Goal: Information Seeking & Learning: Find specific page/section

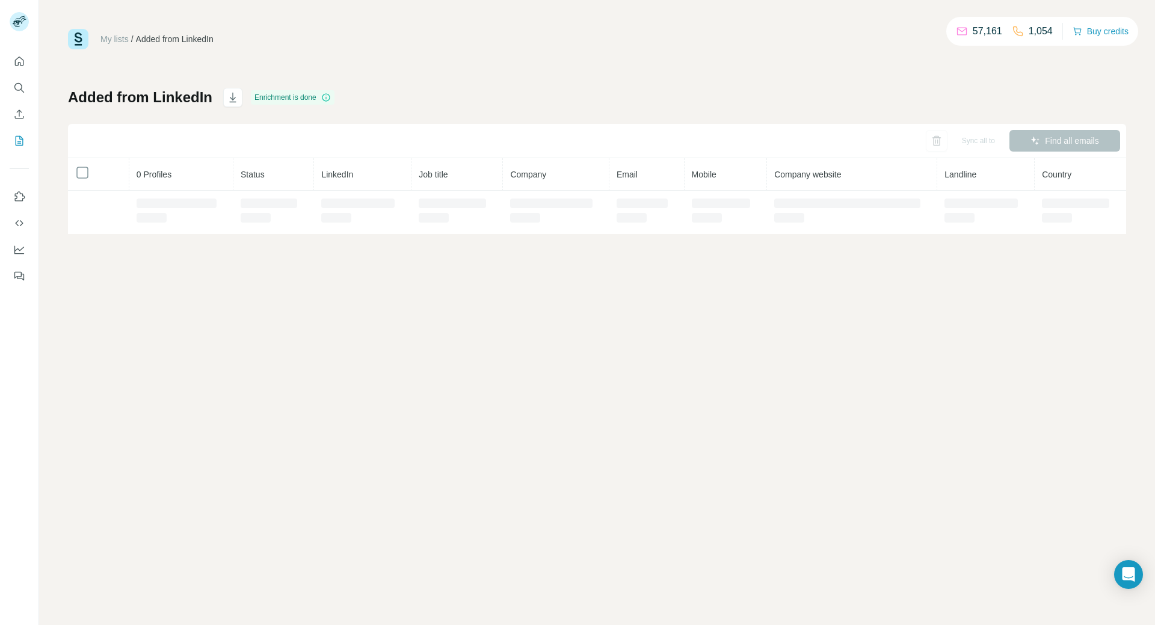
click at [581, 66] on div "My lists / Added from LinkedIn 57,161 1,054 Buy credits Added from LinkedIn Enr…" at bounding box center [597, 131] width 1058 height 205
drag, startPoint x: 581, startPoint y: 66, endPoint x: 729, endPoint y: 52, distance: 149.2
click at [729, 52] on div "My lists / Added from LinkedIn 57,161 1,054 Buy credits Added from LinkedIn Enr…" at bounding box center [597, 131] width 1058 height 205
click at [23, 84] on icon "Search" at bounding box center [19, 88] width 12 height 12
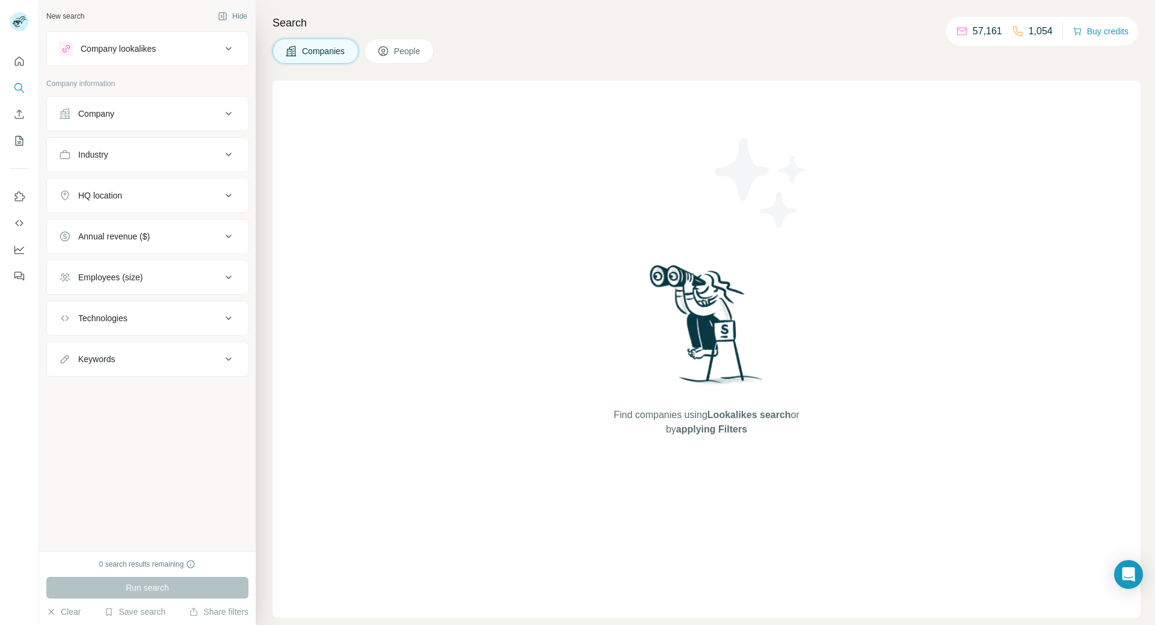
click at [224, 106] on button "Company" at bounding box center [147, 113] width 201 height 29
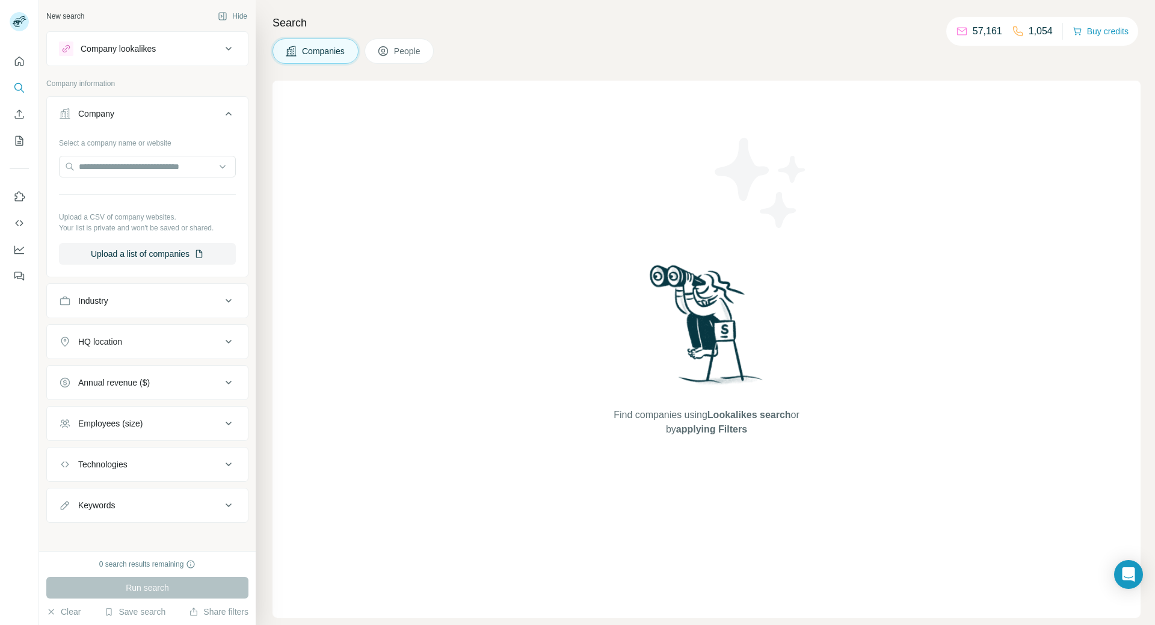
click at [224, 106] on button "Company" at bounding box center [147, 116] width 201 height 34
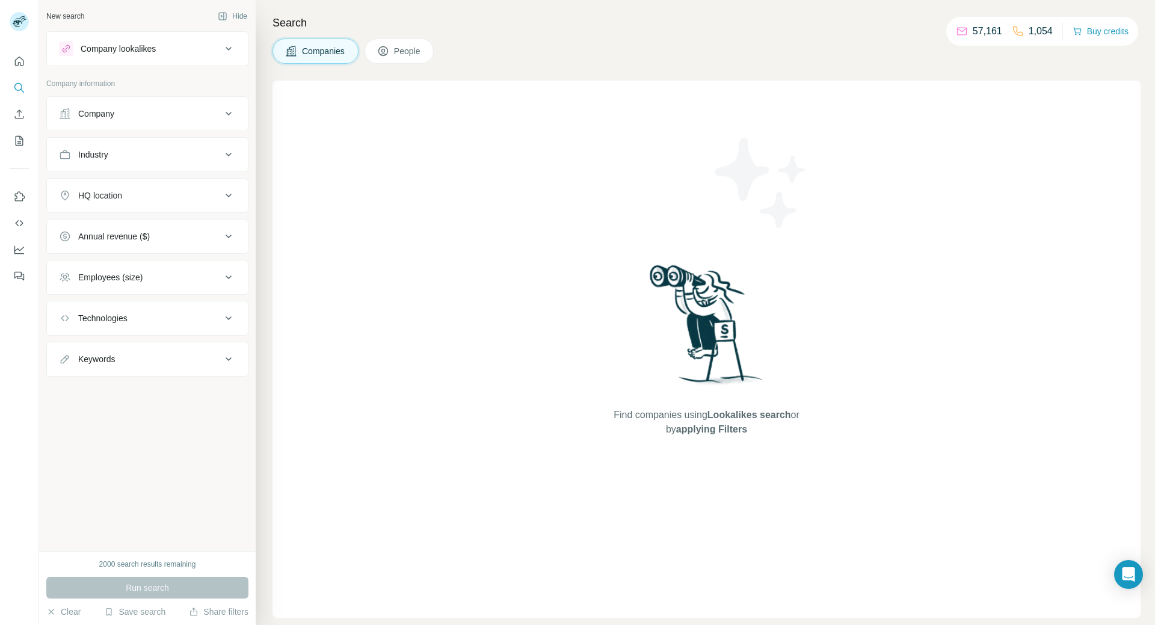
click at [228, 155] on icon at bounding box center [229, 155] width 6 height 4
click at [212, 179] on input at bounding box center [141, 184] width 149 height 13
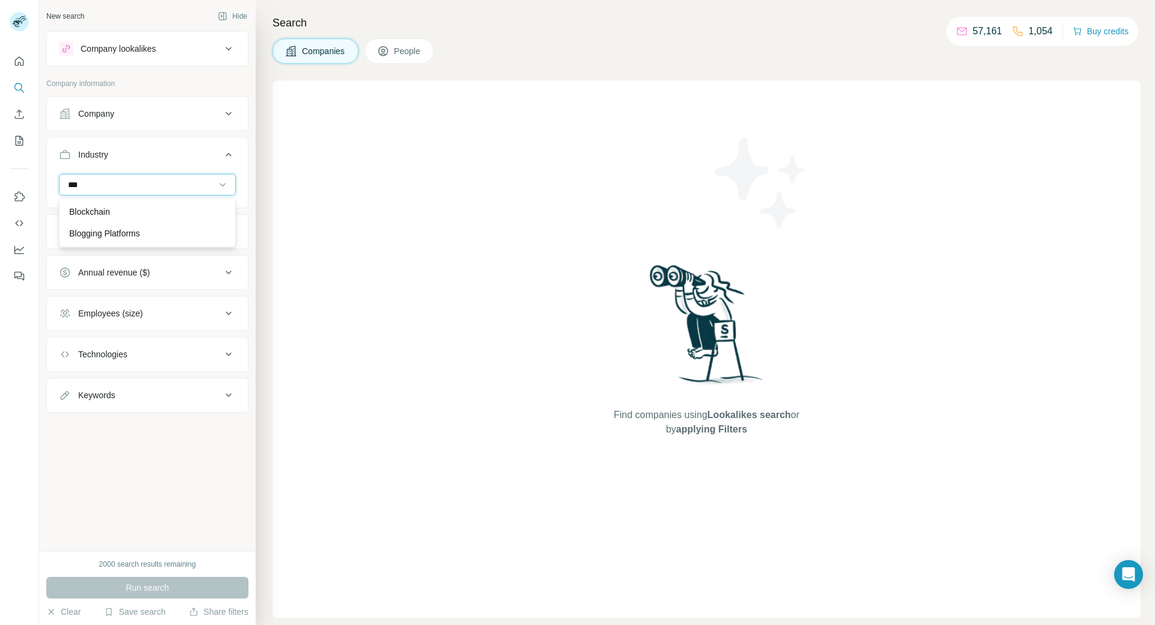
type input "***"
click at [103, 207] on div "Blockchain Blogging Platforms" at bounding box center [147, 222] width 177 height 49
click at [123, 184] on input at bounding box center [141, 184] width 149 height 13
click at [136, 180] on input at bounding box center [141, 184] width 149 height 13
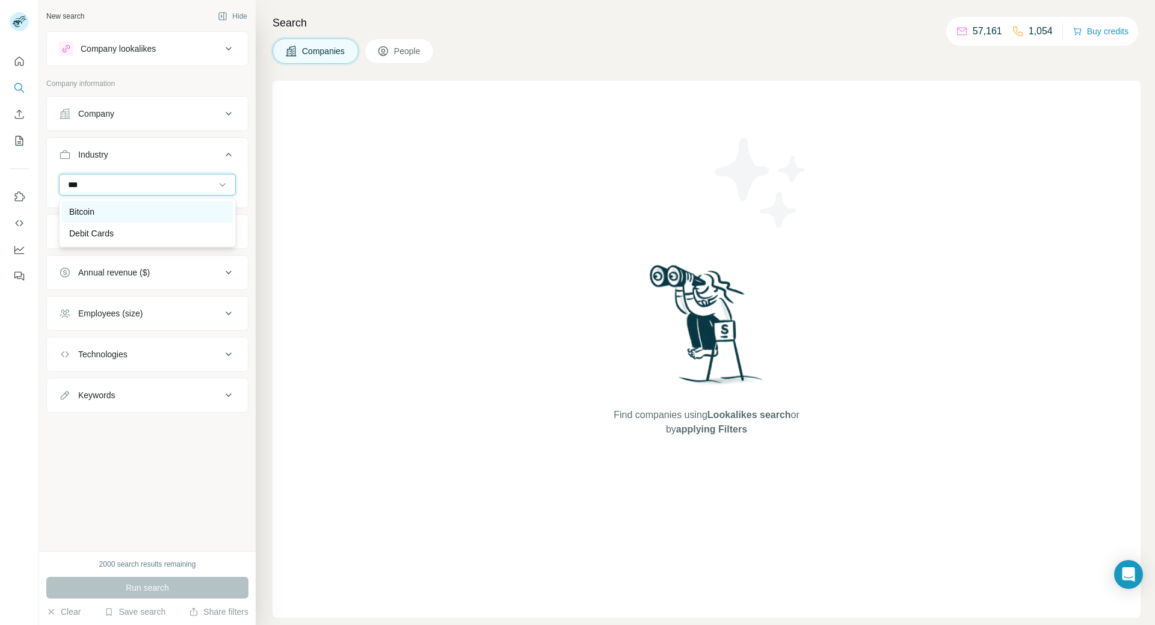
type input "***"
click at [99, 208] on div "Bitcoin" at bounding box center [147, 212] width 156 height 12
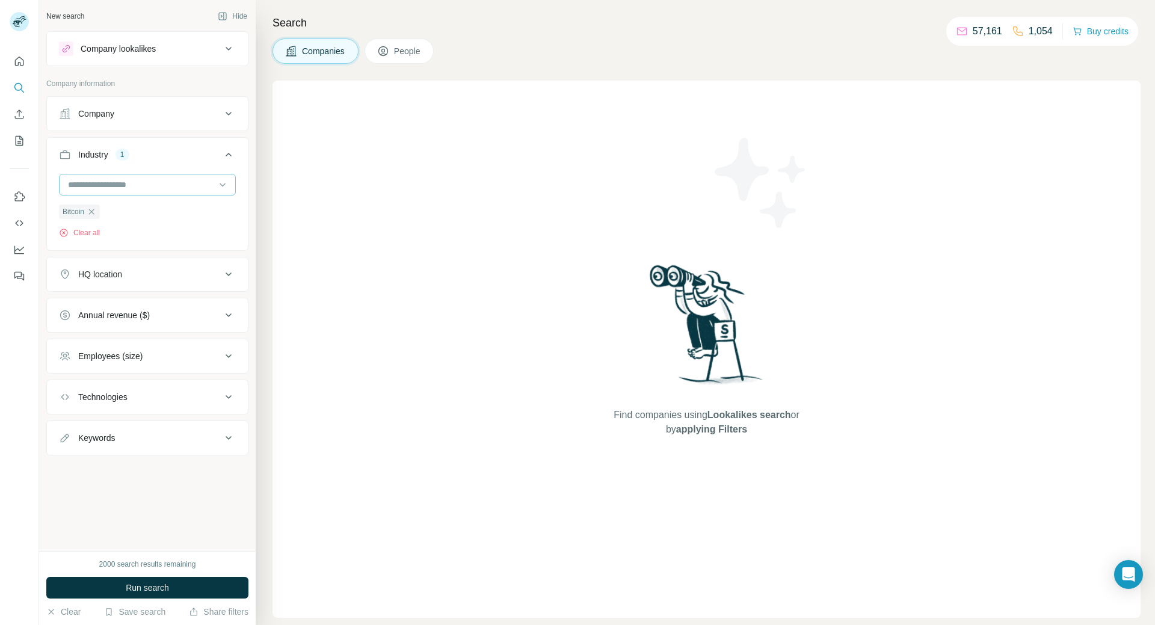
click at [111, 186] on input at bounding box center [141, 184] width 149 height 13
click at [102, 183] on input at bounding box center [141, 184] width 149 height 13
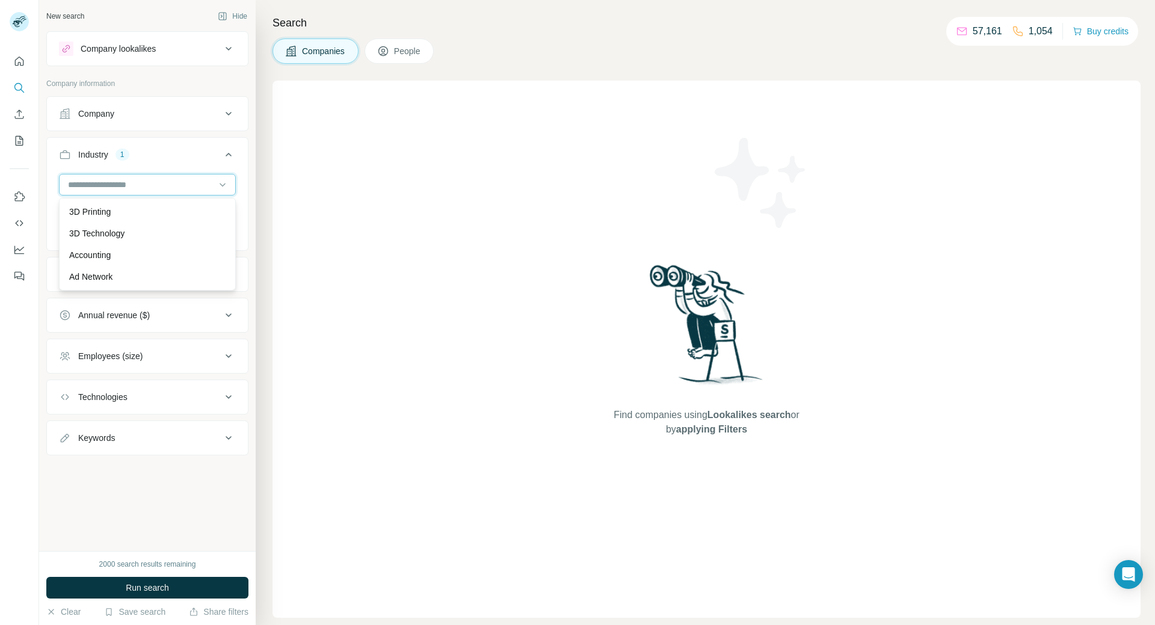
click at [102, 183] on input at bounding box center [141, 184] width 149 height 13
click at [196, 244] on div "Bitcoin Clear all" at bounding box center [147, 211] width 201 height 74
click at [174, 183] on input at bounding box center [141, 184] width 149 height 13
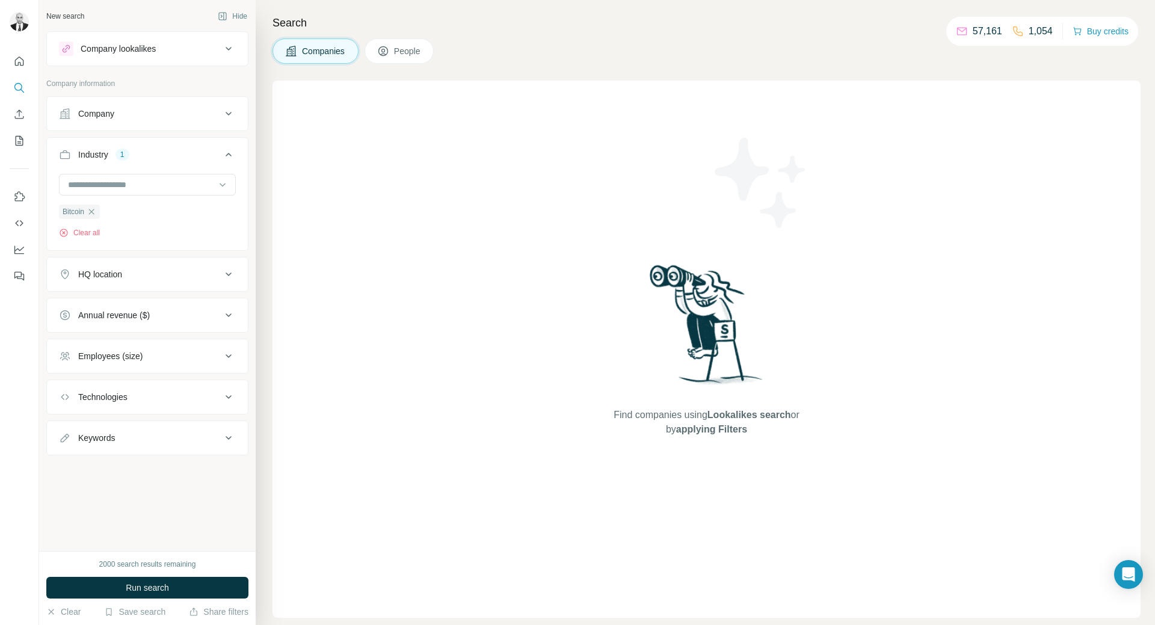
click at [544, 28] on h4 "Search" at bounding box center [707, 22] width 868 height 17
click at [228, 184] on icon at bounding box center [223, 185] width 12 height 12
type input "*"
type input "***"
click at [99, 212] on div "Ethereum" at bounding box center [147, 212] width 177 height 28
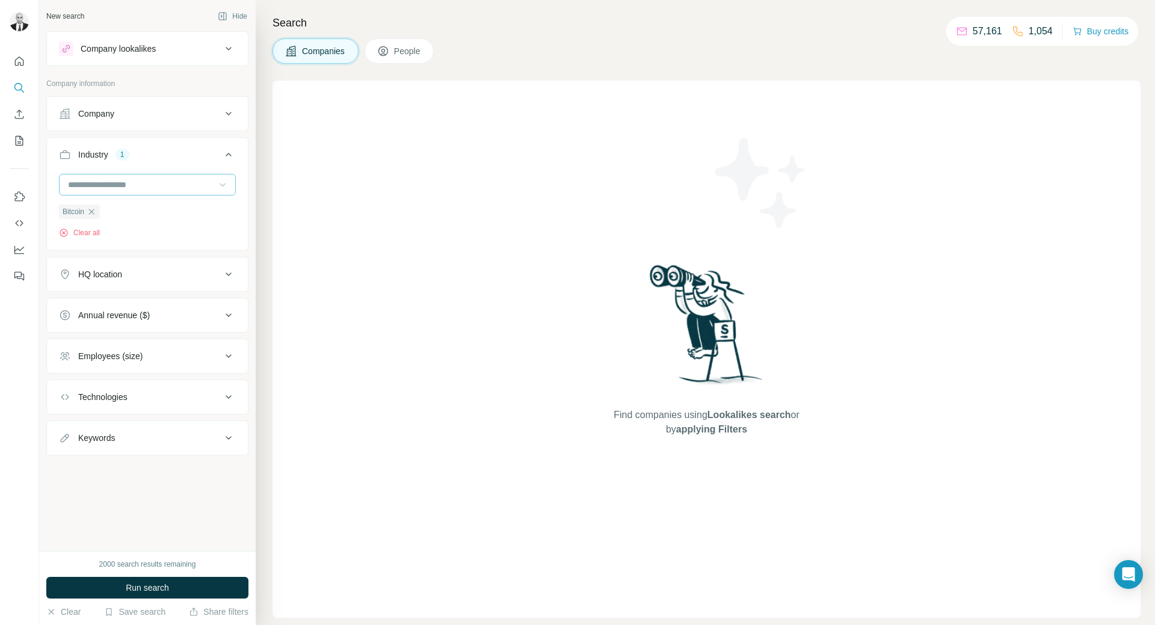
click at [126, 186] on input at bounding box center [141, 184] width 149 height 13
click at [227, 183] on icon at bounding box center [223, 185] width 12 height 12
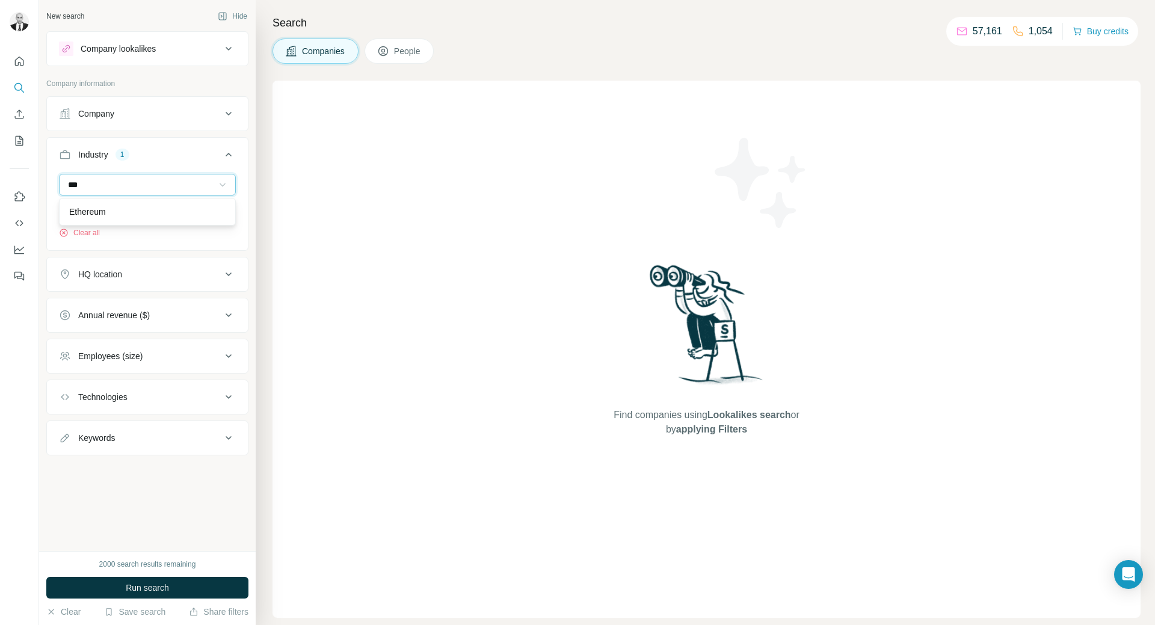
type input "***"
click at [122, 211] on div "Ethereum" at bounding box center [147, 212] width 177 height 28
click at [157, 182] on input at bounding box center [141, 184] width 149 height 13
click at [113, 229] on div "Ethereum" at bounding box center [147, 223] width 156 height 12
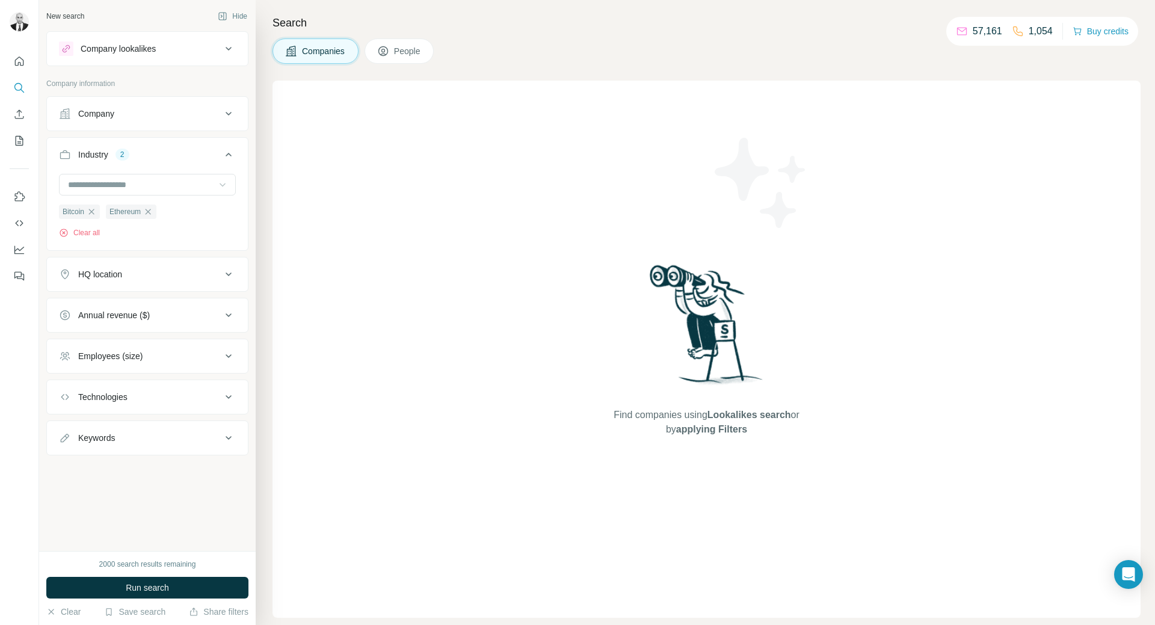
click at [194, 279] on div "HQ location" at bounding box center [140, 274] width 162 height 12
click at [176, 307] on input "text" at bounding box center [147, 305] width 177 height 22
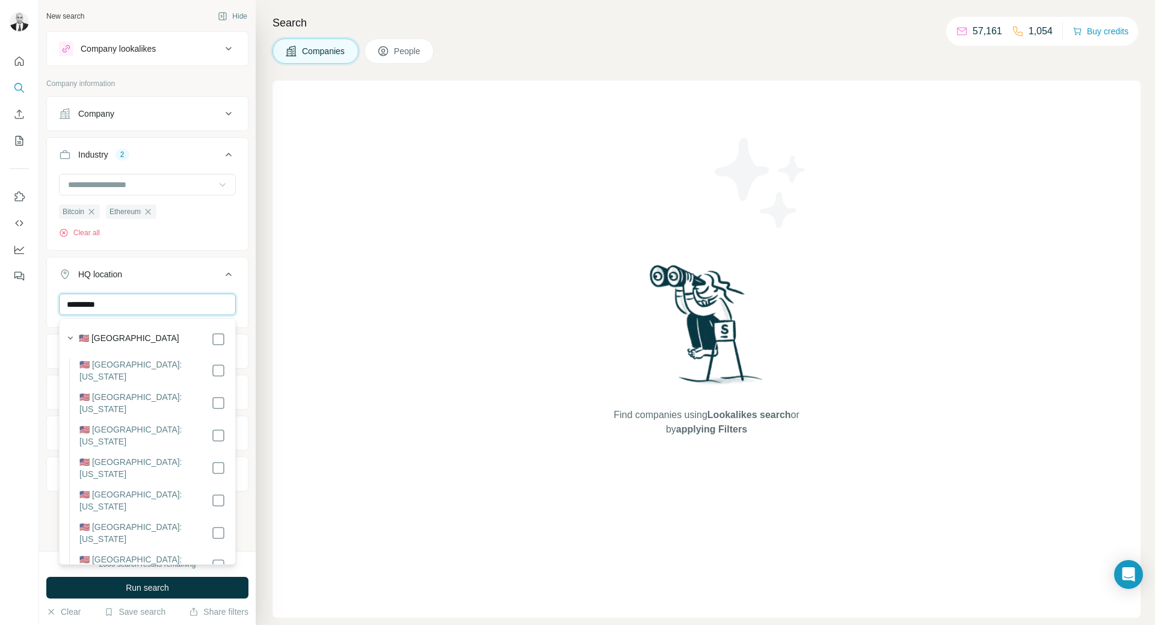
type input "*********"
click at [134, 335] on label "🇺🇸 [GEOGRAPHIC_DATA]" at bounding box center [129, 339] width 100 height 14
click at [244, 329] on div "New search Hide Company lookalikes Company information Company Industry 2 Bitco…" at bounding box center [147, 275] width 217 height 551
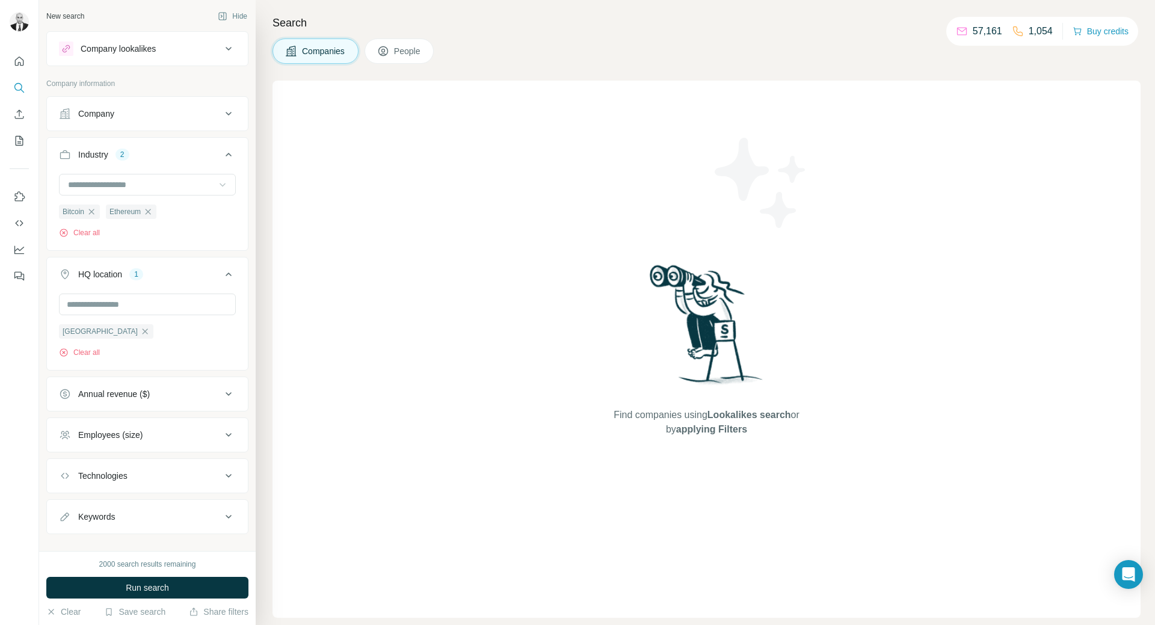
scroll to position [4496, 0]
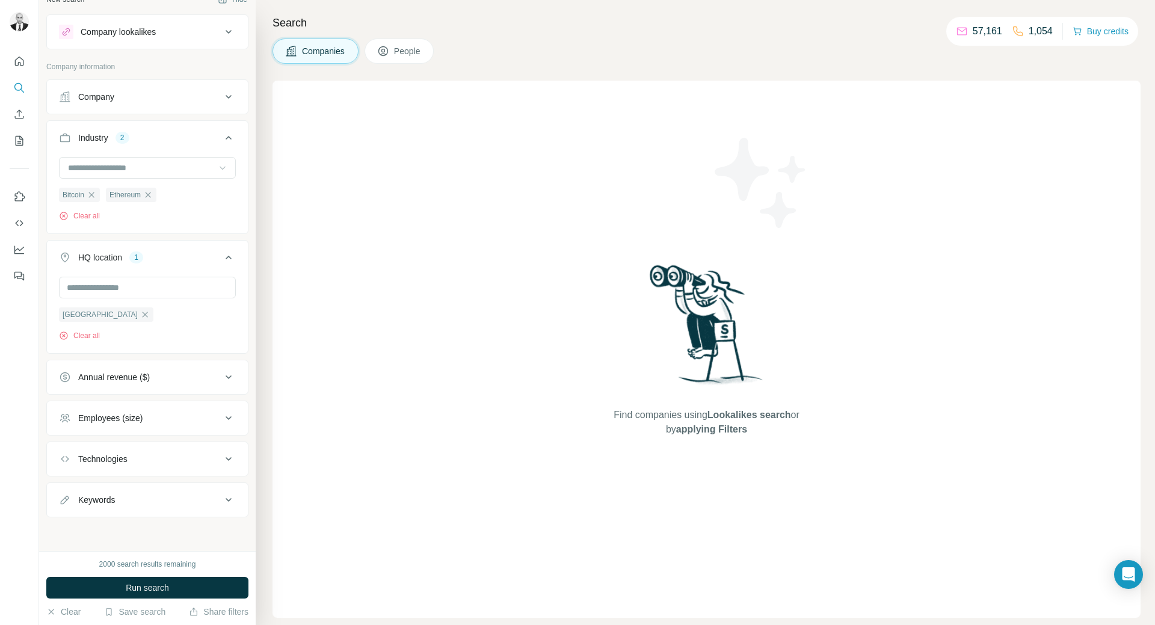
click at [179, 499] on div "Keywords" at bounding box center [140, 500] width 162 height 12
click at [167, 524] on input "text" at bounding box center [135, 529] width 153 height 22
type input "****"
click at [234, 563] on div "2000 search results remaining" at bounding box center [147, 564] width 202 height 11
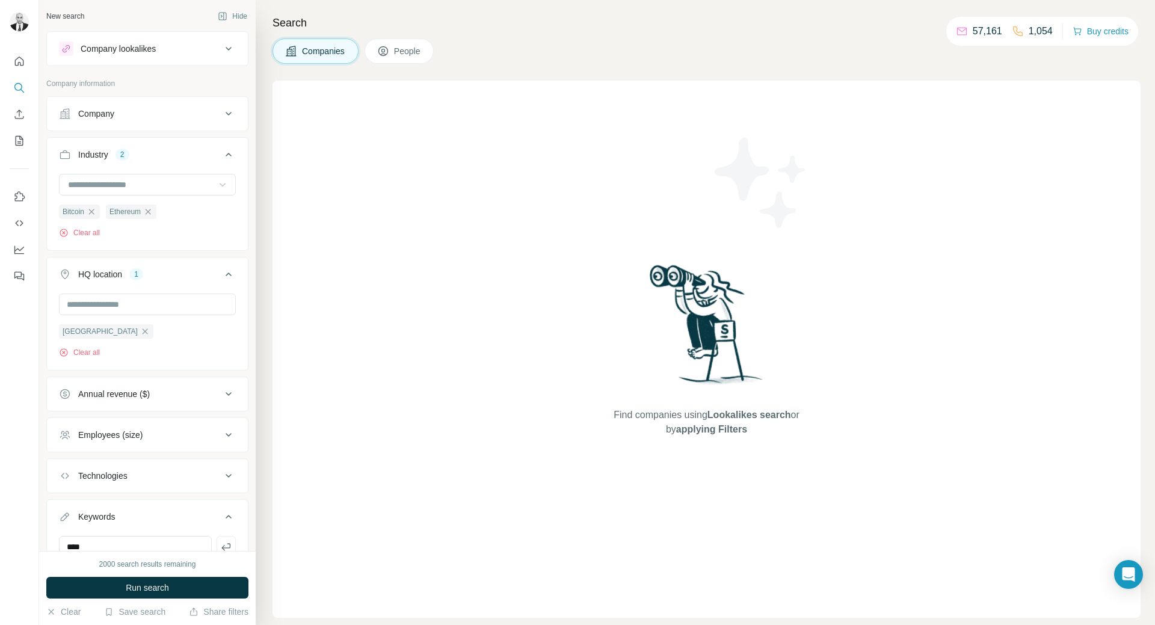
scroll to position [54, 0]
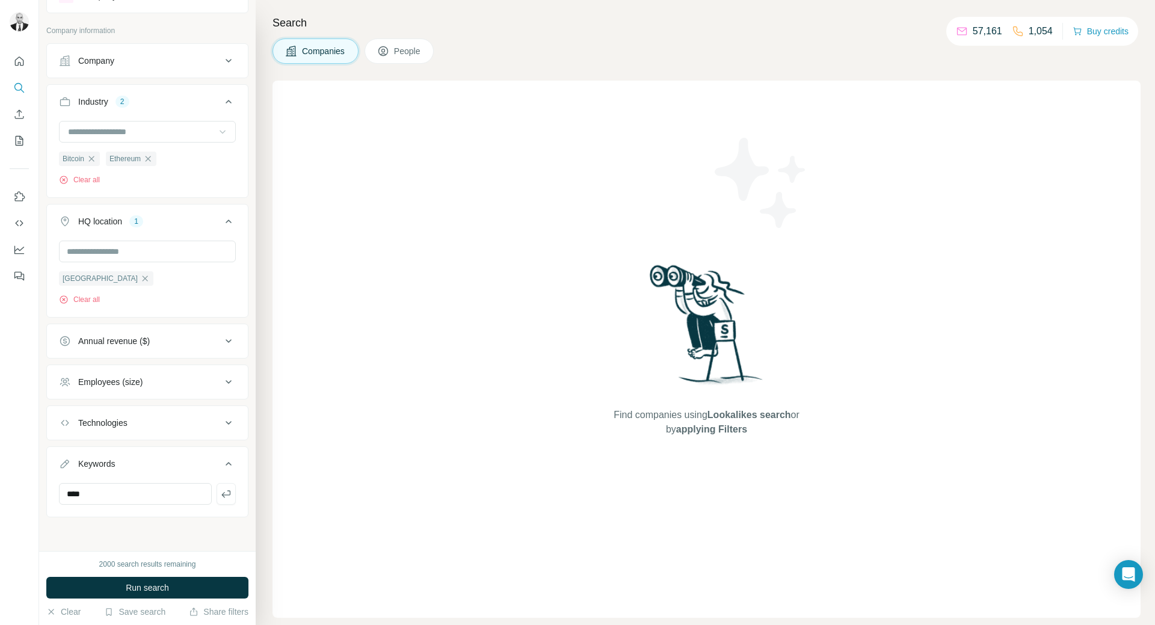
click at [408, 48] on span "People" at bounding box center [408, 51] width 28 height 12
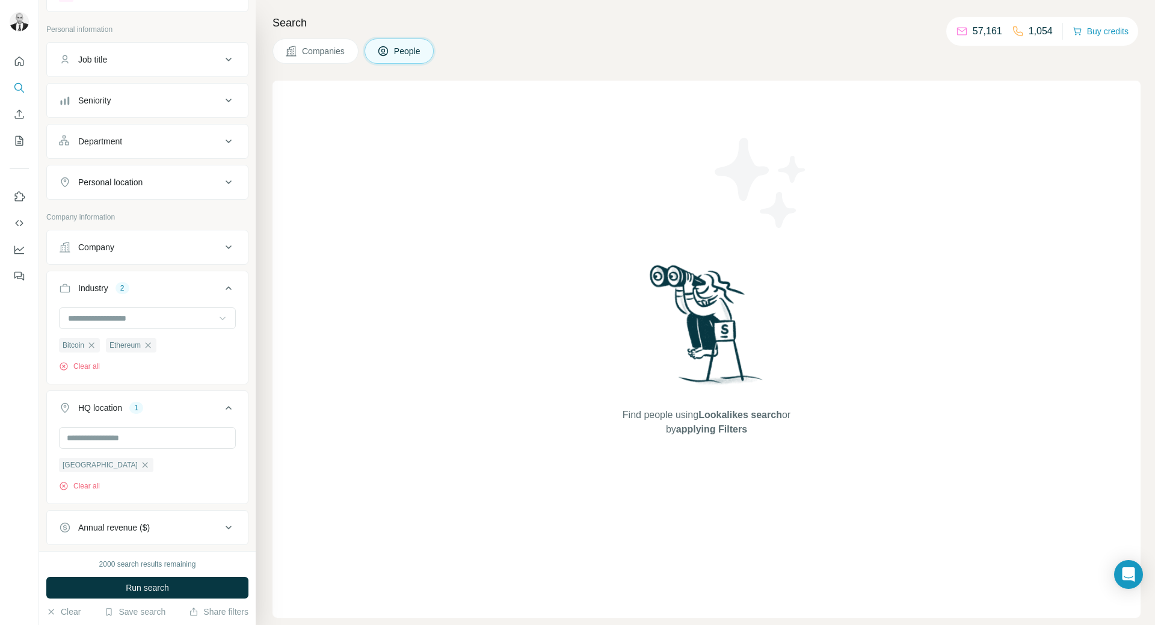
click at [202, 253] on div "Company" at bounding box center [140, 247] width 162 height 12
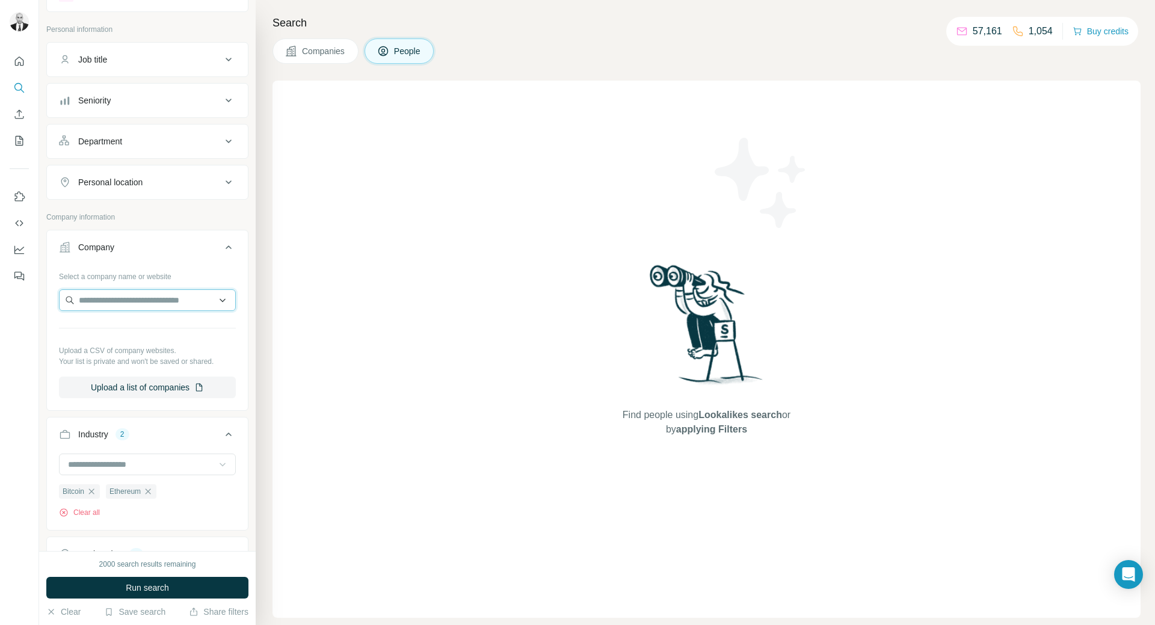
click at [179, 305] on input "text" at bounding box center [147, 300] width 177 height 22
click at [226, 248] on icon at bounding box center [229, 247] width 6 height 4
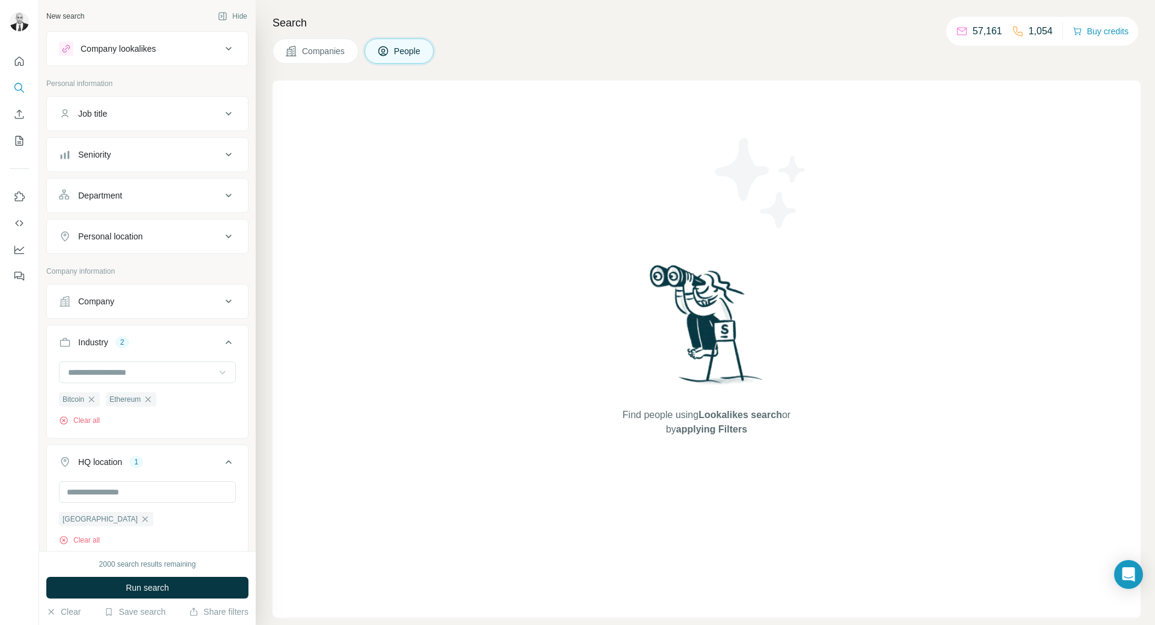
click at [165, 111] on div "Job title" at bounding box center [140, 114] width 162 height 12
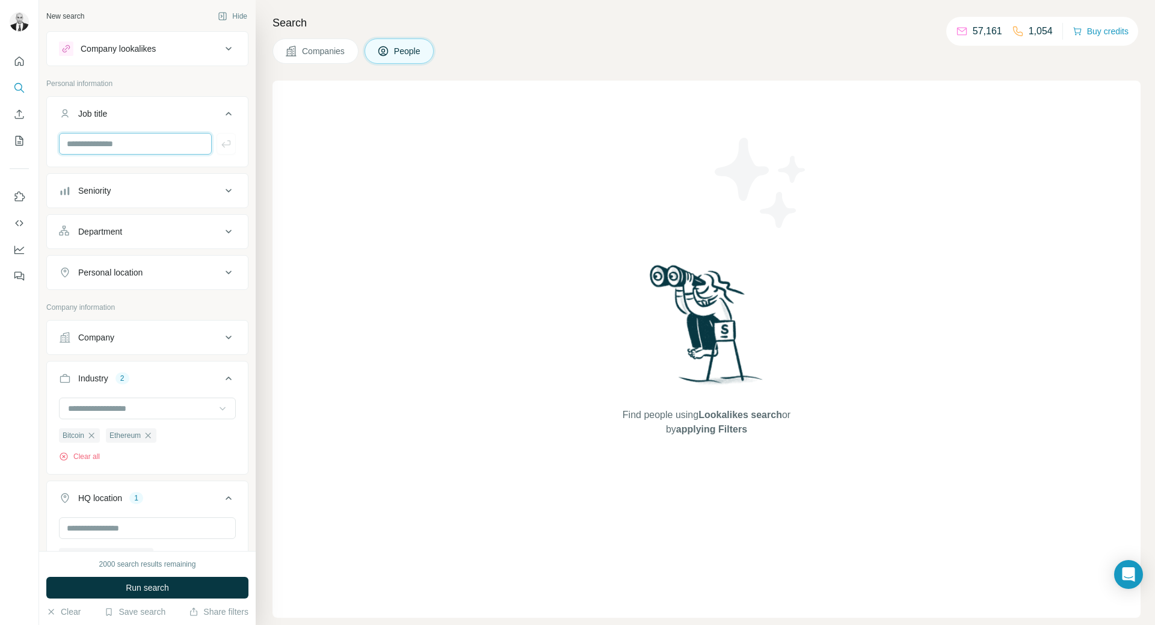
click at [162, 146] on input "text" at bounding box center [135, 144] width 153 height 22
type input "**********"
click at [181, 162] on div "**********" at bounding box center [147, 148] width 201 height 31
drag, startPoint x: 172, startPoint y: 144, endPoint x: 211, endPoint y: 143, distance: 39.1
click at [172, 143] on input "**********" at bounding box center [135, 144] width 153 height 22
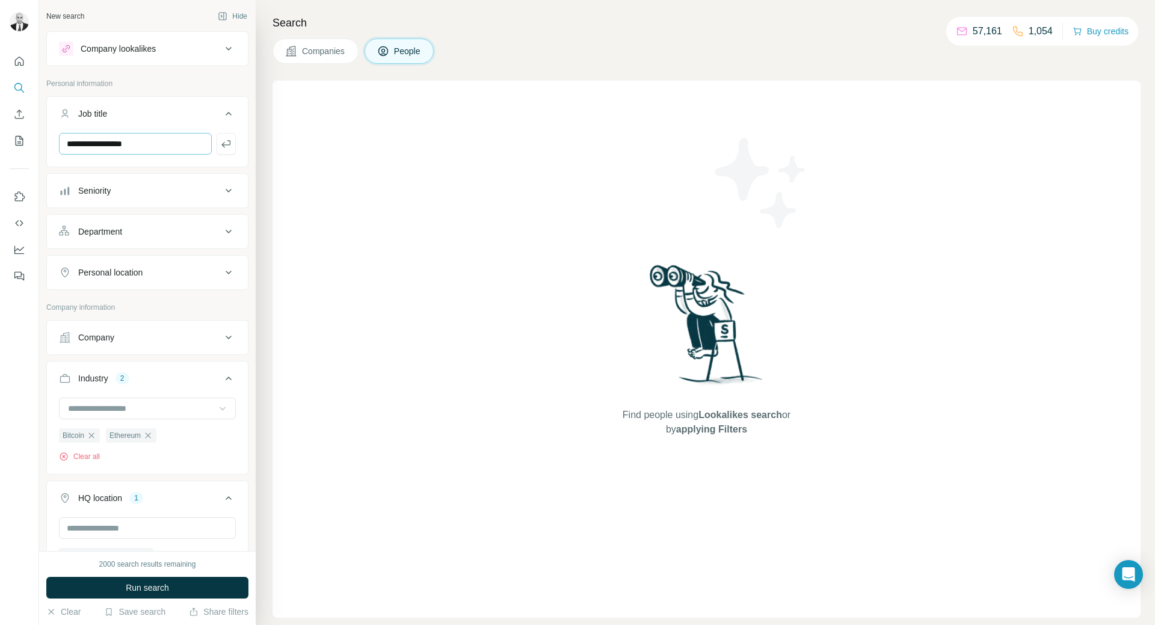
click at [220, 142] on icon "button" at bounding box center [226, 144] width 12 height 12
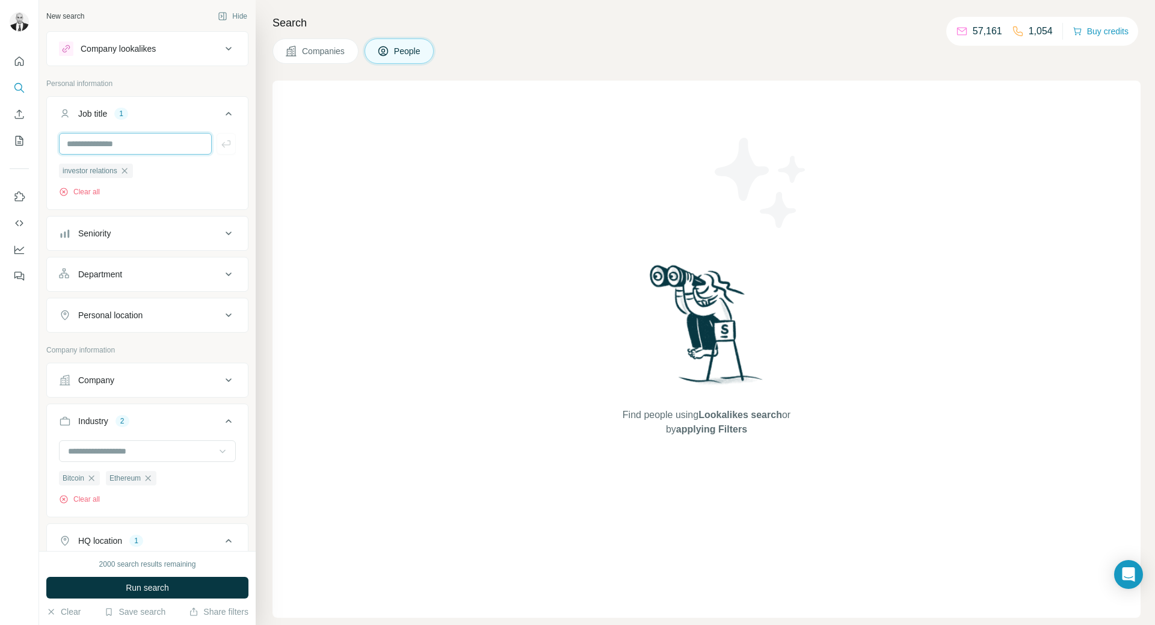
click at [152, 146] on input "text" at bounding box center [135, 144] width 153 height 22
type input "*********"
click at [221, 144] on icon "button" at bounding box center [225, 143] width 9 height 7
click at [158, 143] on input "text" at bounding box center [135, 144] width 153 height 22
type input "**********"
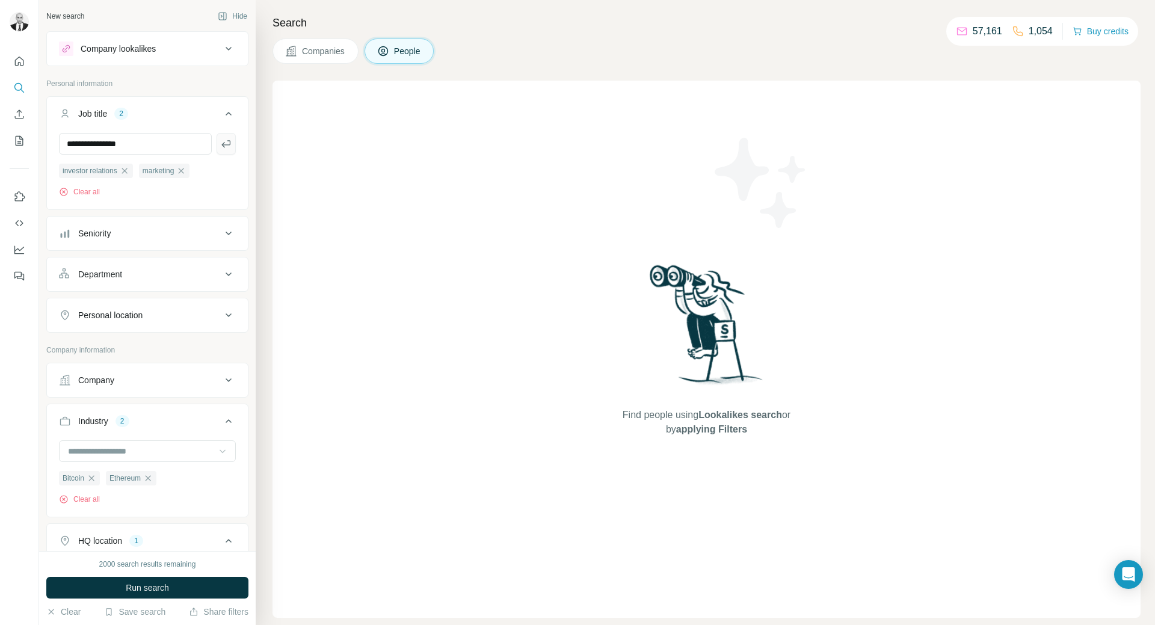
click at [223, 141] on icon "button" at bounding box center [226, 144] width 12 height 12
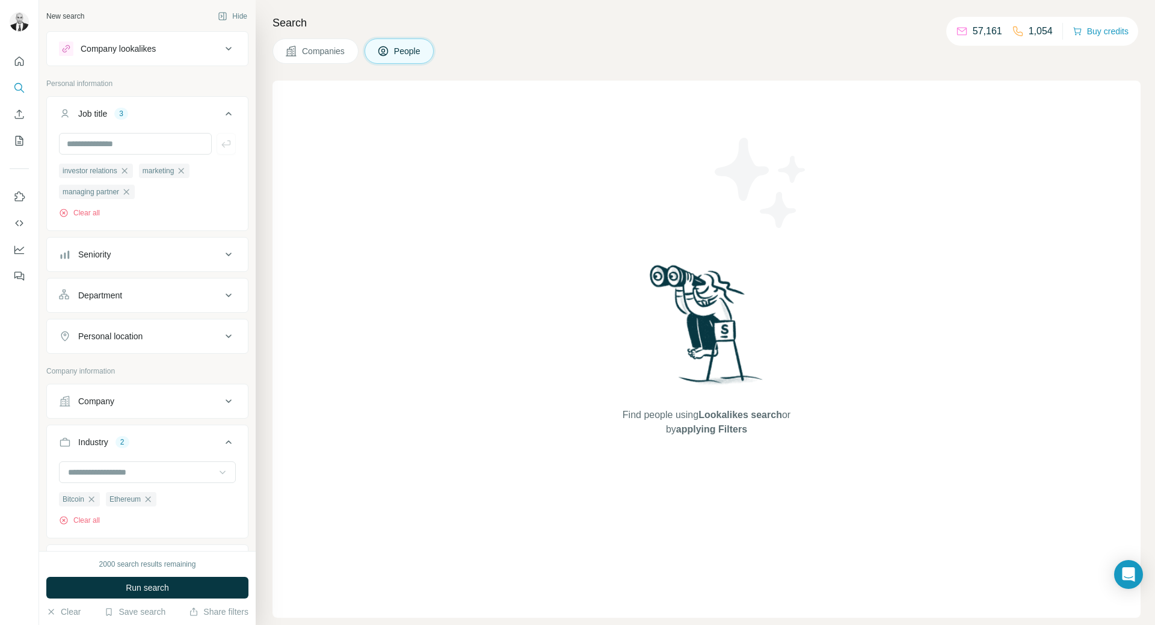
click at [191, 337] on div "Personal location" at bounding box center [140, 336] width 162 height 12
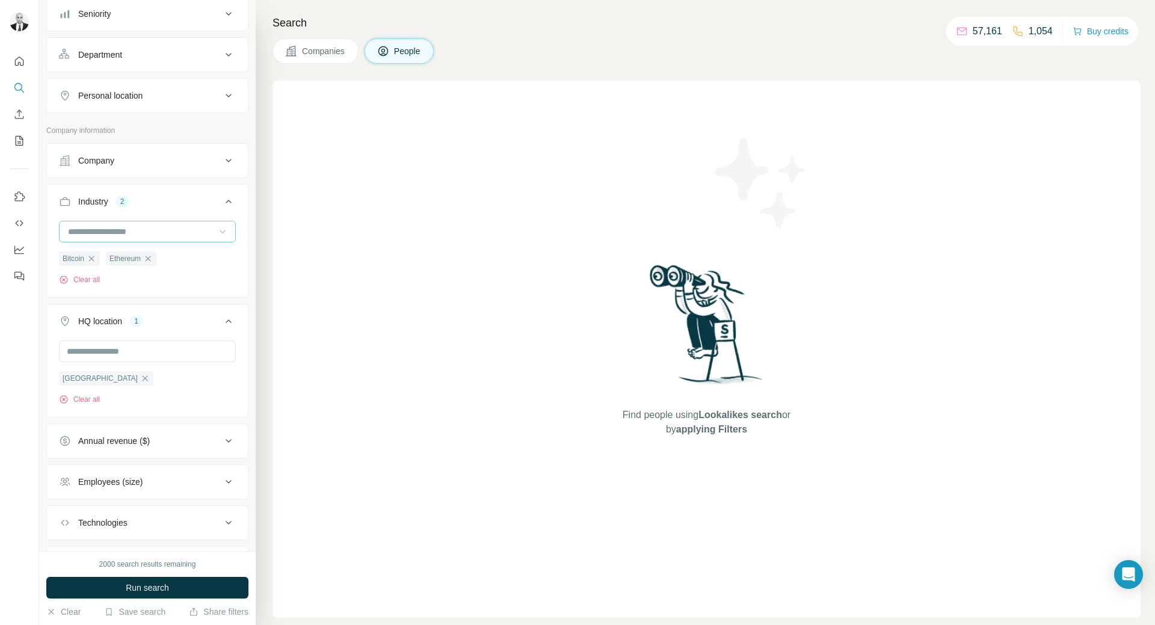
scroll to position [343, 0]
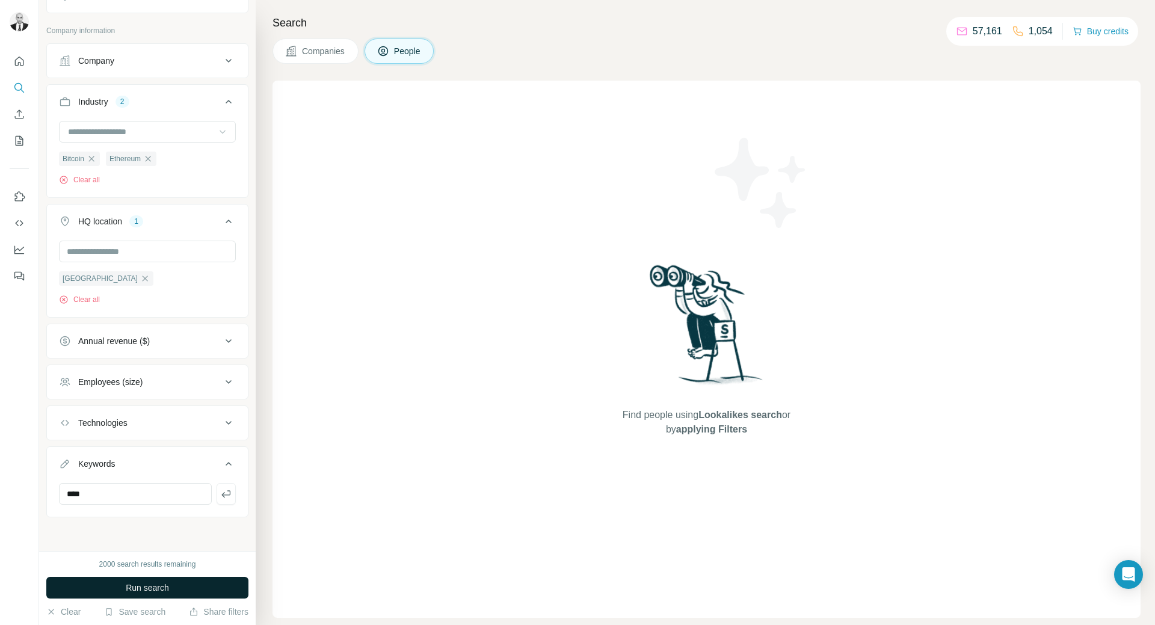
click at [177, 591] on button "Run search" at bounding box center [147, 588] width 202 height 22
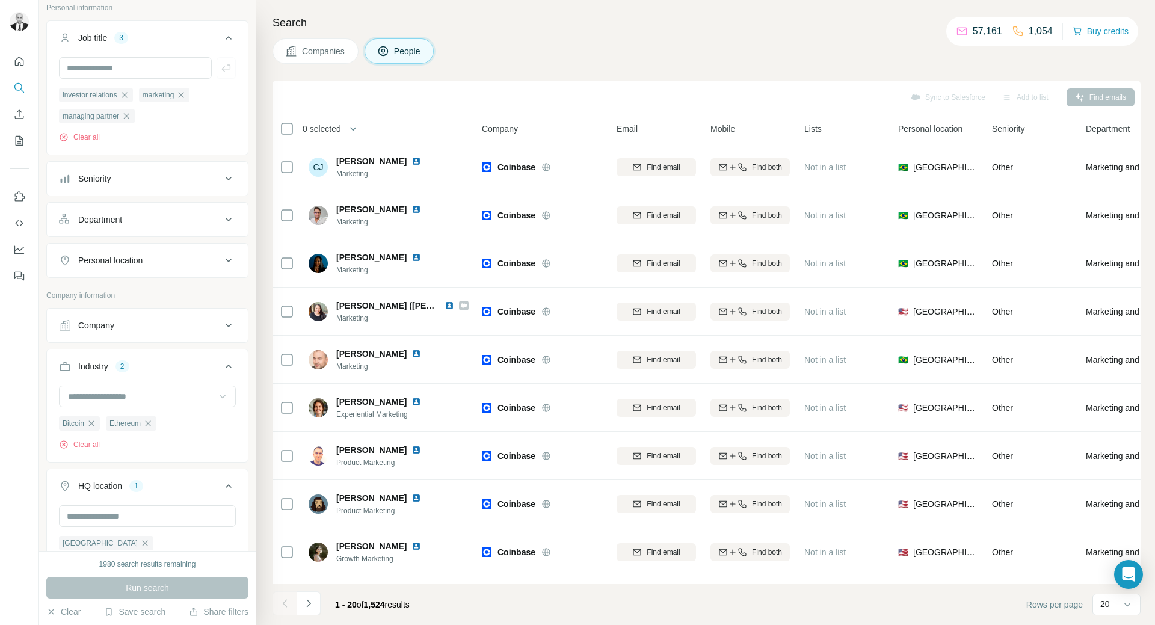
scroll to position [42, 0]
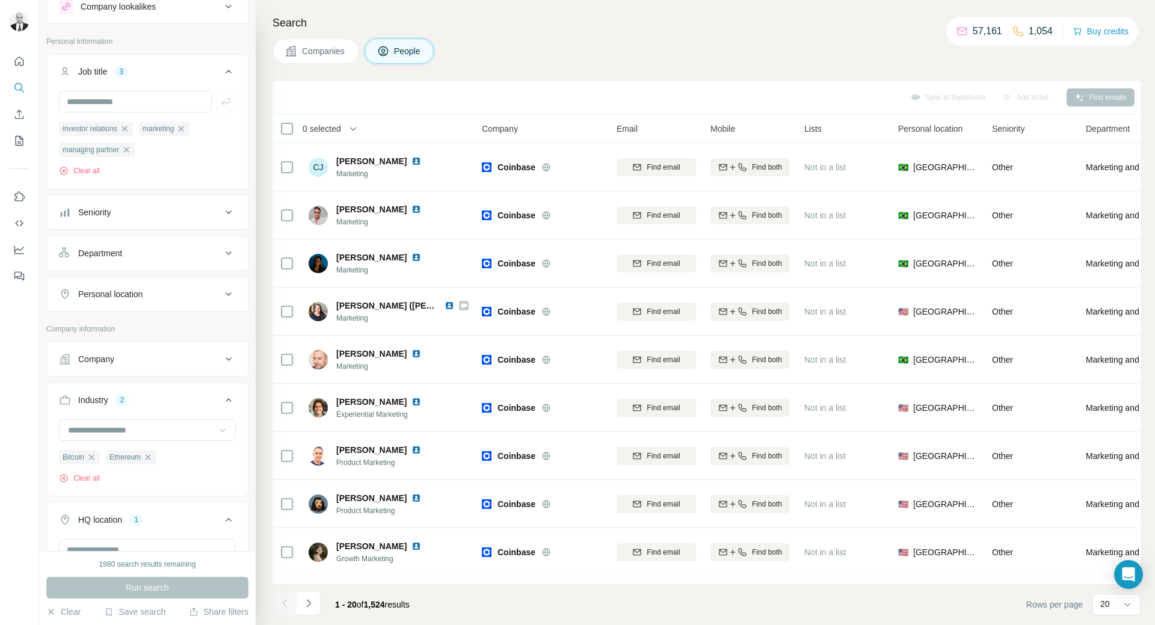
drag, startPoint x: 185, startPoint y: 130, endPoint x: 186, endPoint y: 185, distance: 54.8
click at [185, 130] on icon "button" at bounding box center [181, 129] width 10 height 10
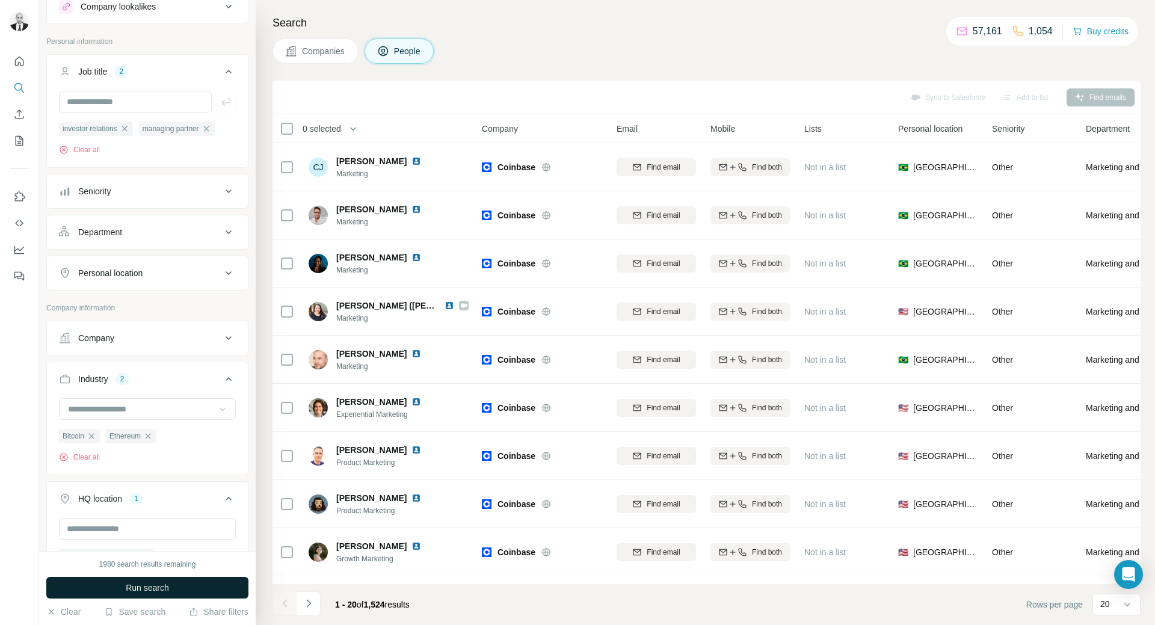
click at [193, 587] on button "Run search" at bounding box center [147, 588] width 202 height 22
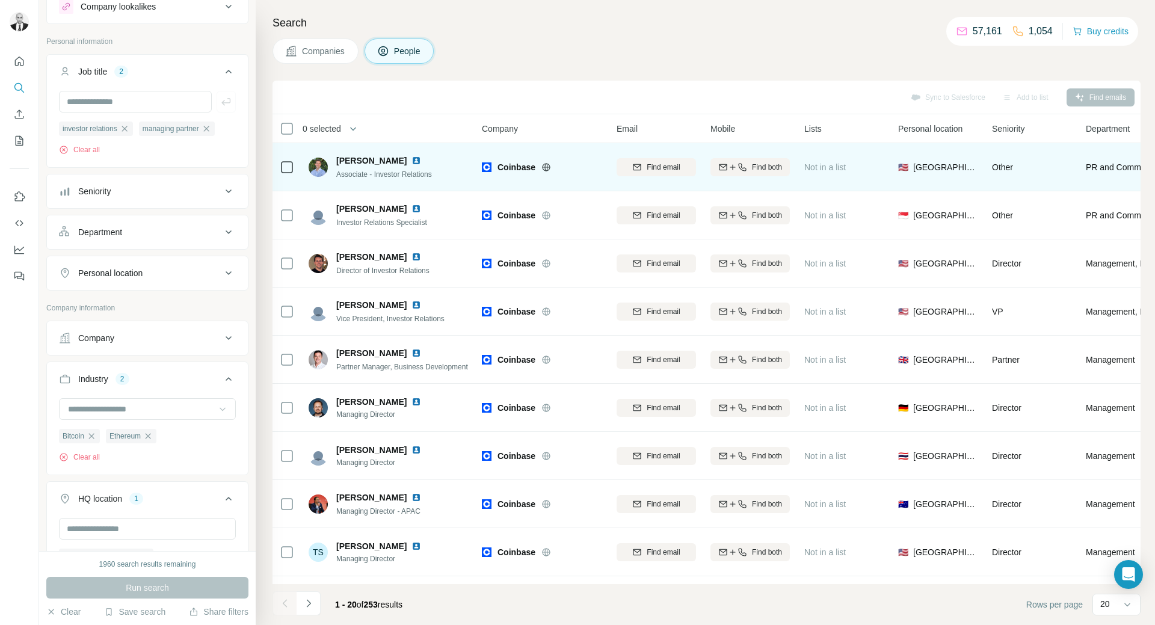
drag, startPoint x: 380, startPoint y: 162, endPoint x: 398, endPoint y: 144, distance: 25.5
click at [411, 162] on img at bounding box center [416, 161] width 10 height 10
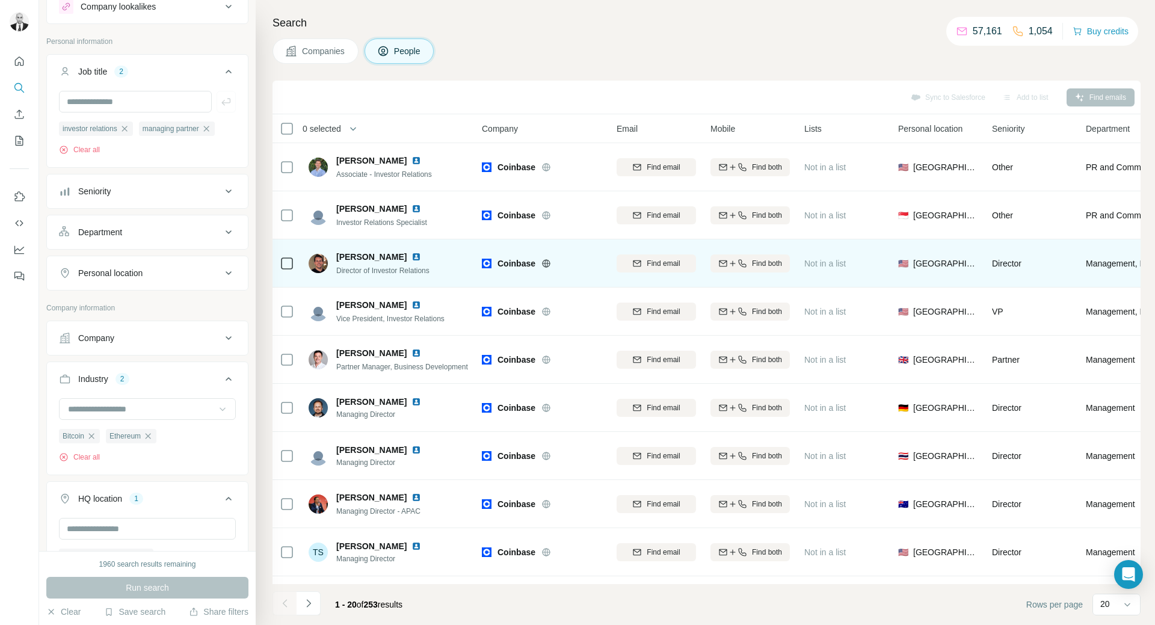
click at [411, 253] on img at bounding box center [416, 257] width 10 height 10
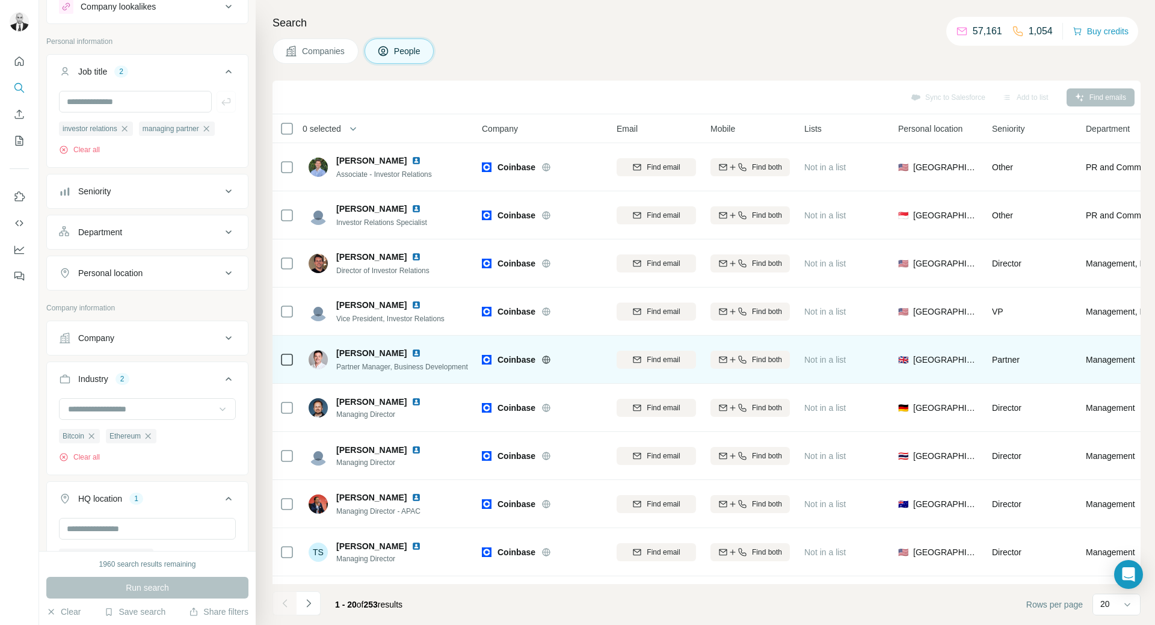
click at [413, 353] on img at bounding box center [416, 353] width 10 height 10
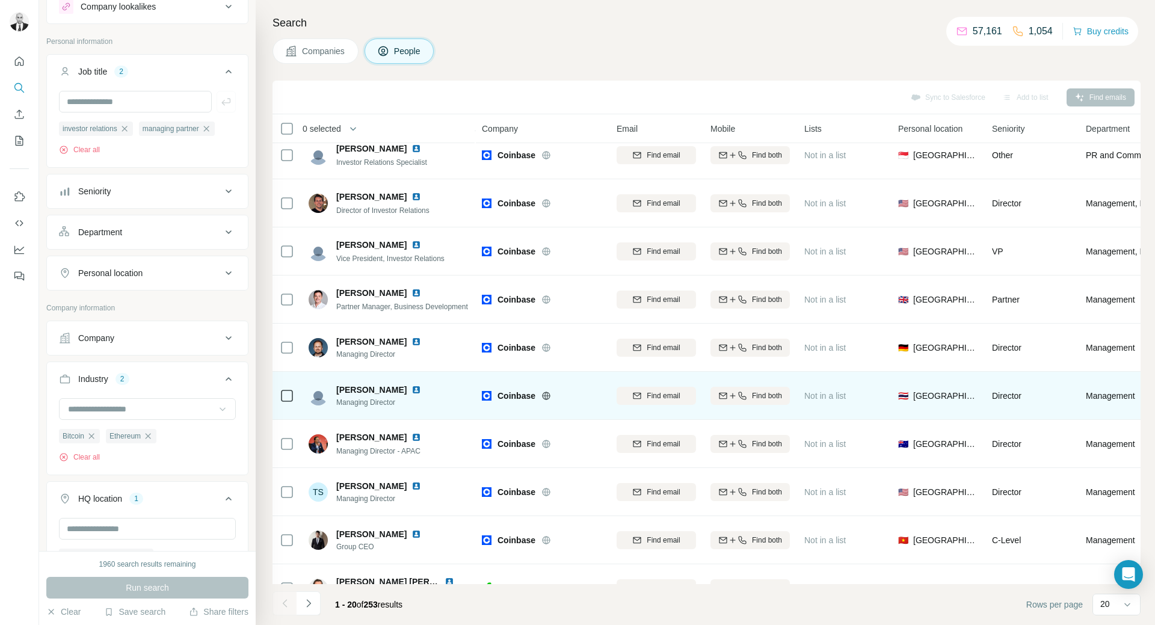
scroll to position [120, 0]
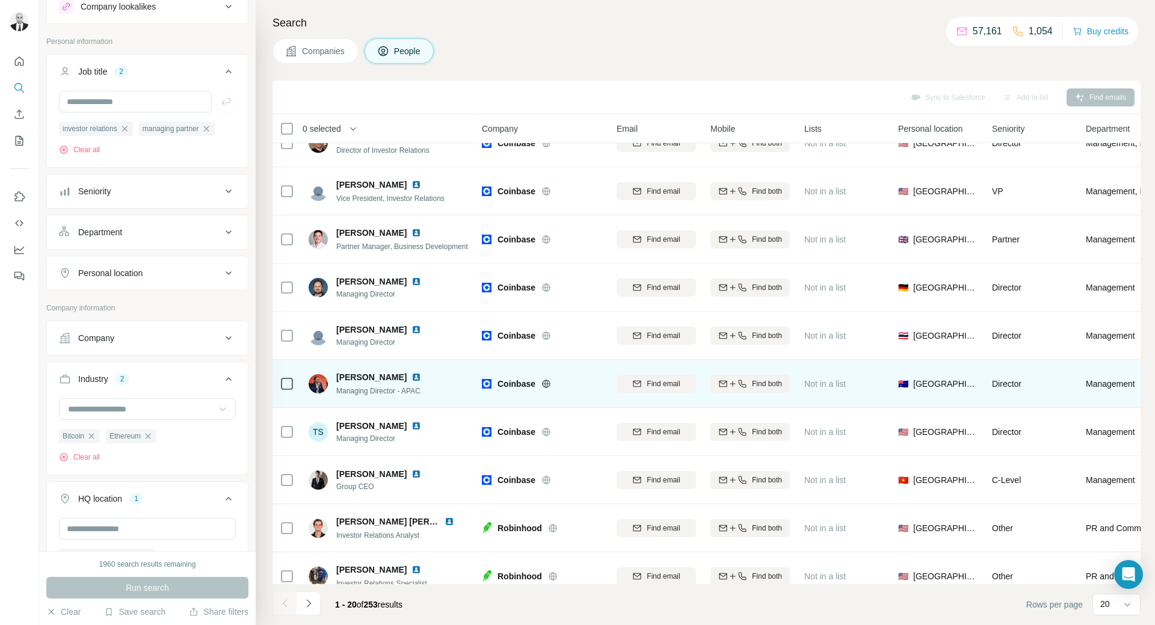
click at [411, 377] on img at bounding box center [416, 377] width 10 height 10
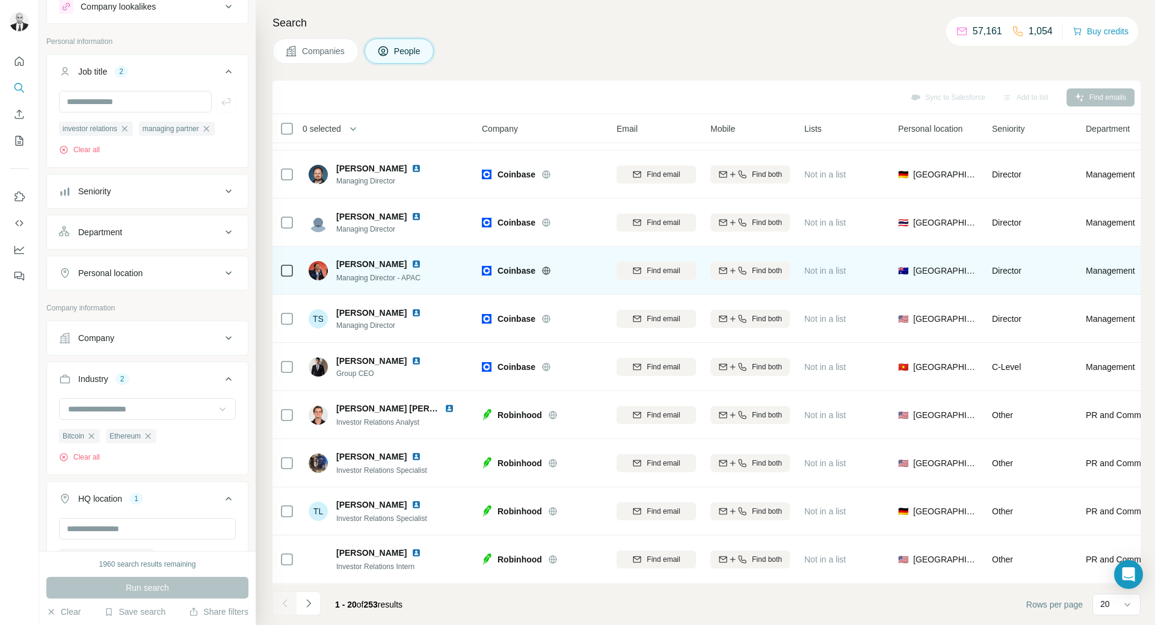
scroll to position [241, 0]
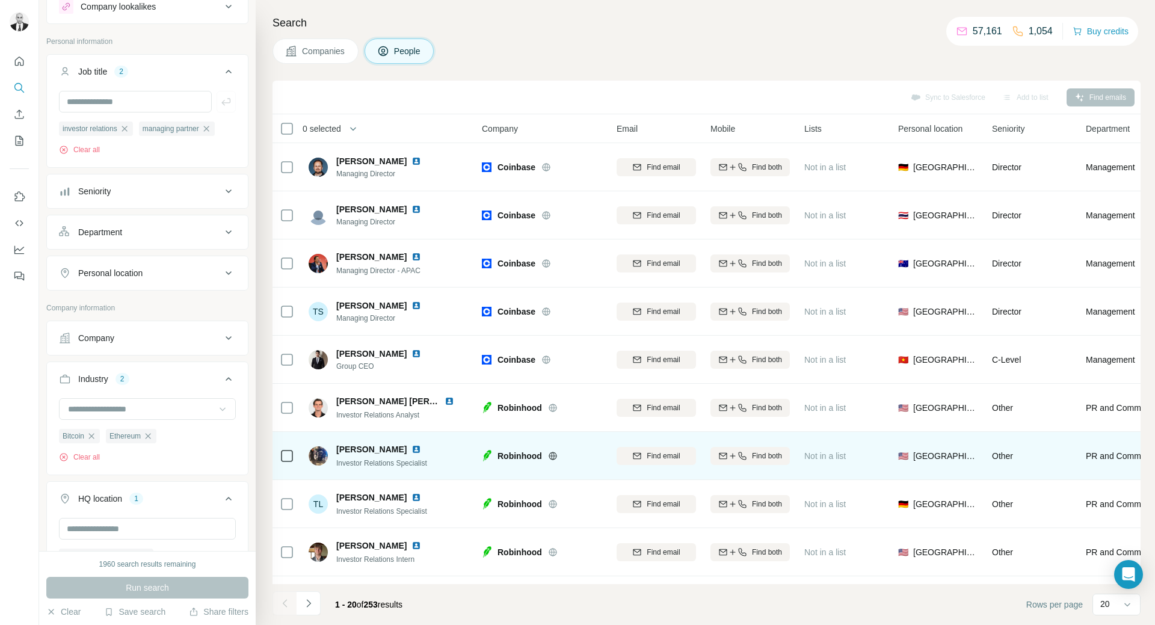
click at [411, 445] on img at bounding box center [416, 450] width 10 height 10
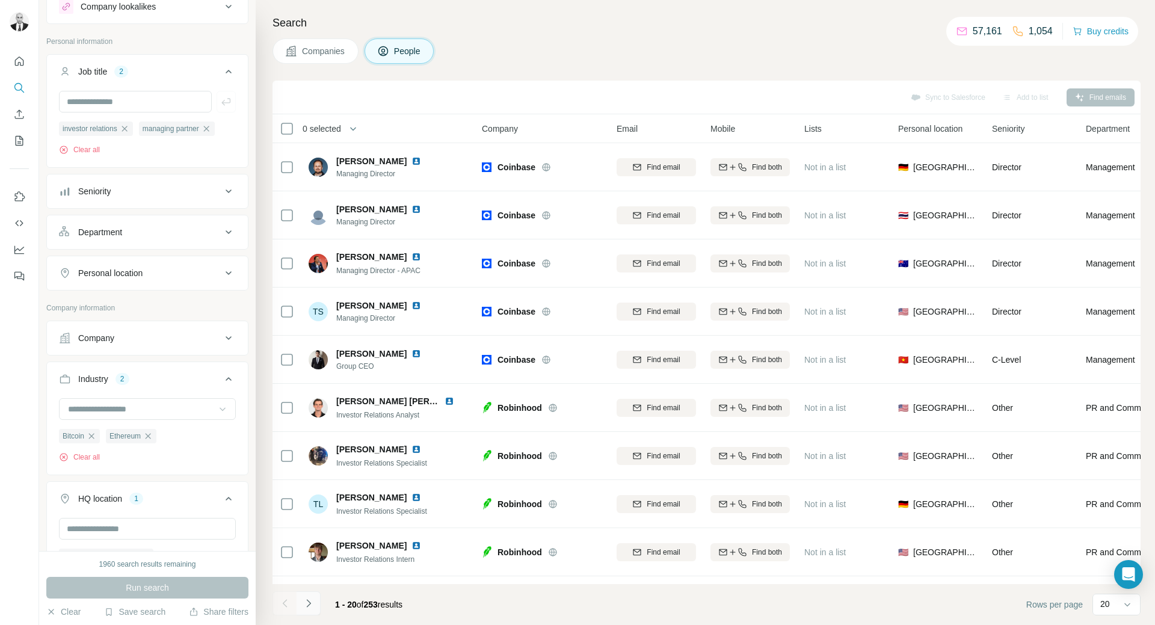
click at [313, 603] on icon "Navigate to next page" at bounding box center [309, 603] width 12 height 12
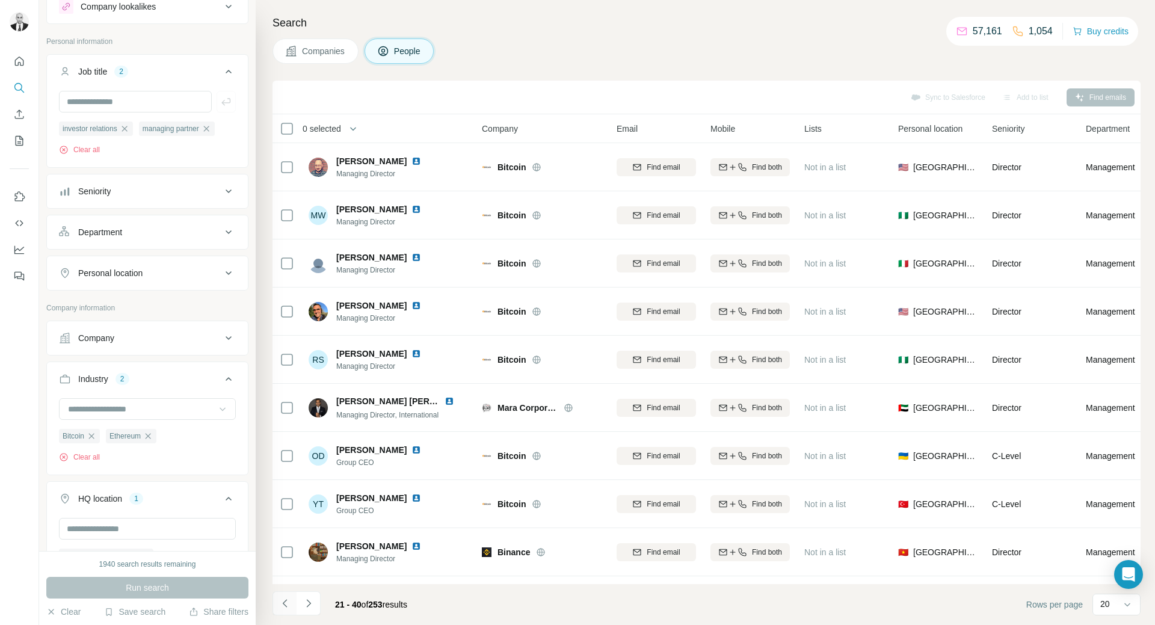
click at [286, 597] on icon "Navigate to previous page" at bounding box center [285, 603] width 12 height 12
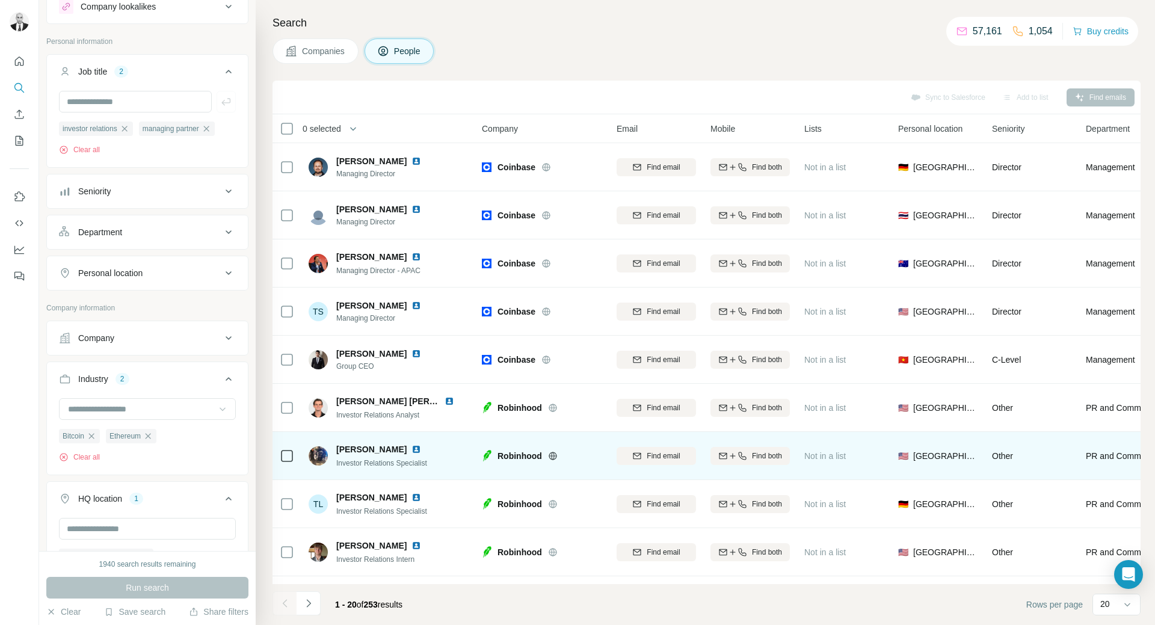
scroll to position [421, 0]
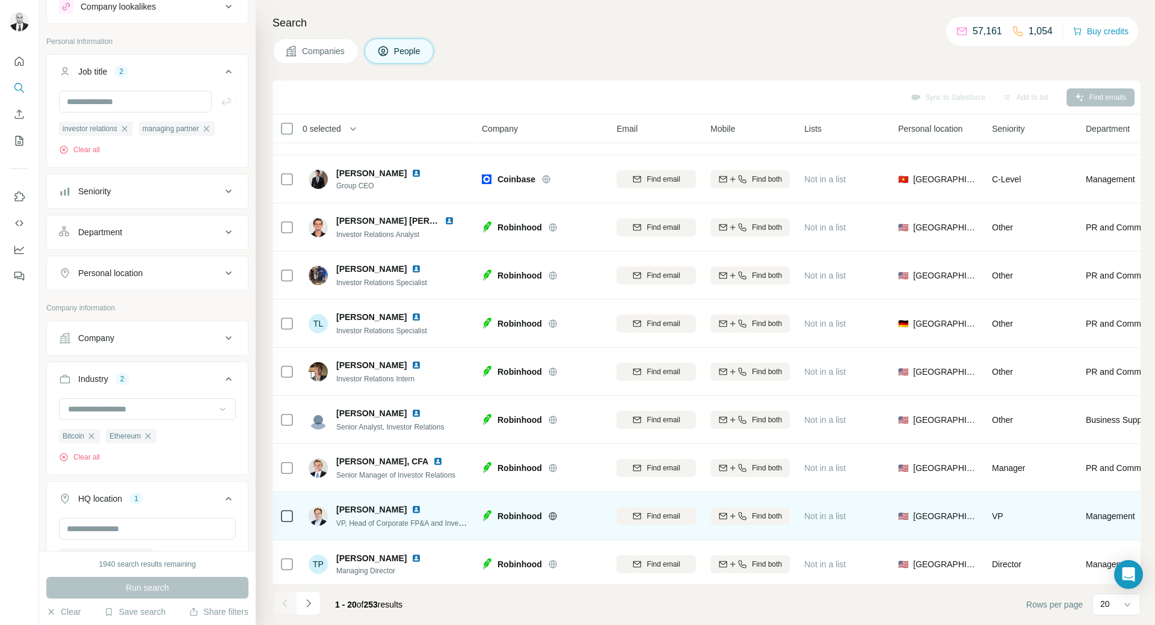
click at [411, 511] on img at bounding box center [416, 510] width 10 height 10
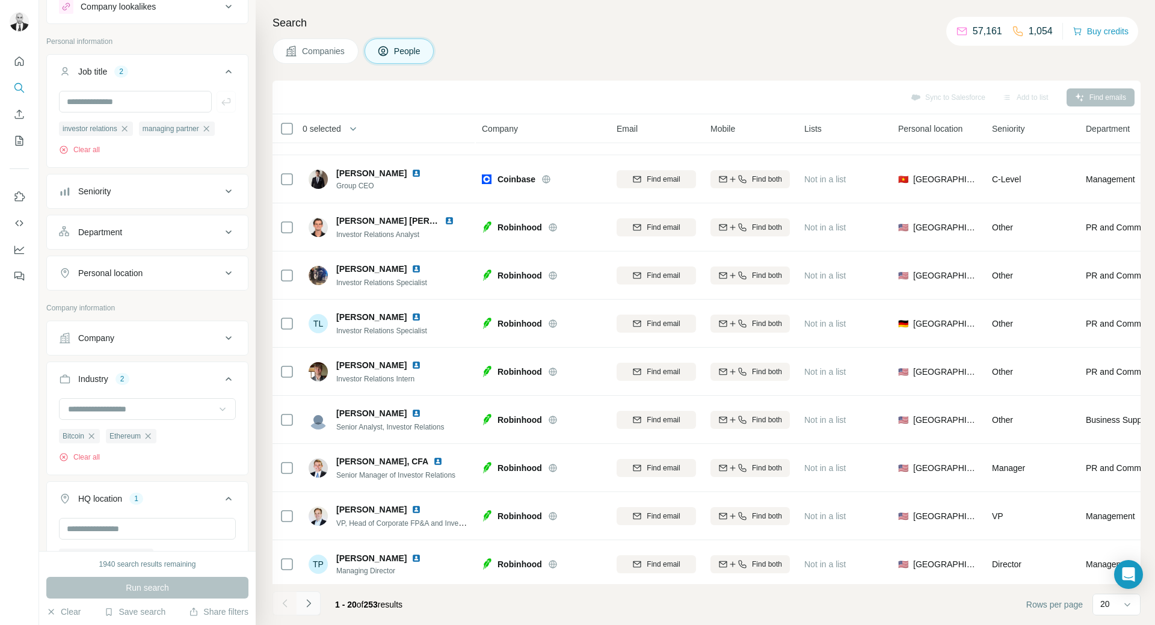
click at [310, 603] on icon "Navigate to next page" at bounding box center [308, 603] width 4 height 8
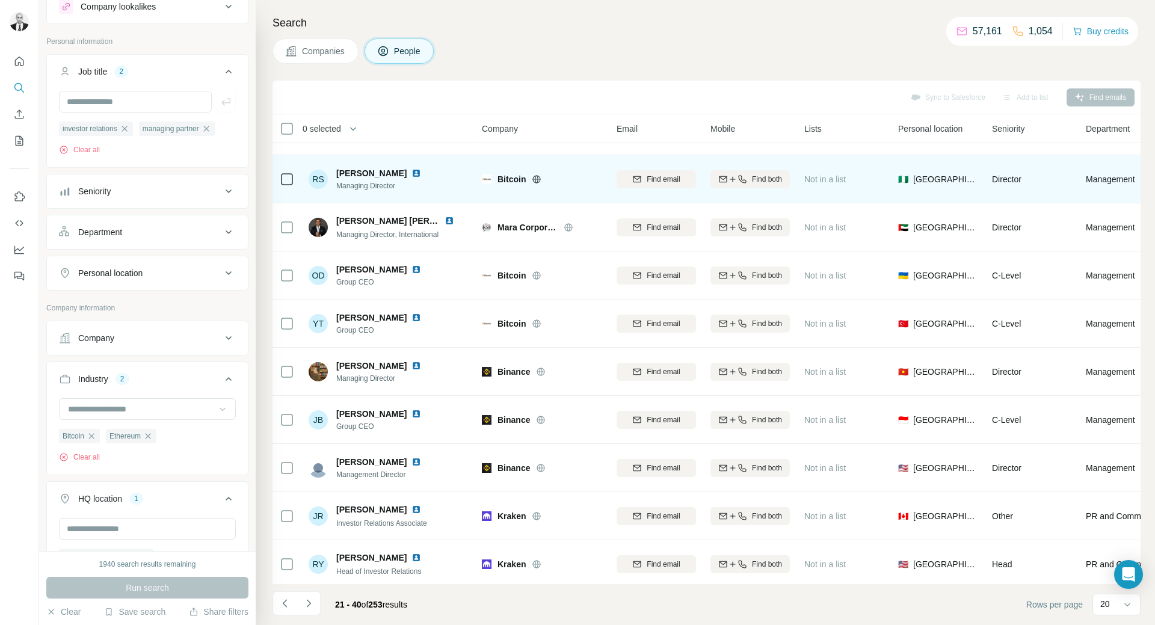
click at [416, 171] on img at bounding box center [416, 173] width 10 height 10
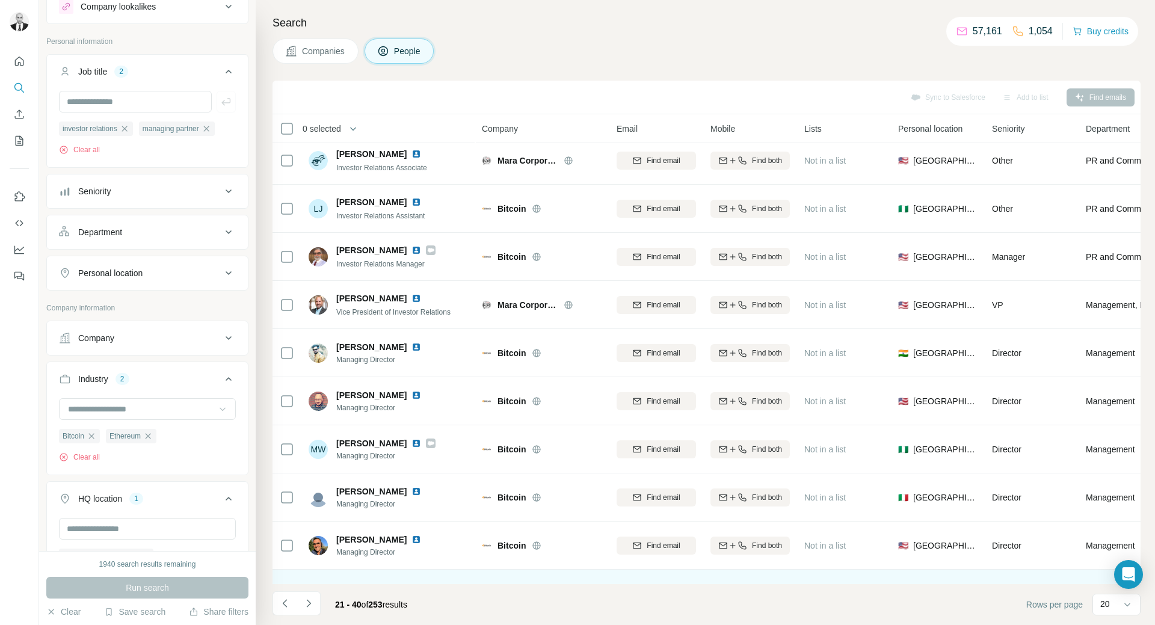
scroll to position [0, 0]
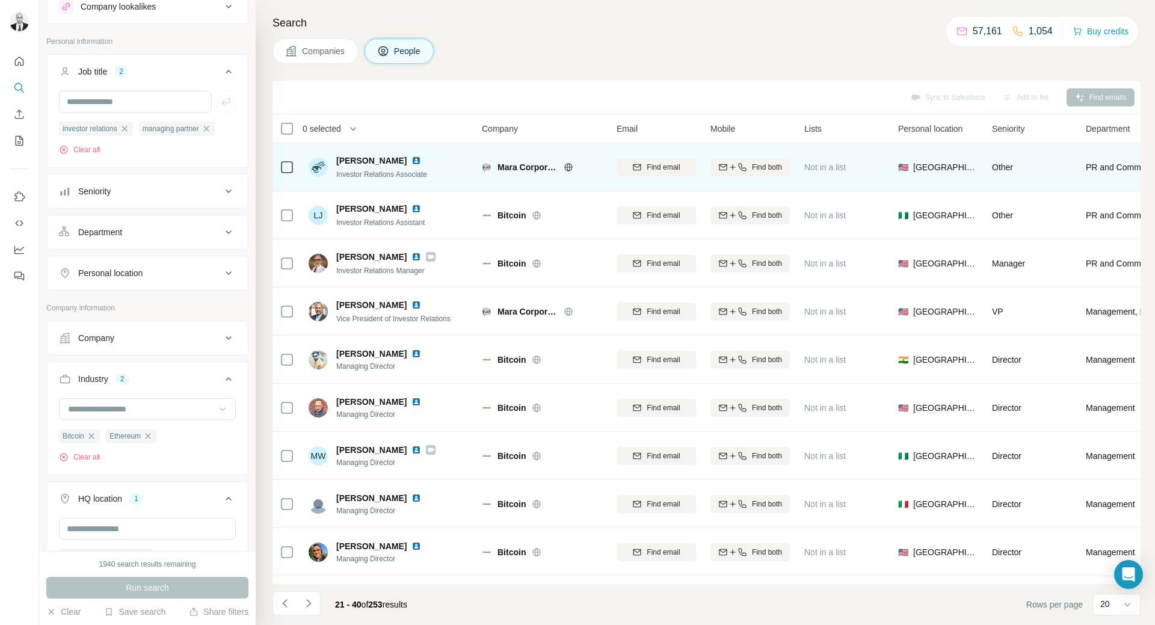
click at [411, 162] on img at bounding box center [416, 161] width 10 height 10
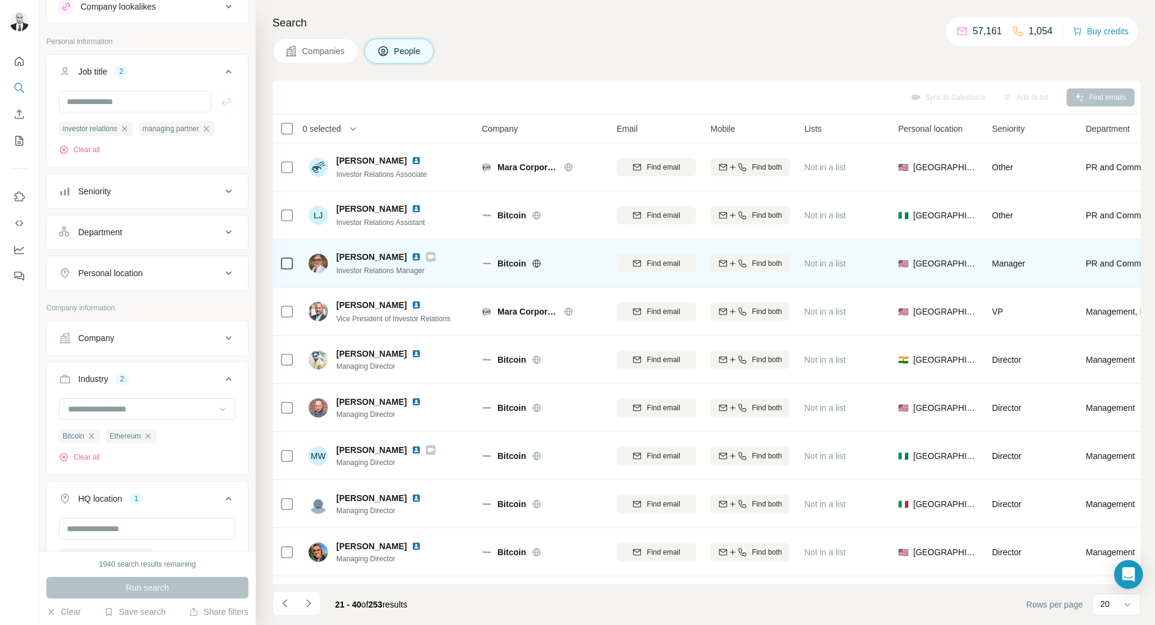
click at [411, 255] on img at bounding box center [416, 257] width 10 height 10
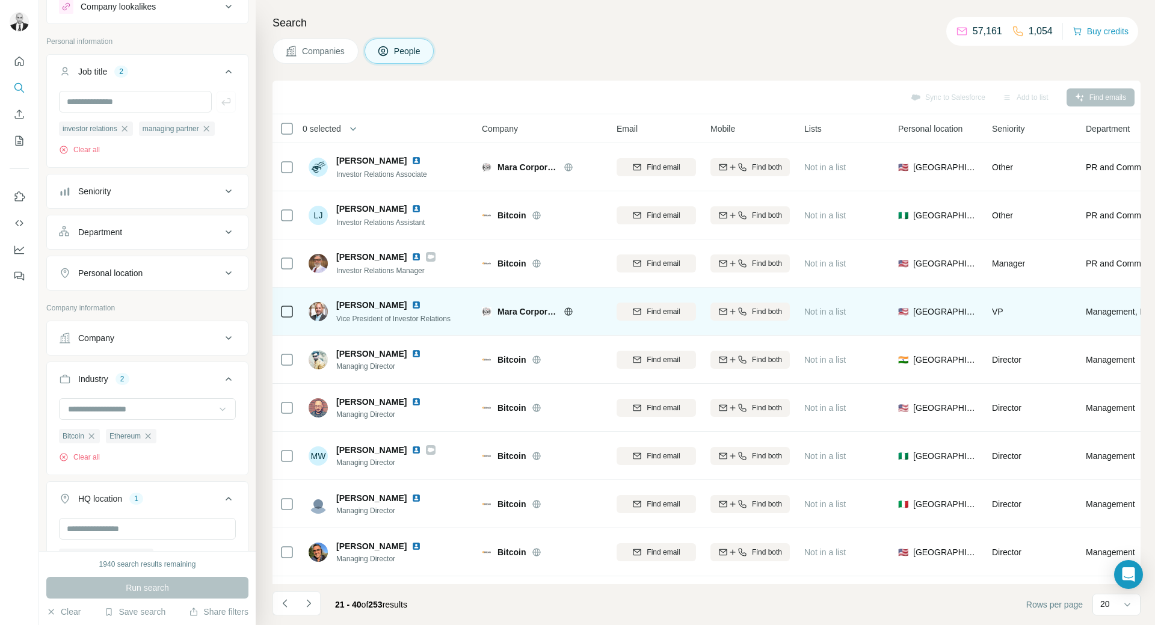
click at [411, 305] on img at bounding box center [416, 305] width 10 height 10
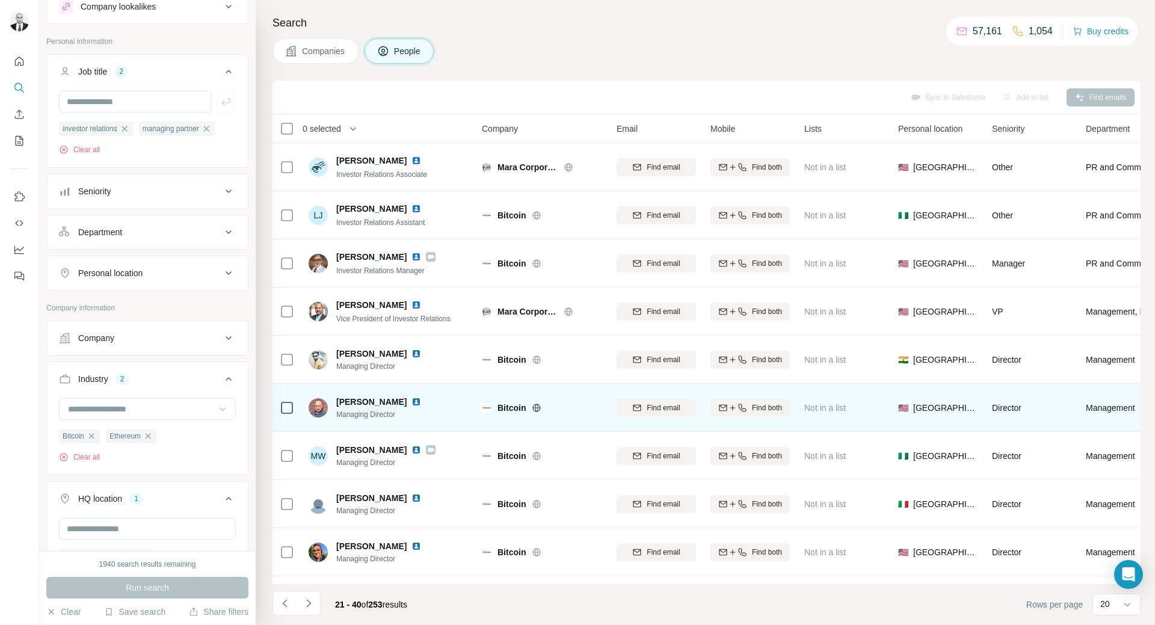
click at [411, 399] on img at bounding box center [416, 402] width 10 height 10
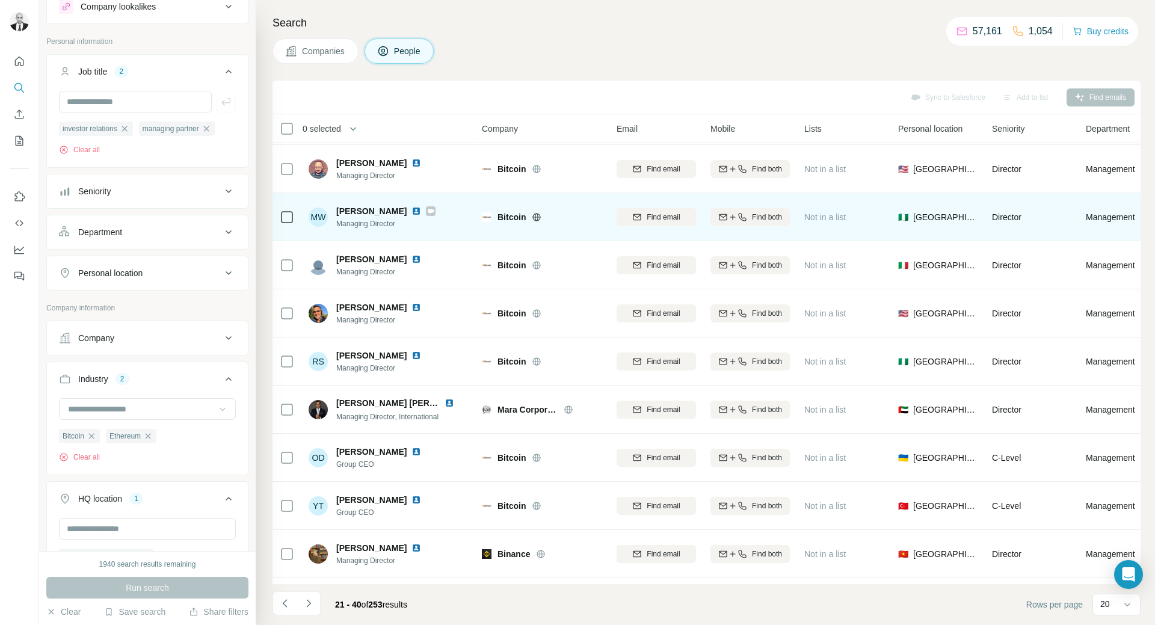
scroll to position [241, 0]
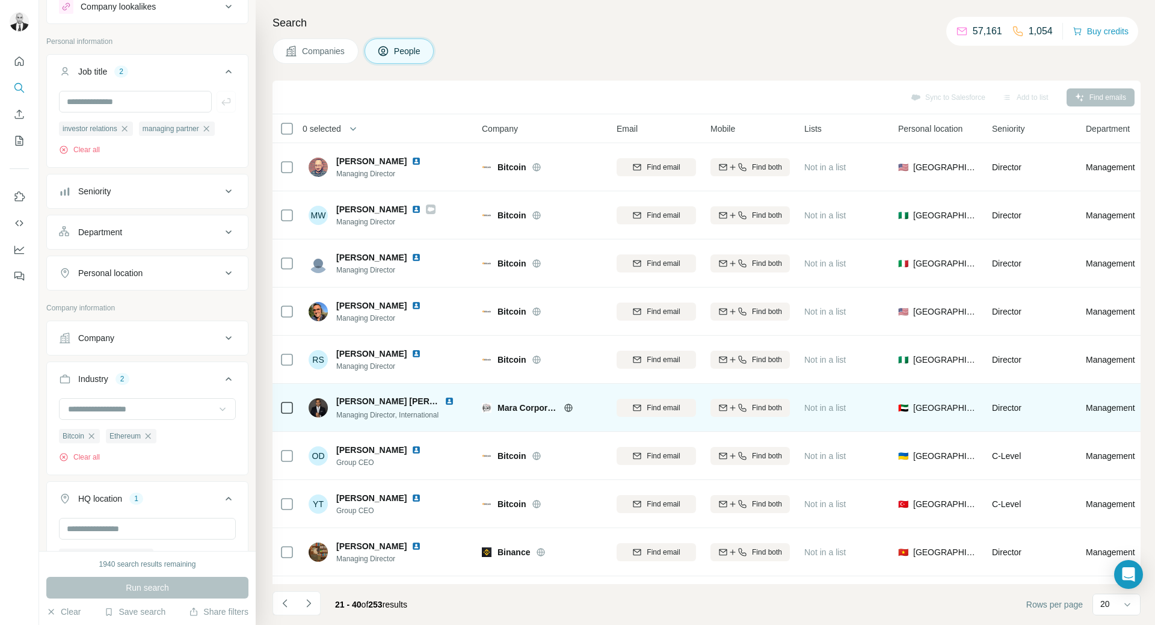
click at [447, 403] on img at bounding box center [450, 401] width 10 height 10
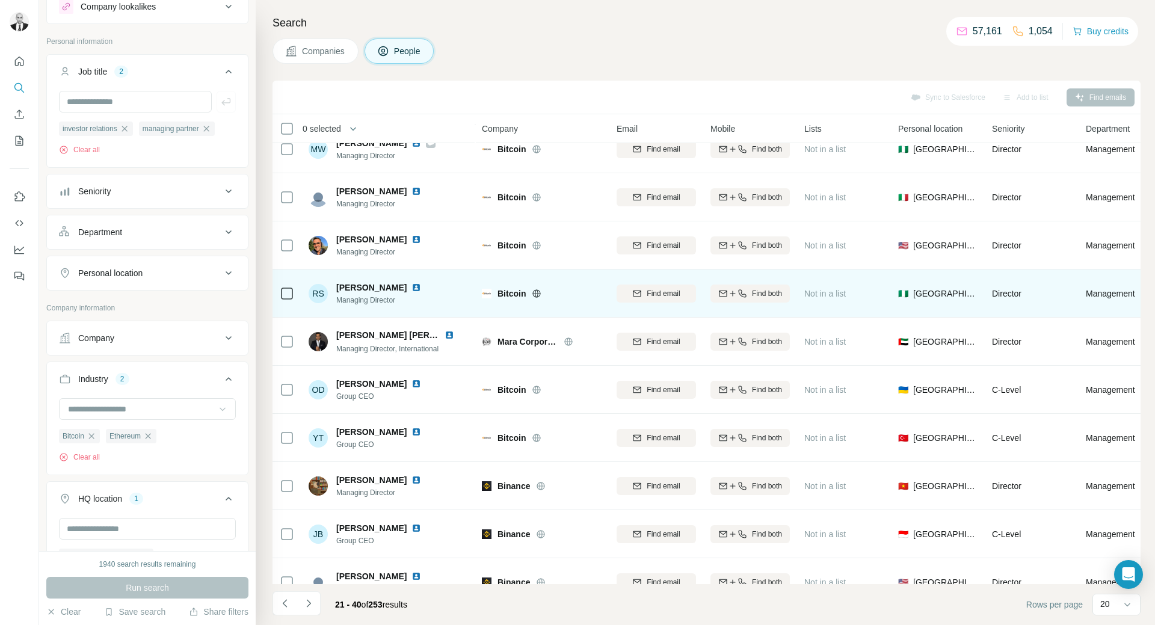
scroll to position [361, 0]
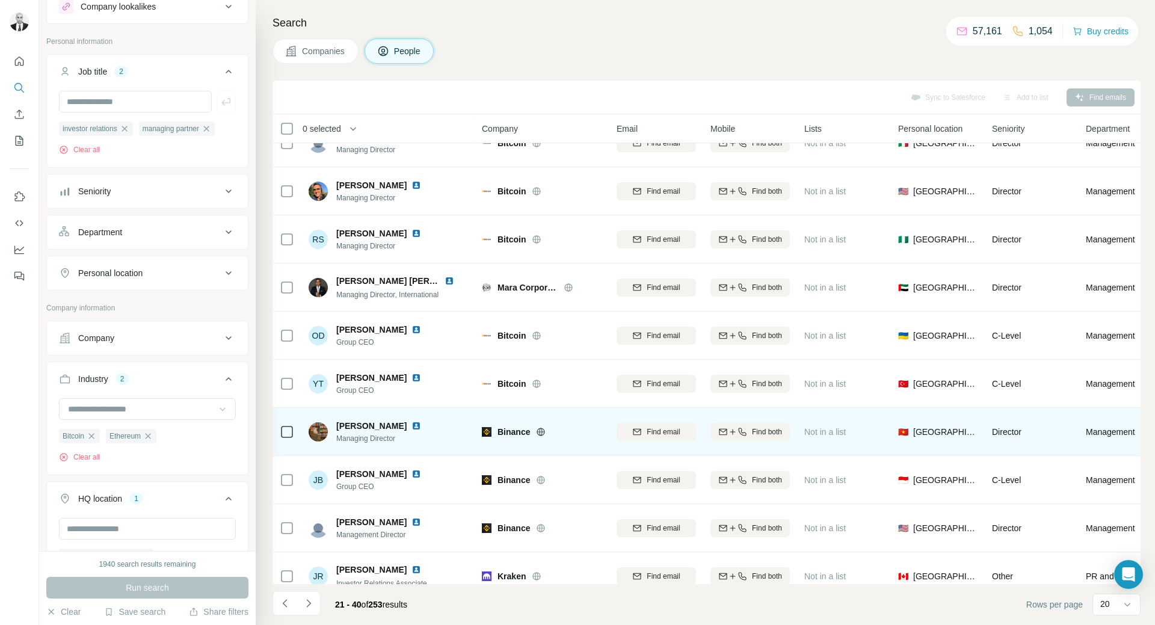
click at [411, 422] on img at bounding box center [416, 426] width 10 height 10
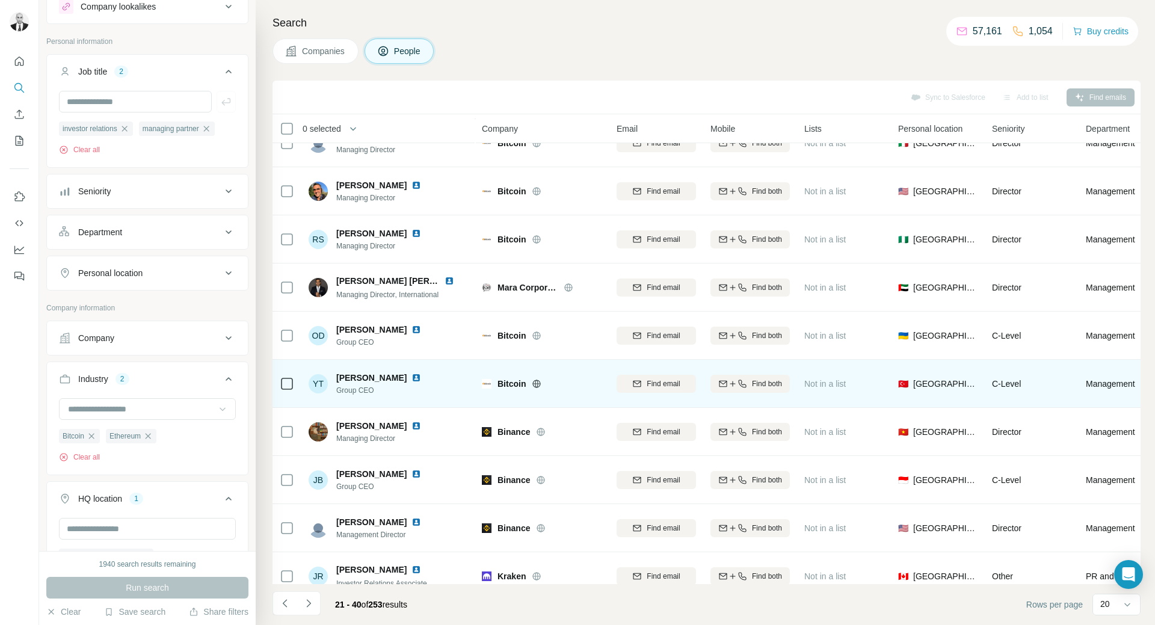
scroll to position [421, 0]
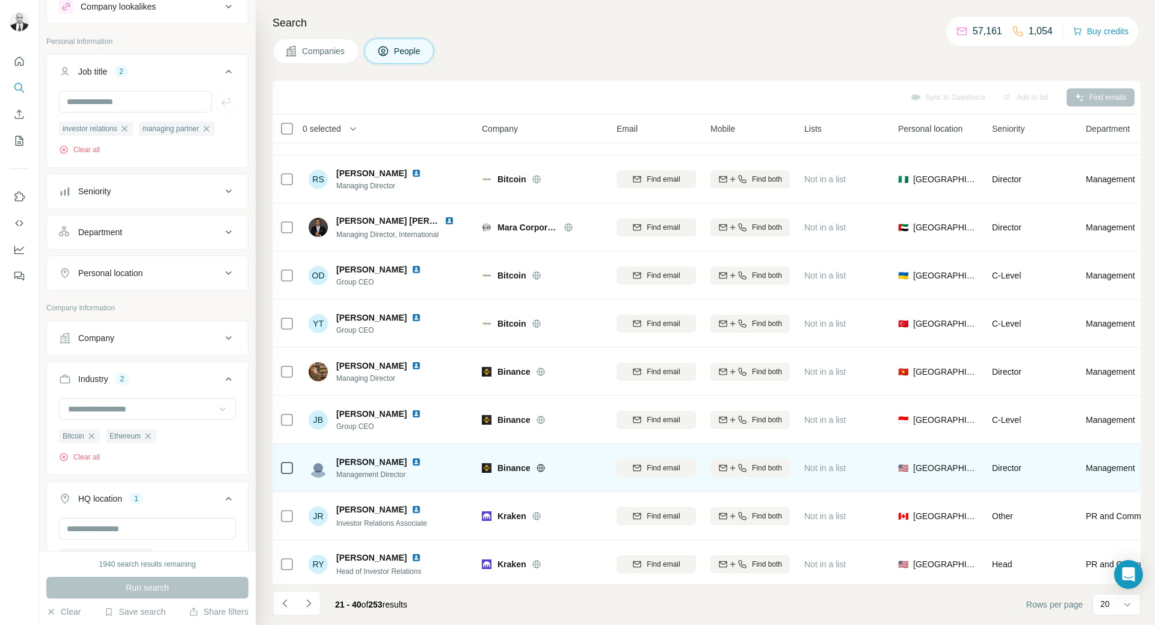
click at [411, 460] on img at bounding box center [416, 462] width 10 height 10
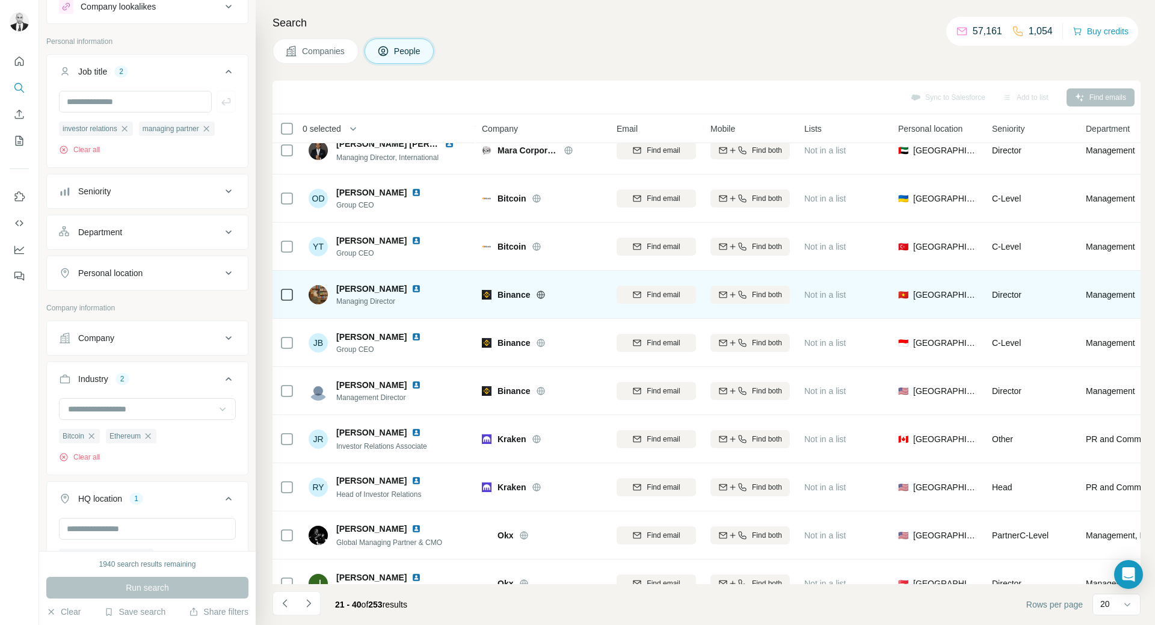
scroll to position [528, 0]
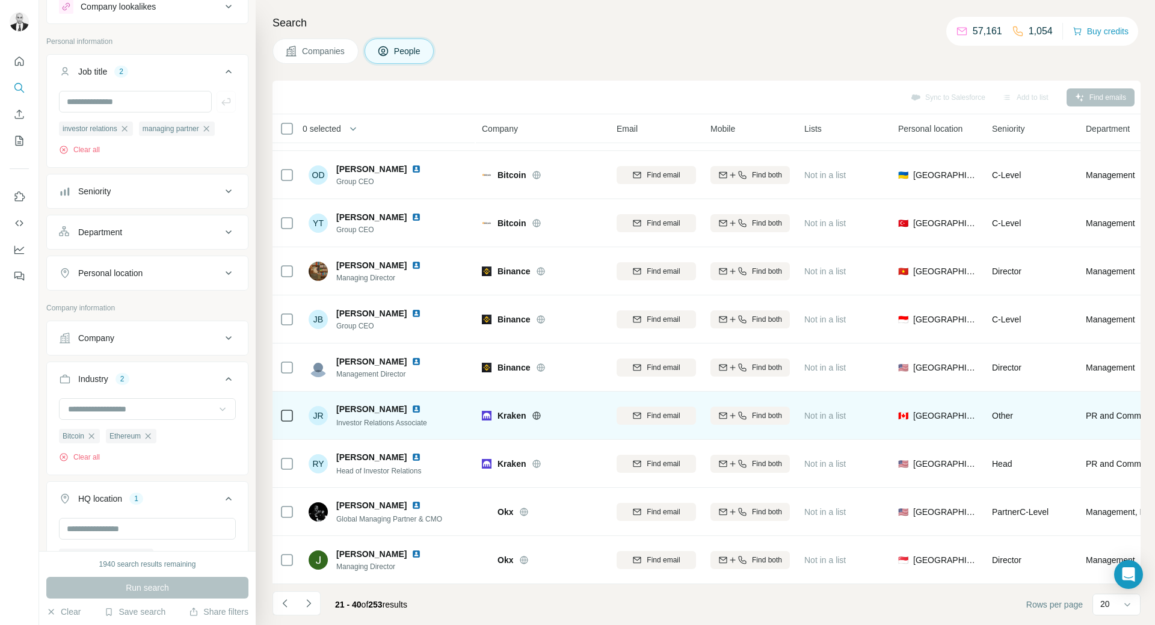
click at [411, 407] on img at bounding box center [416, 409] width 10 height 10
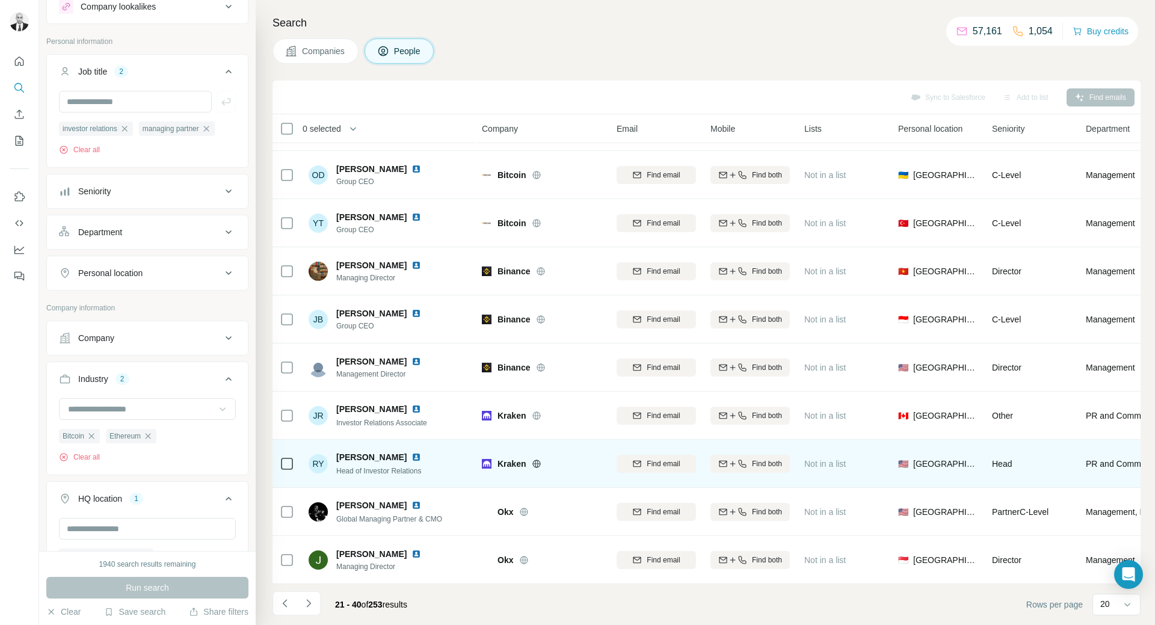
click at [411, 452] on img at bounding box center [416, 457] width 10 height 10
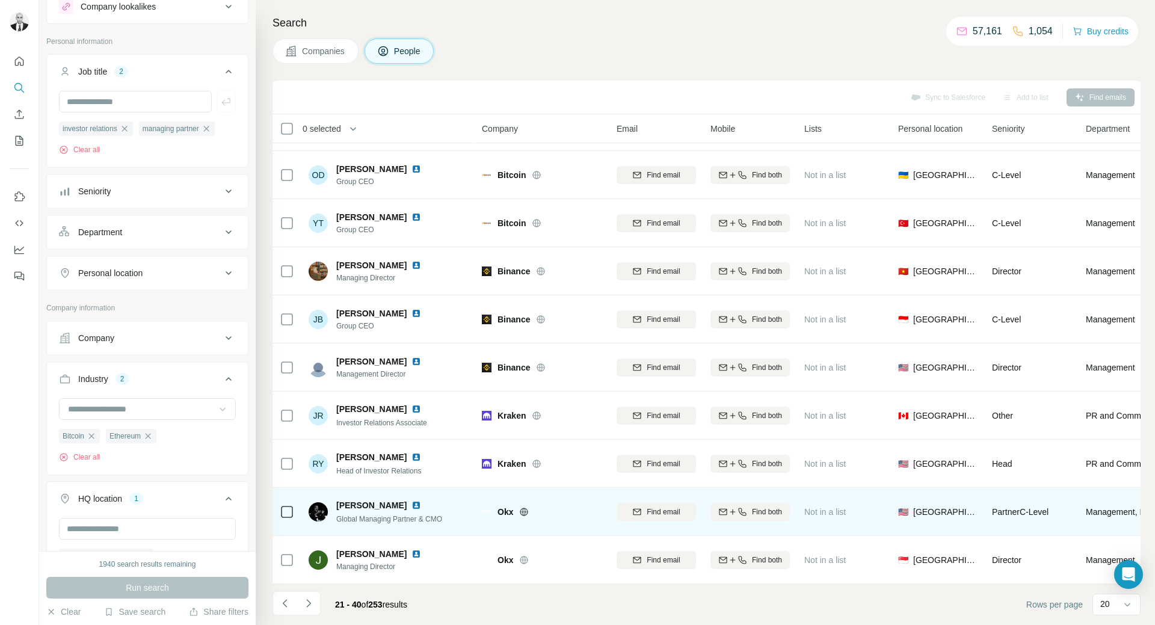
click at [411, 502] on img at bounding box center [416, 506] width 10 height 10
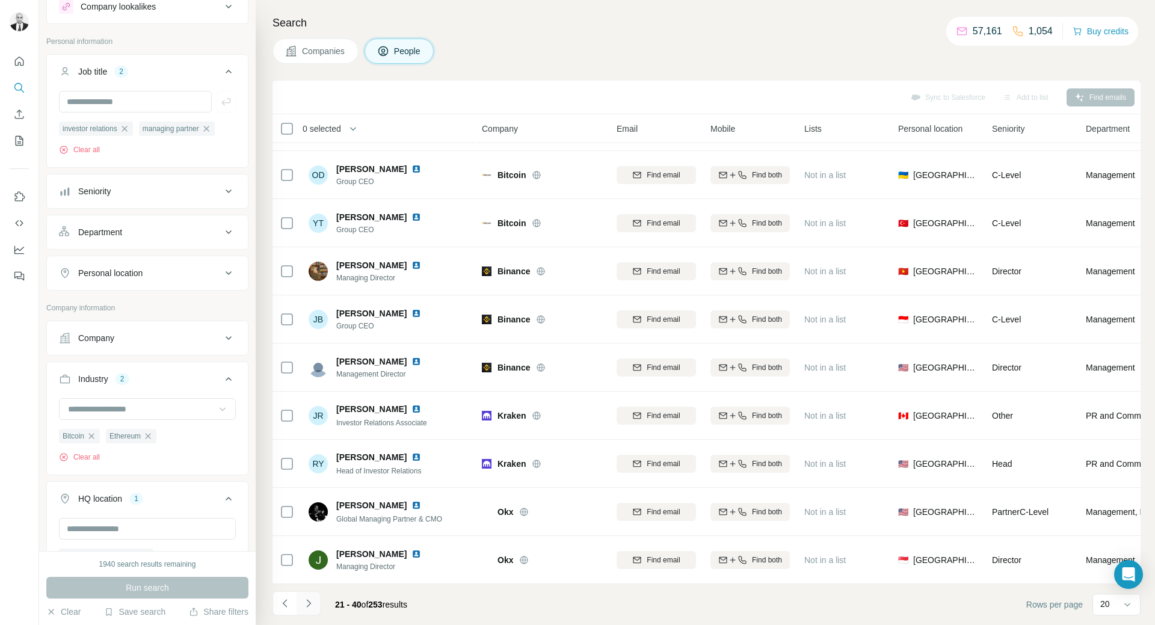
click at [311, 605] on icon "Navigate to next page" at bounding box center [309, 603] width 12 height 12
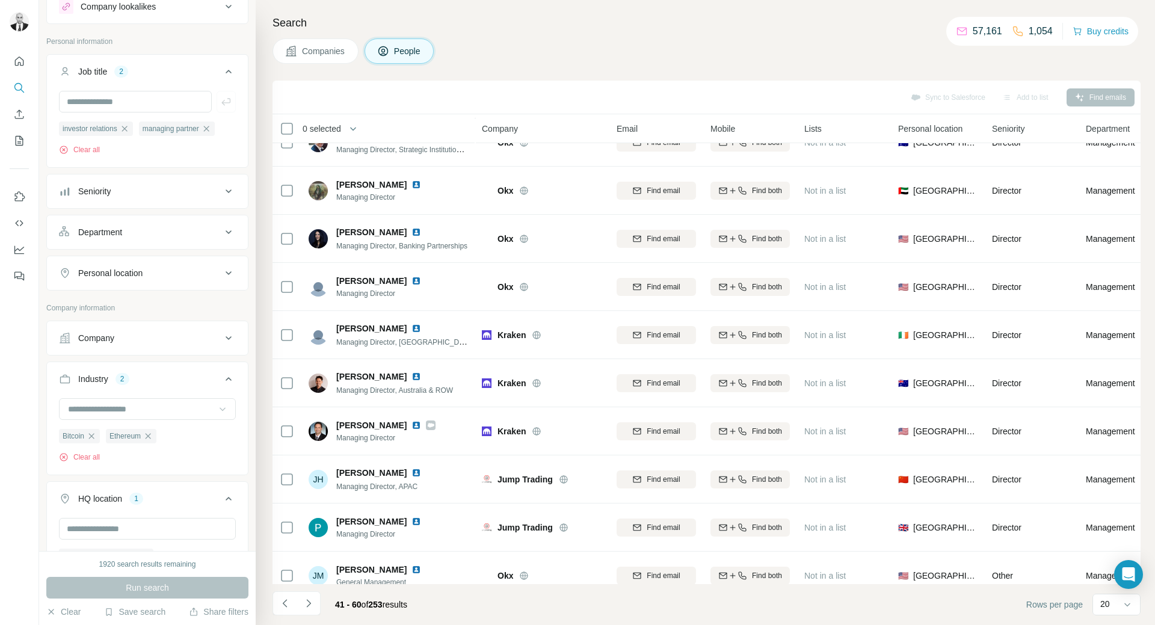
scroll to position [0, 0]
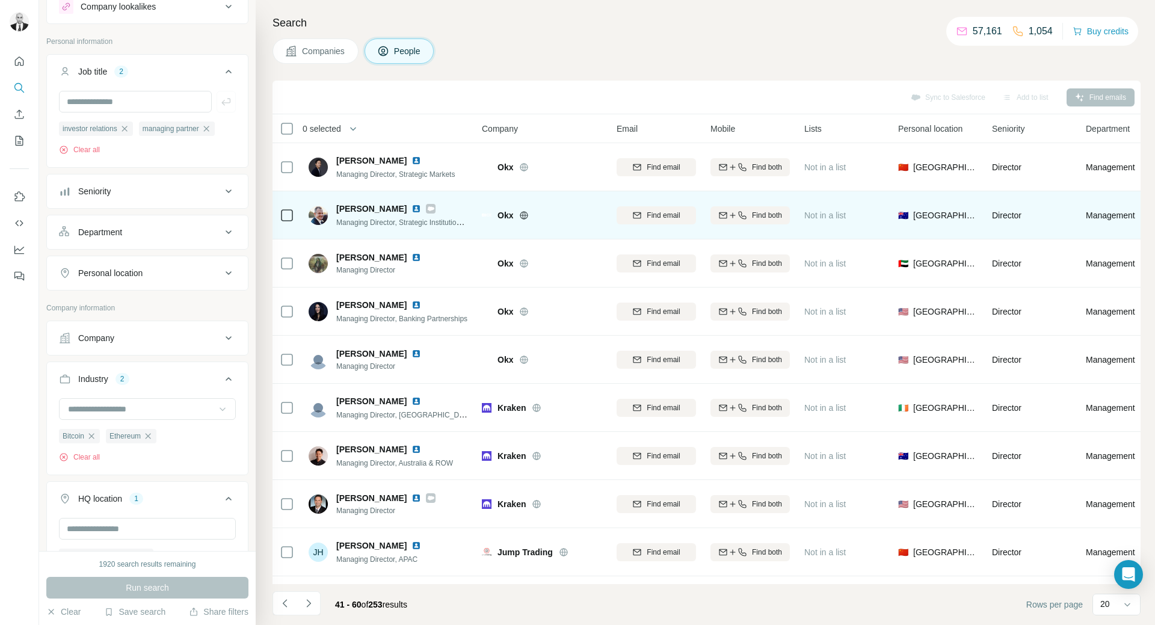
click at [411, 211] on img at bounding box center [416, 209] width 10 height 10
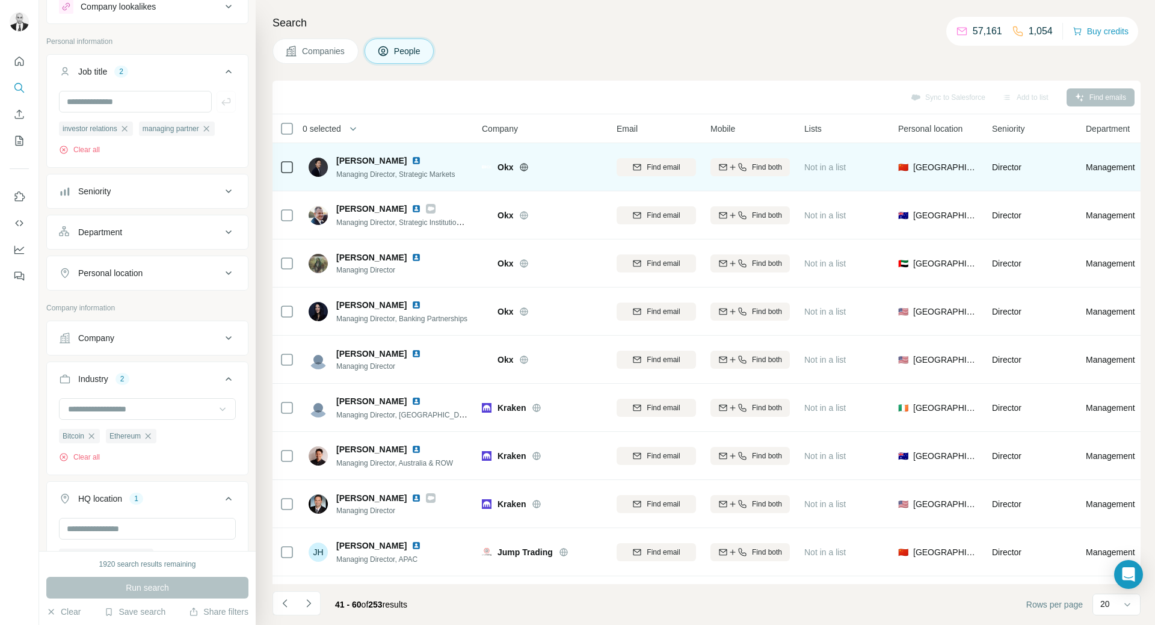
click at [411, 161] on img at bounding box center [416, 161] width 10 height 10
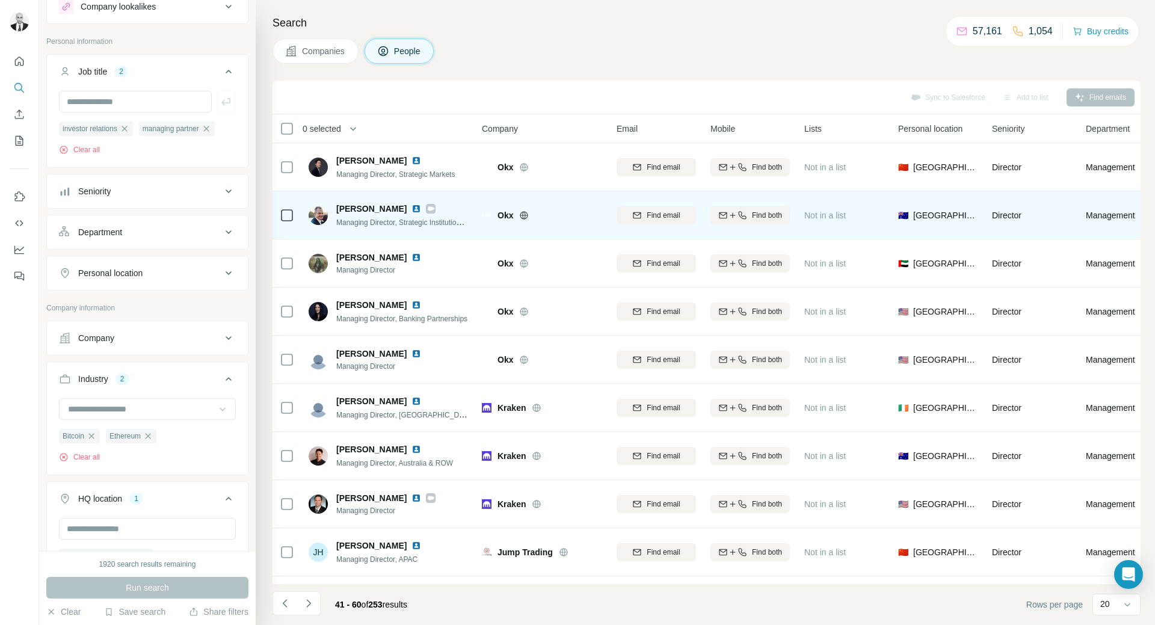
click at [411, 207] on img at bounding box center [416, 209] width 10 height 10
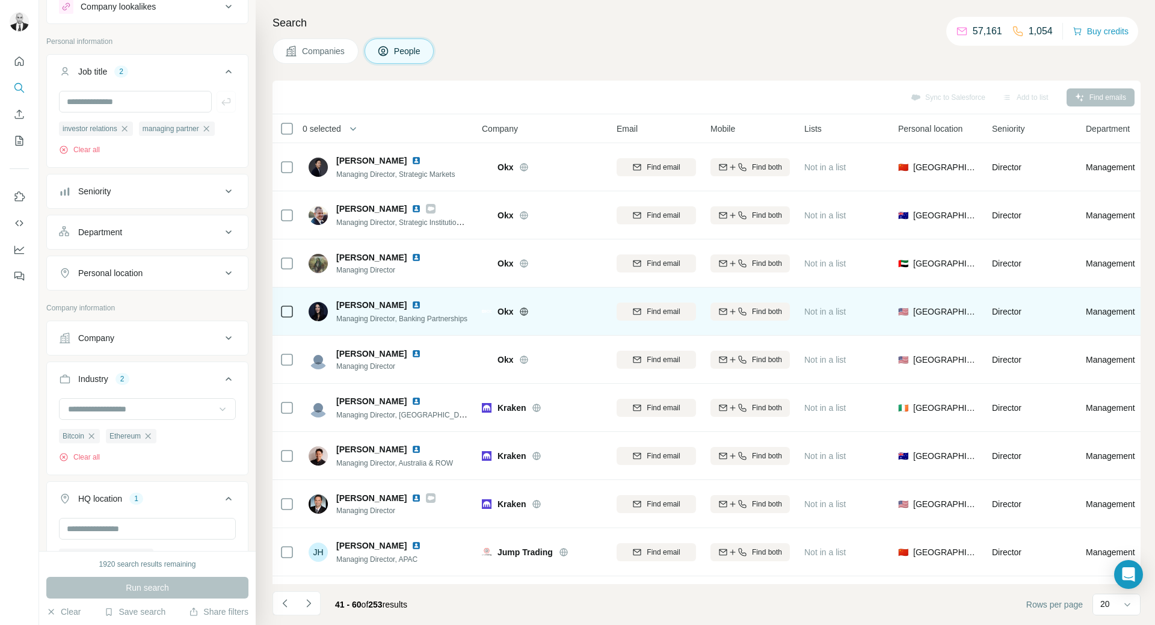
scroll to position [120, 0]
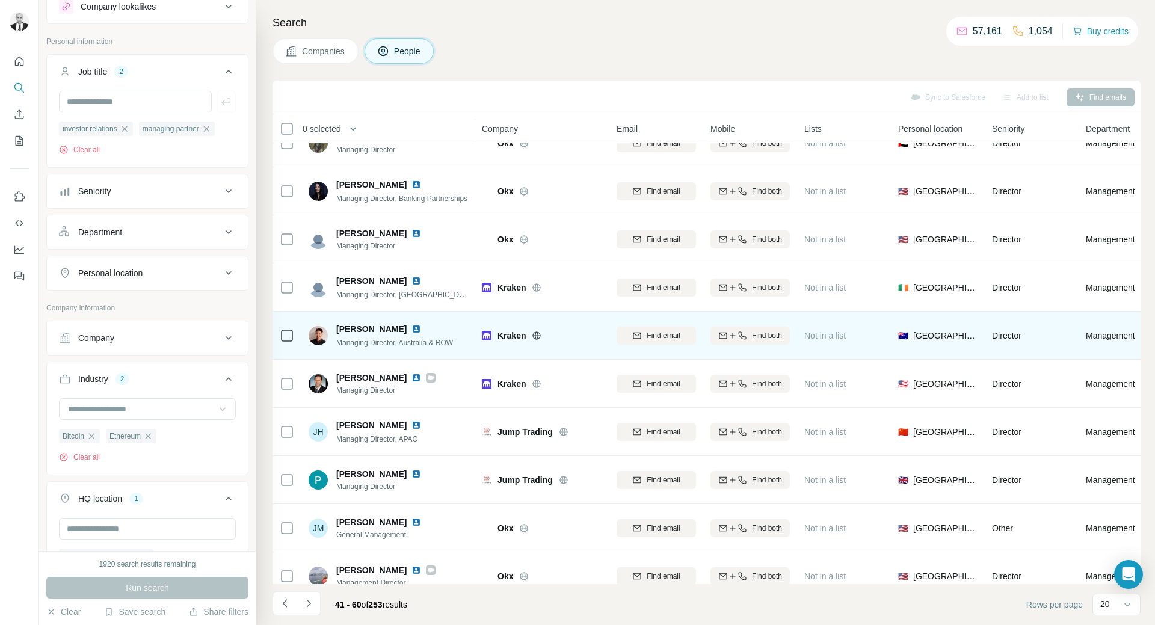
drag, startPoint x: 394, startPoint y: 328, endPoint x: 441, endPoint y: 357, distance: 55.1
click at [411, 328] on img at bounding box center [416, 329] width 10 height 10
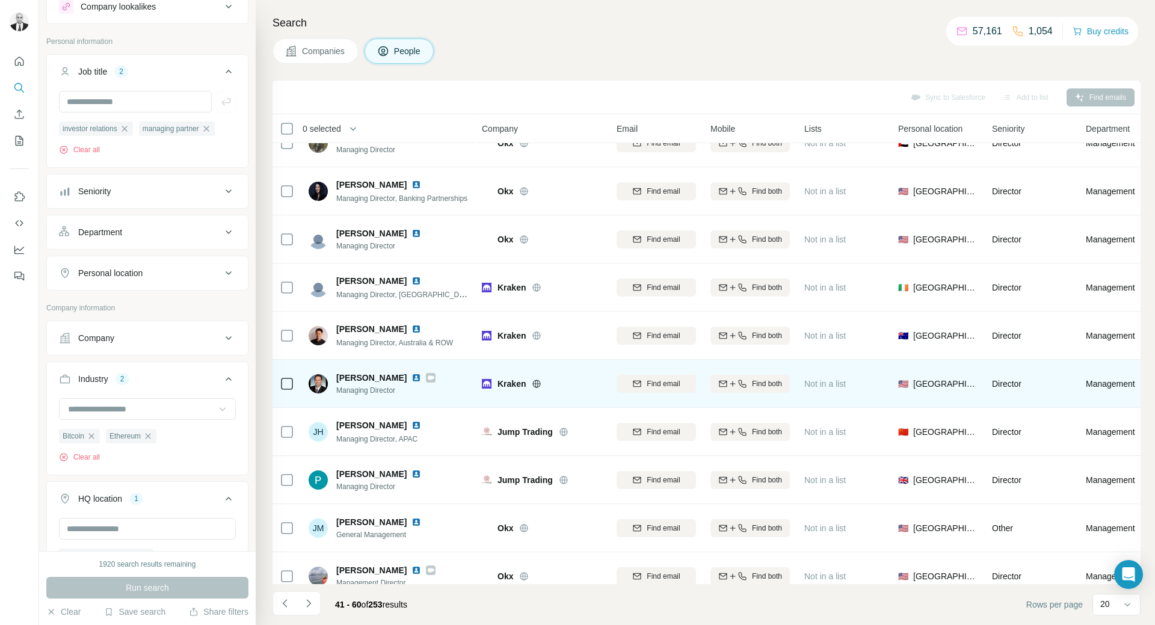
click at [411, 377] on img at bounding box center [416, 378] width 10 height 10
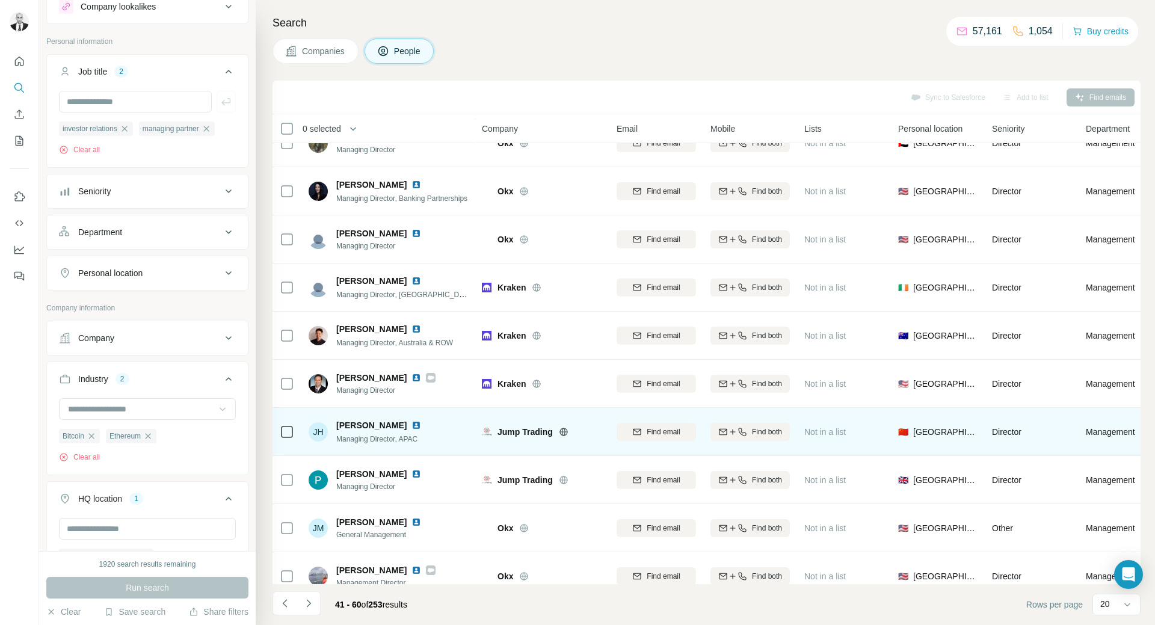
drag, startPoint x: 388, startPoint y: 470, endPoint x: 413, endPoint y: 428, distance: 49.1
click at [411, 470] on img at bounding box center [416, 474] width 10 height 10
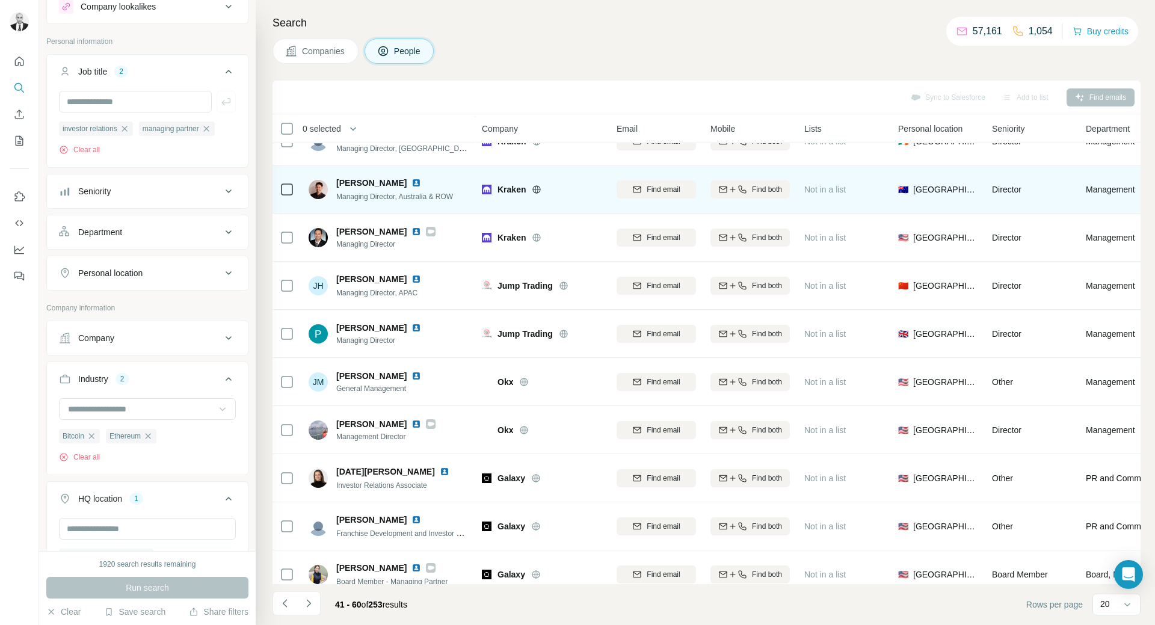
scroll to position [301, 0]
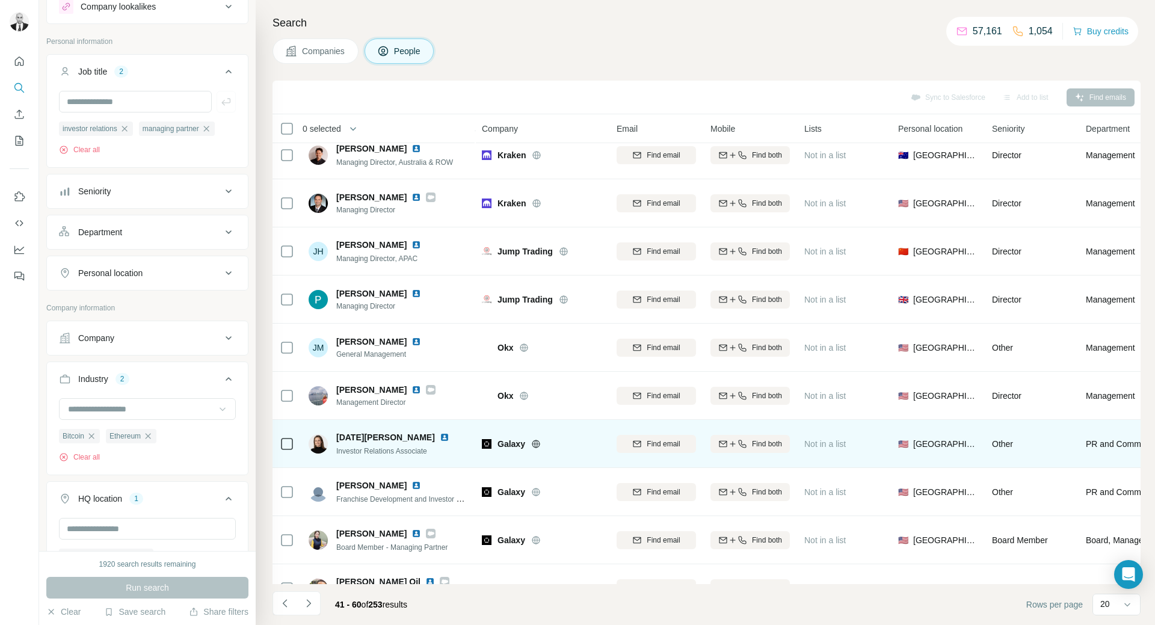
click at [440, 437] on img at bounding box center [445, 438] width 10 height 10
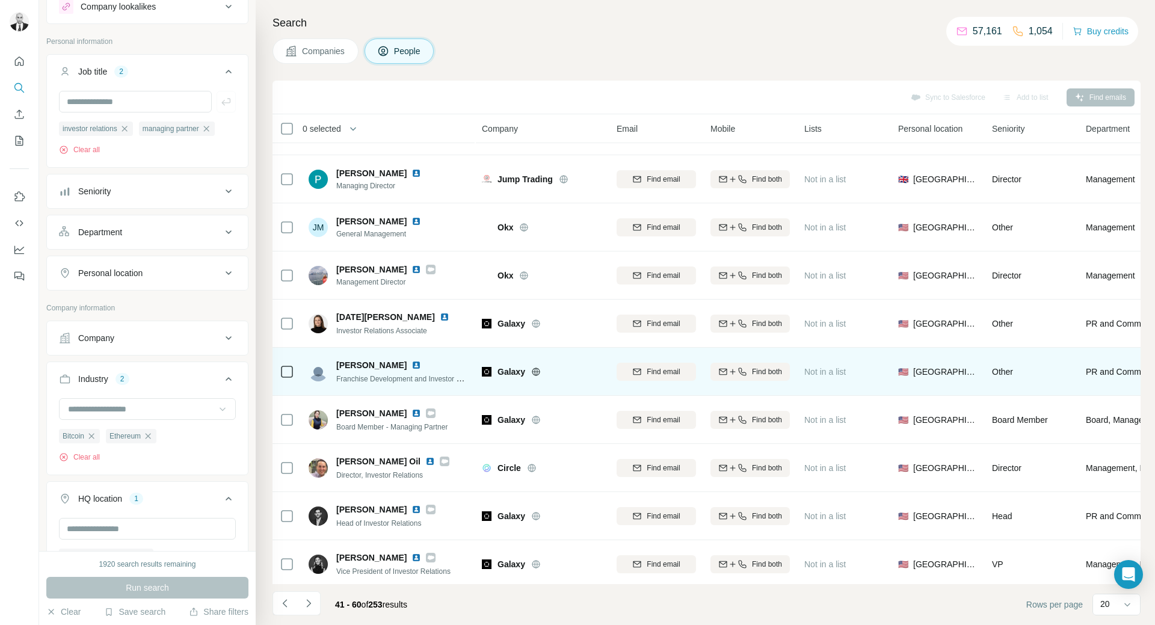
click at [411, 361] on img at bounding box center [416, 365] width 10 height 10
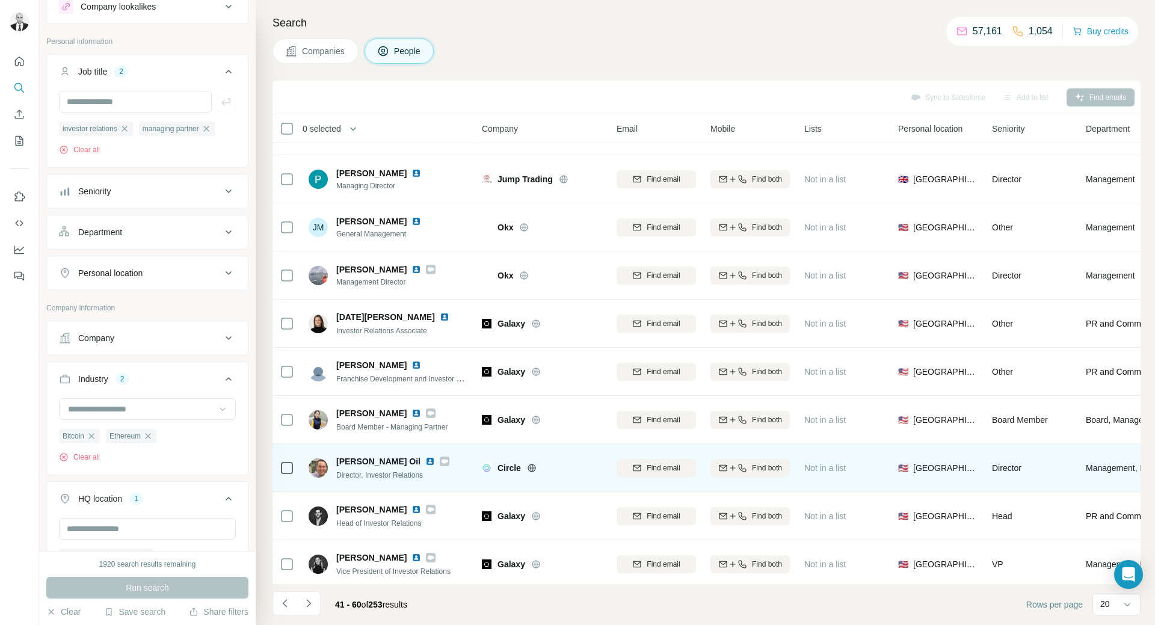
click at [425, 458] on img at bounding box center [430, 462] width 10 height 10
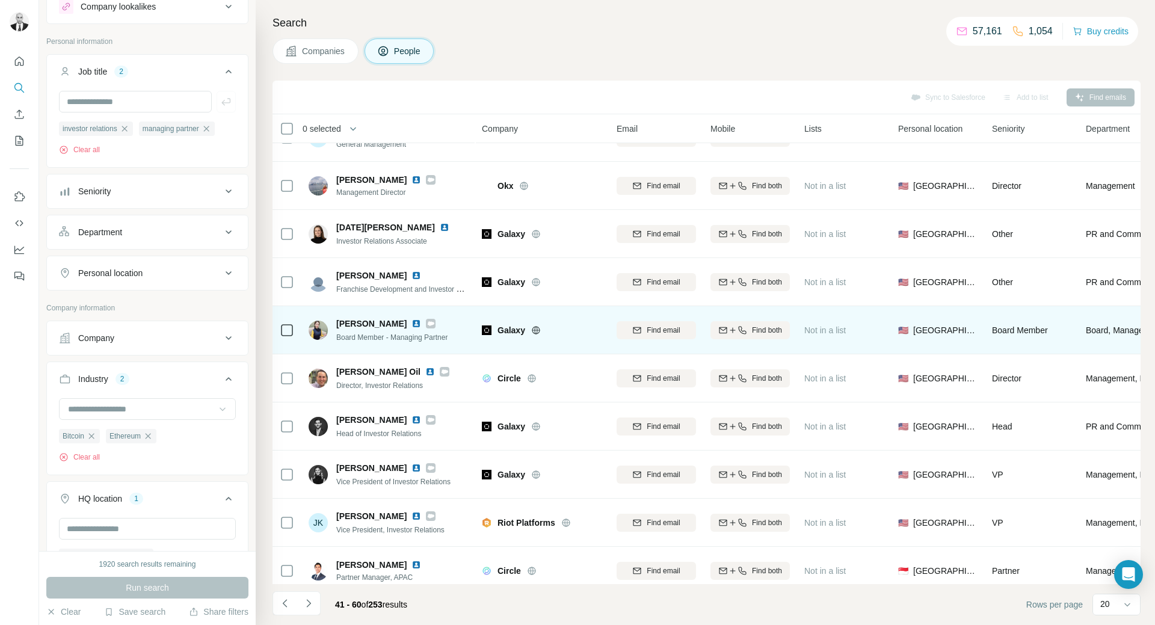
scroll to position [528, 0]
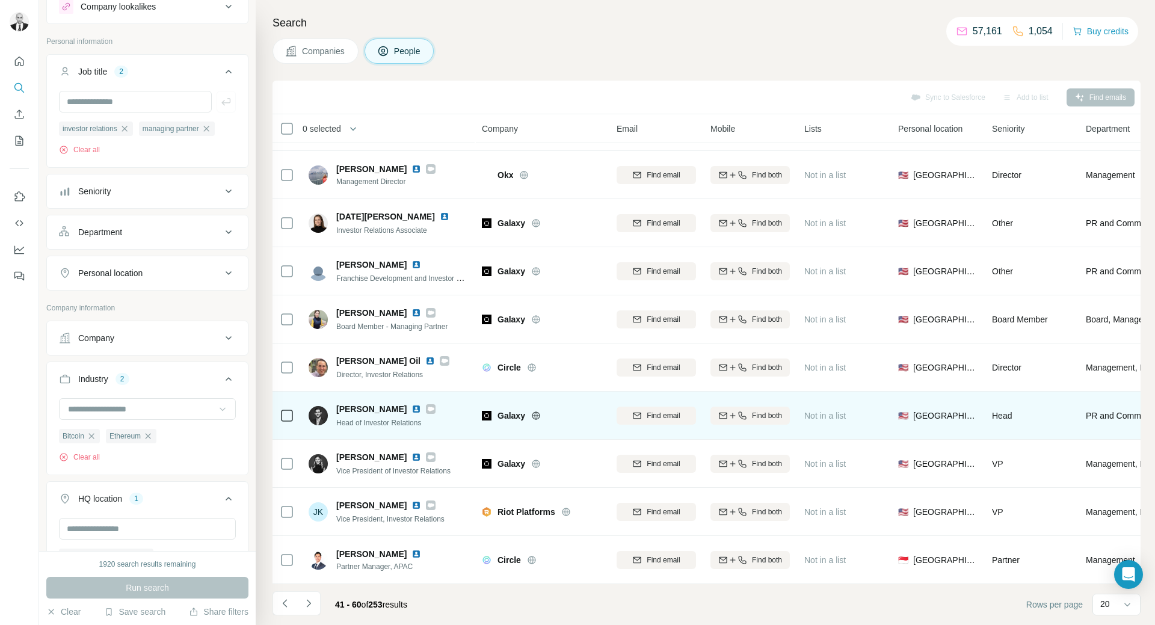
click at [421, 404] on img at bounding box center [416, 409] width 10 height 10
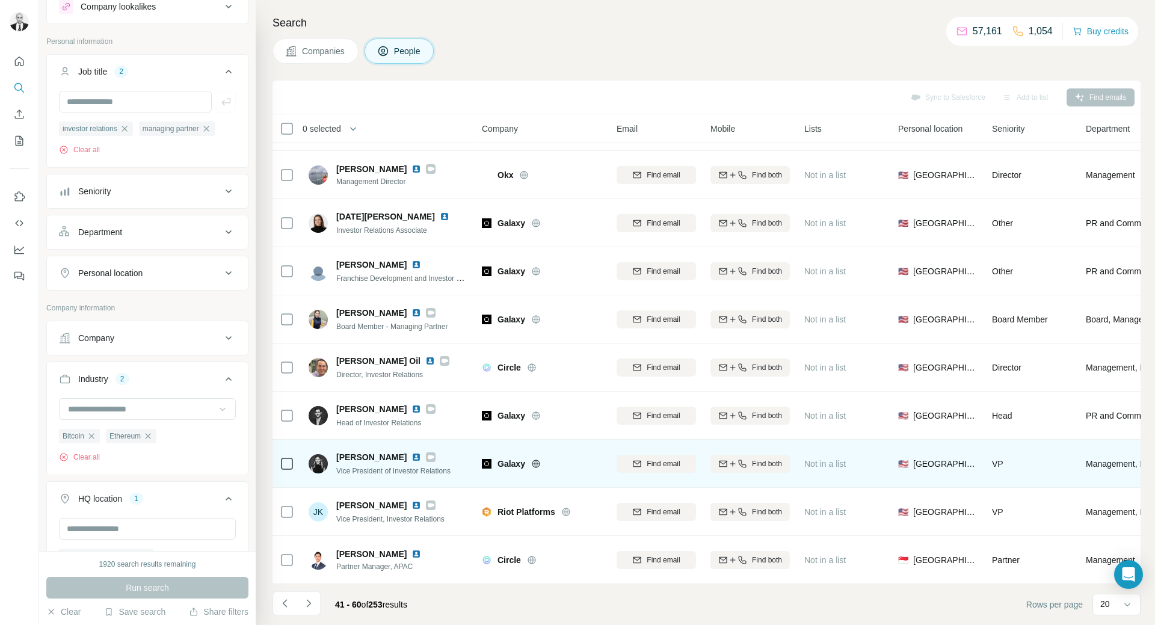
click at [411, 452] on img at bounding box center [416, 457] width 10 height 10
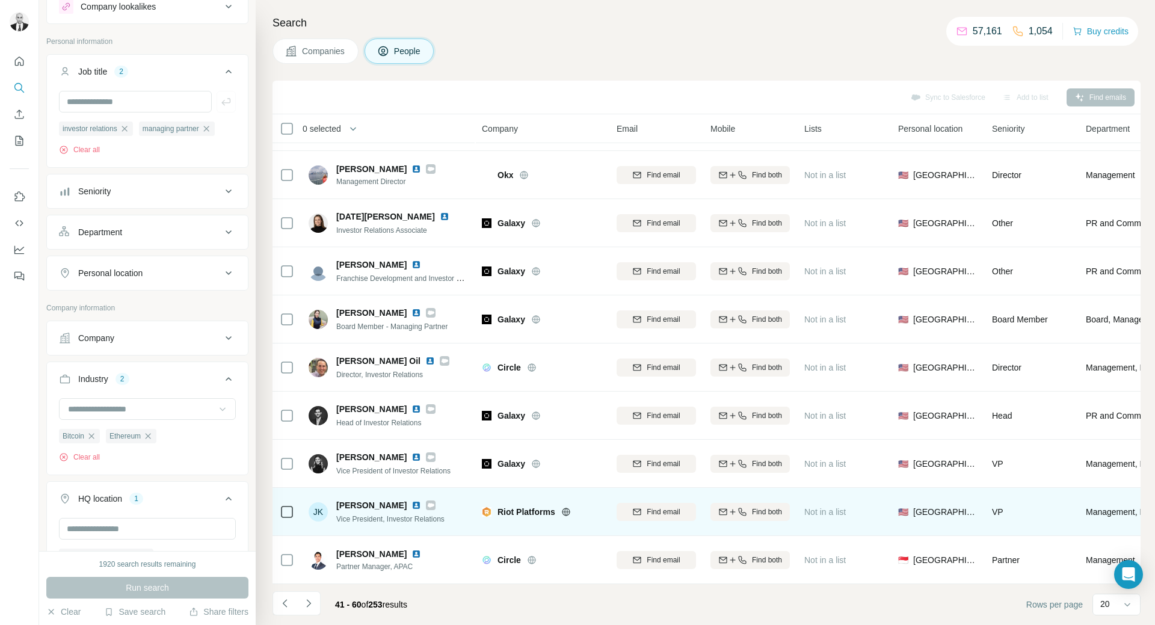
click at [411, 501] on img at bounding box center [416, 506] width 10 height 10
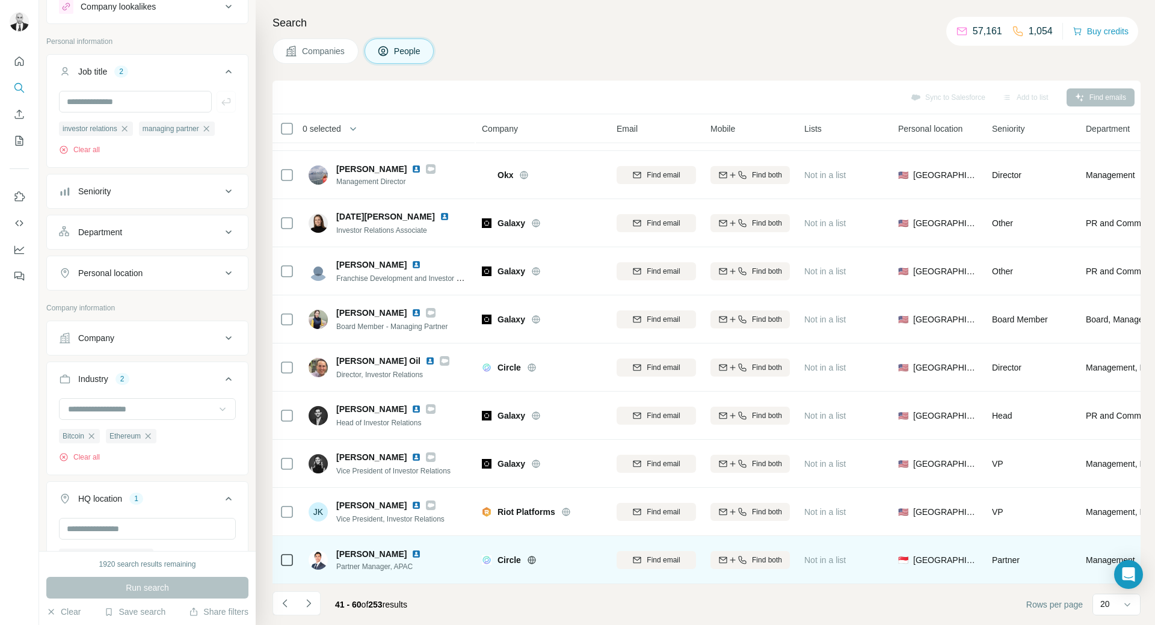
click at [411, 549] on img at bounding box center [416, 554] width 10 height 10
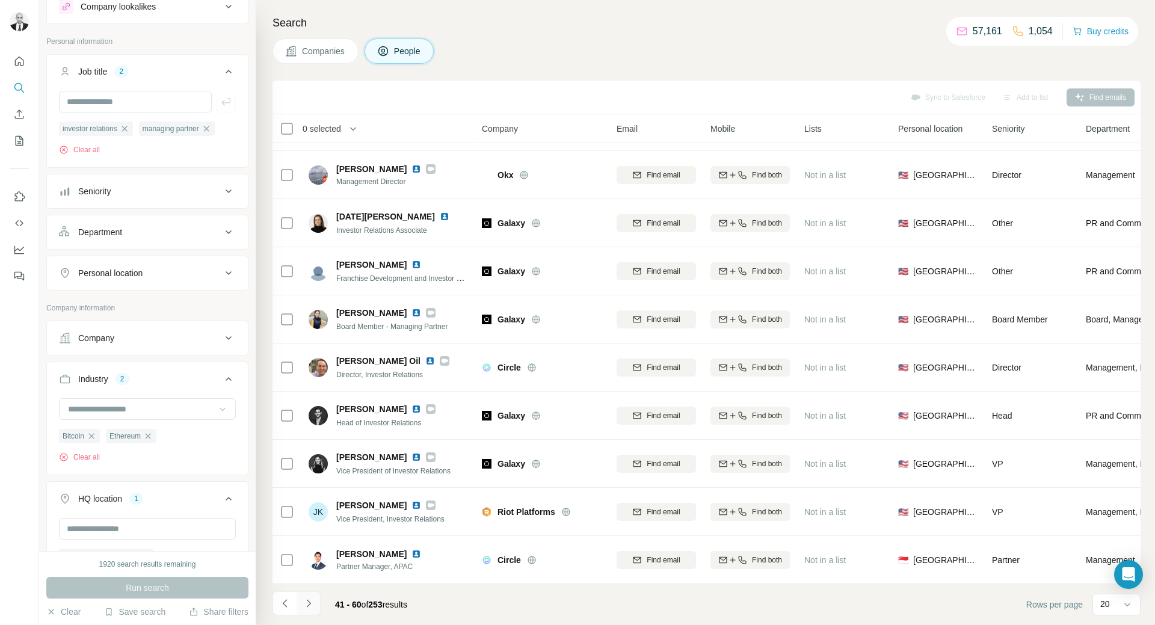
click at [313, 599] on icon "Navigate to next page" at bounding box center [309, 603] width 12 height 12
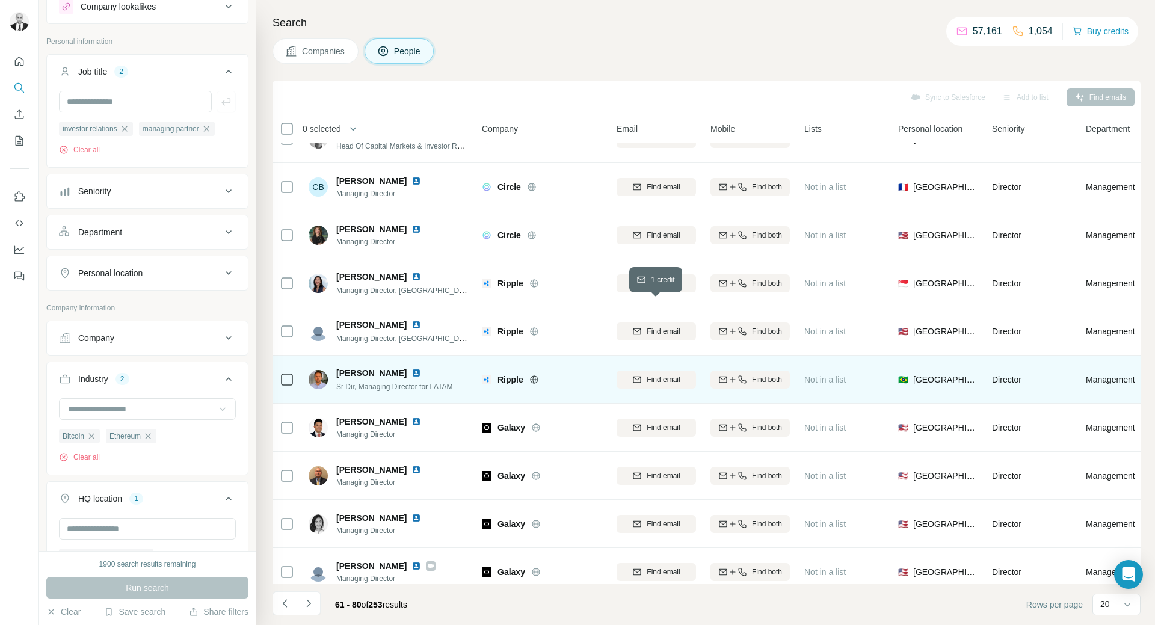
scroll to position [0, 0]
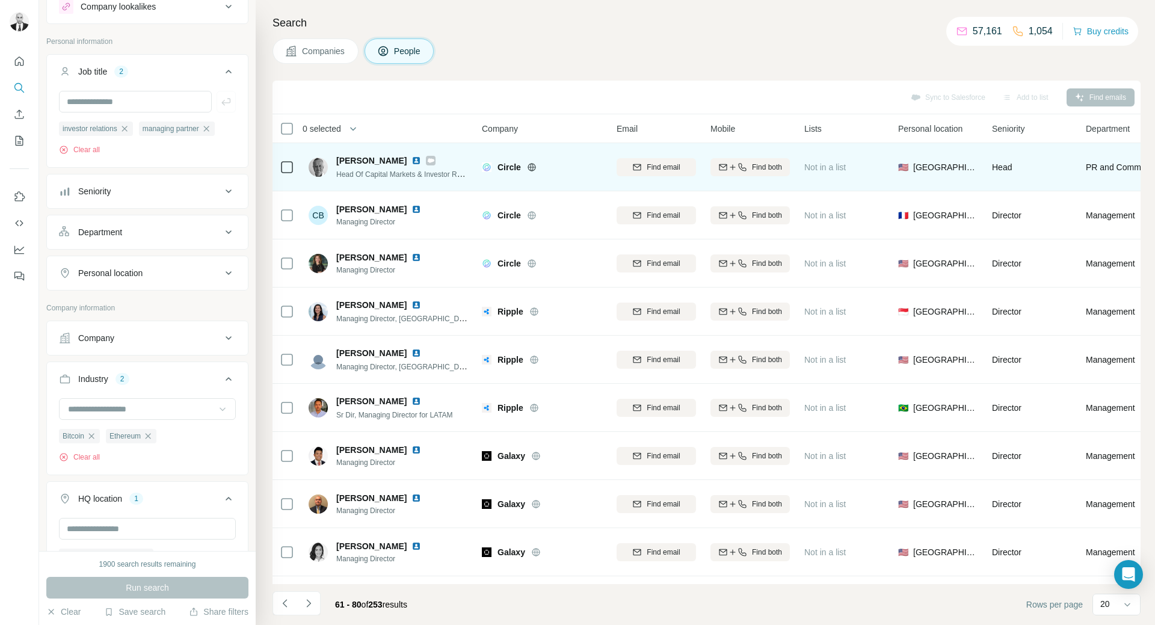
click at [411, 156] on img at bounding box center [416, 161] width 10 height 10
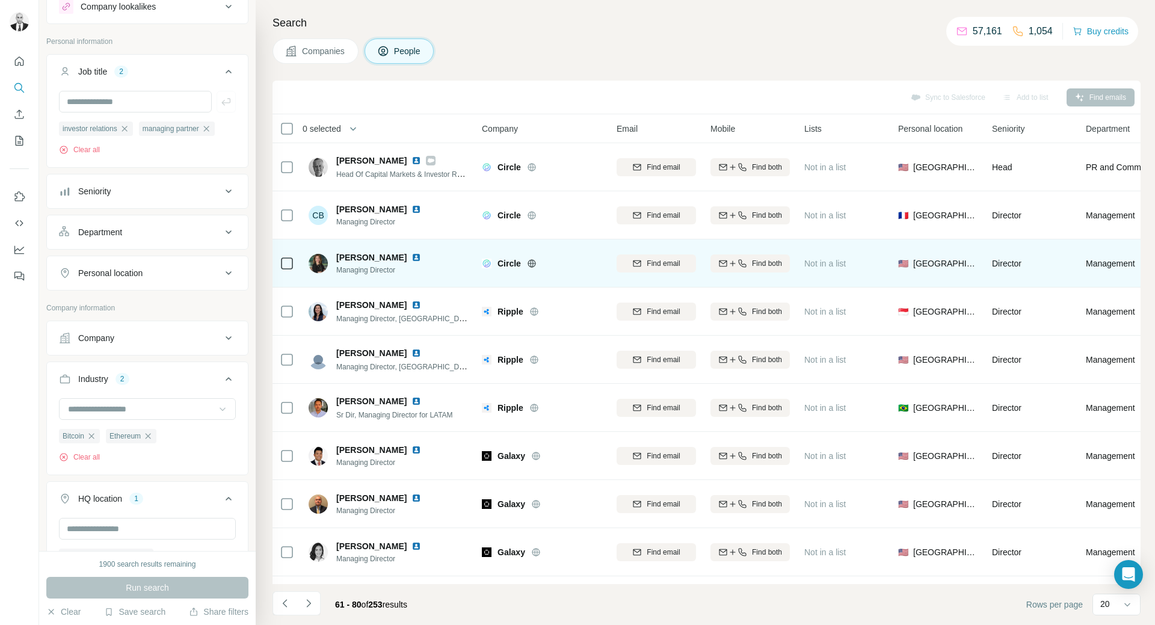
click at [421, 255] on img at bounding box center [416, 258] width 10 height 10
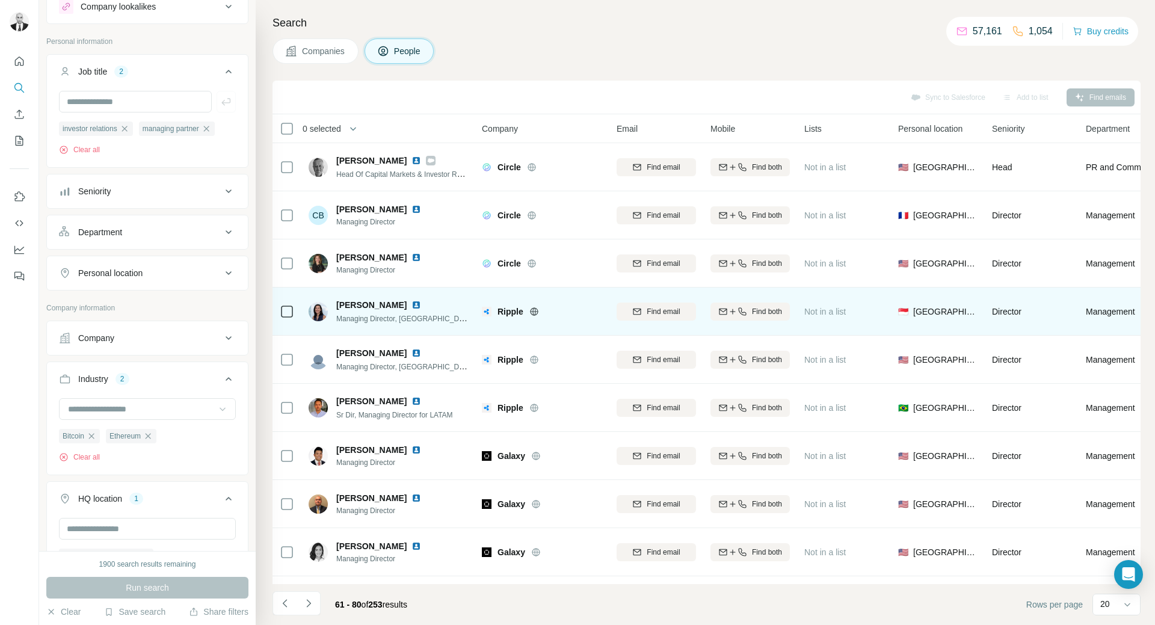
click at [411, 302] on img at bounding box center [416, 305] width 10 height 10
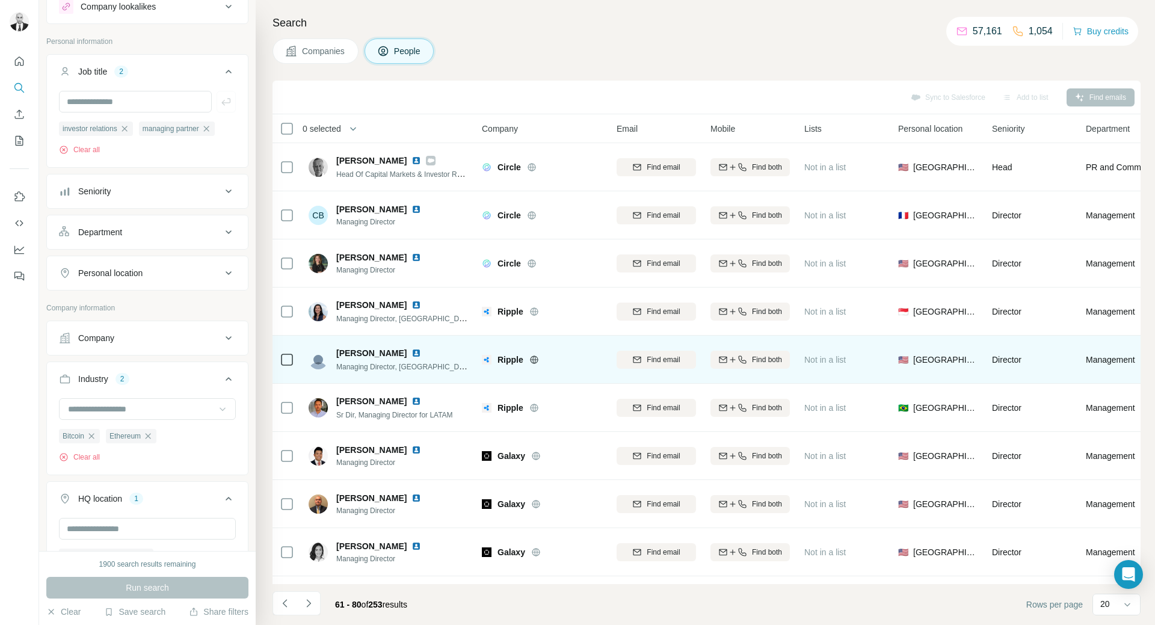
click at [411, 352] on img at bounding box center [416, 353] width 10 height 10
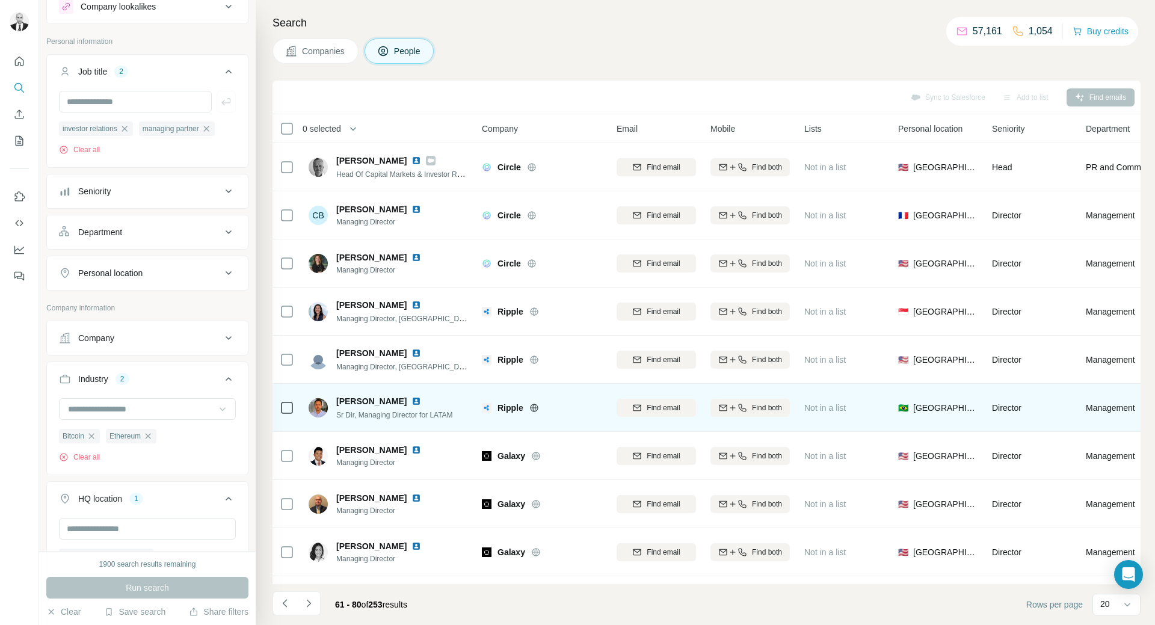
click at [411, 402] on img at bounding box center [416, 401] width 10 height 10
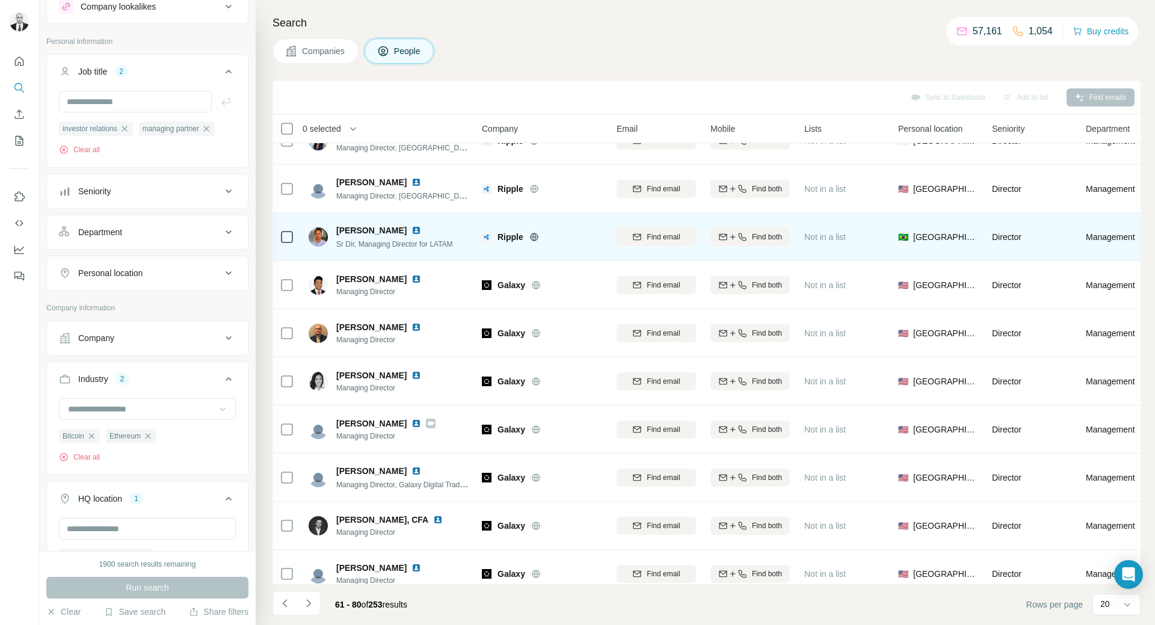
scroll to position [180, 0]
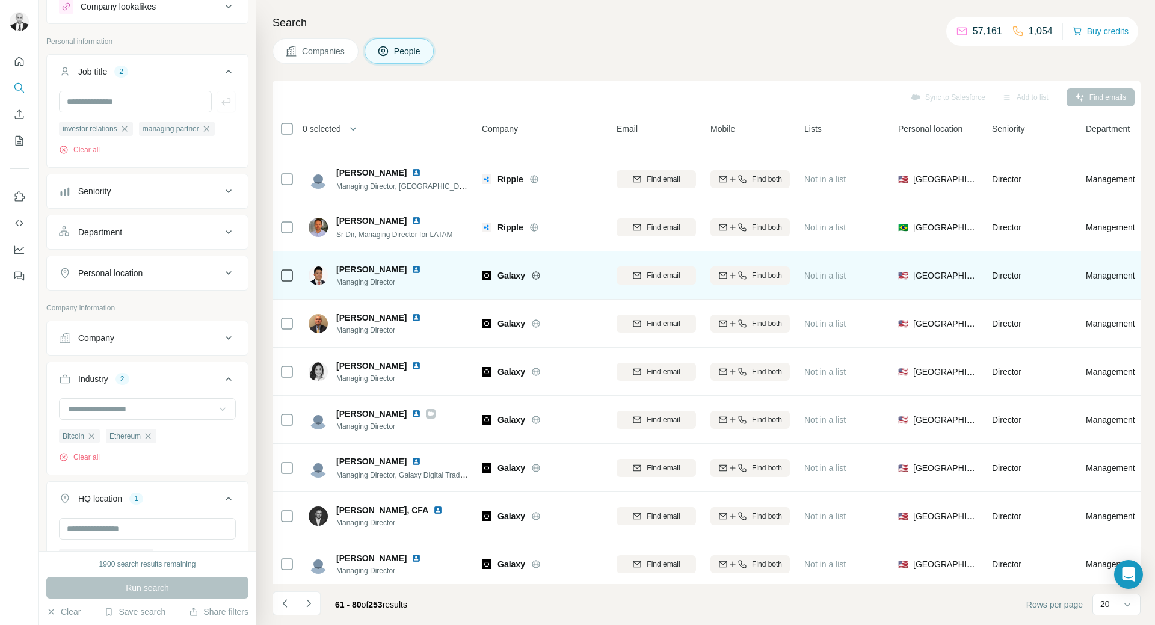
click at [411, 268] on img at bounding box center [416, 270] width 10 height 10
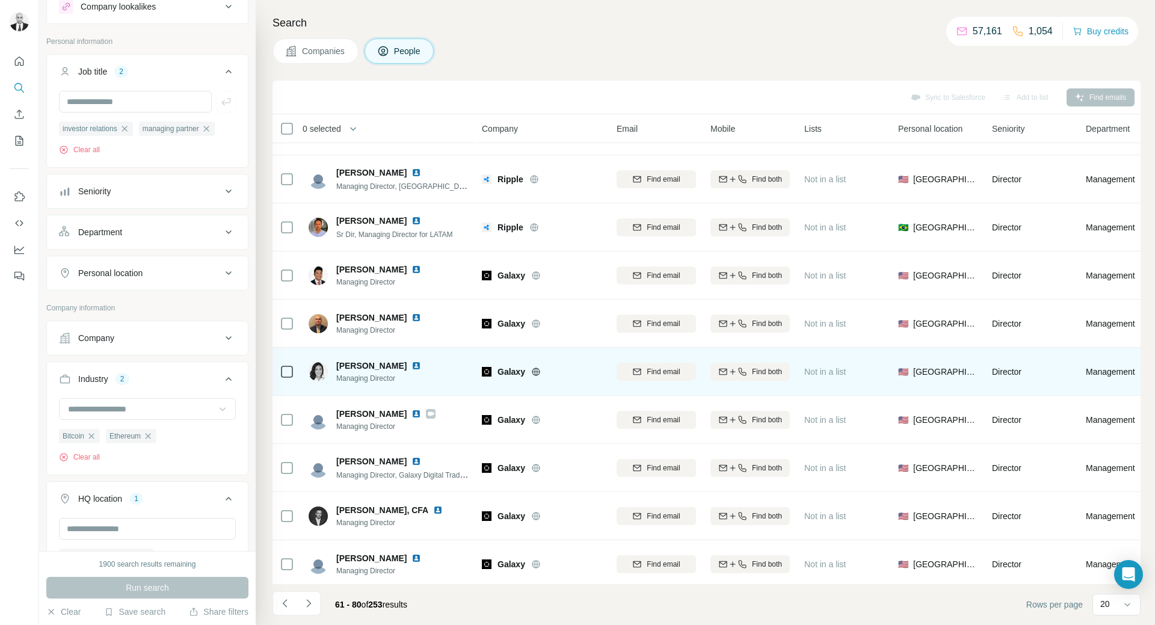
click at [421, 365] on img at bounding box center [416, 366] width 10 height 10
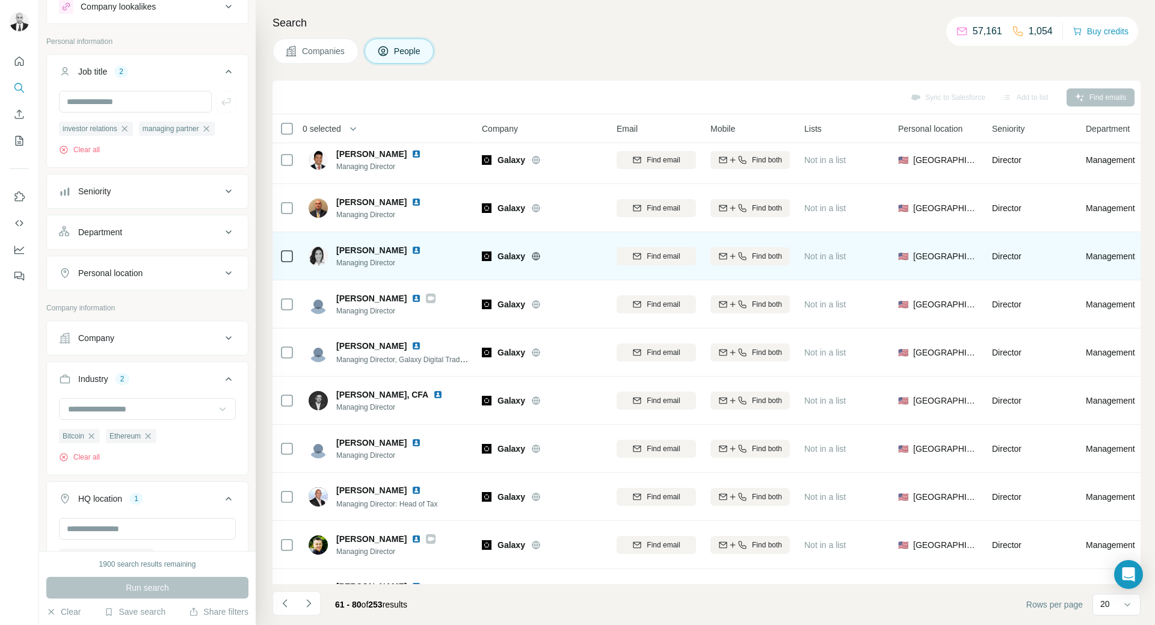
scroll to position [301, 0]
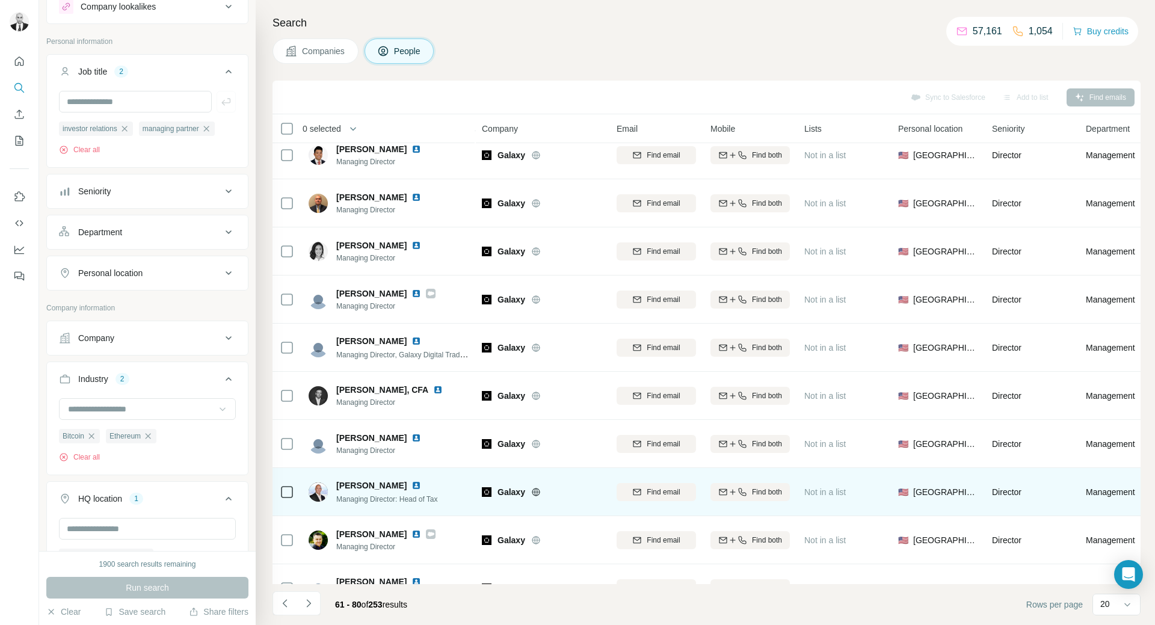
click at [411, 489] on img at bounding box center [416, 486] width 10 height 10
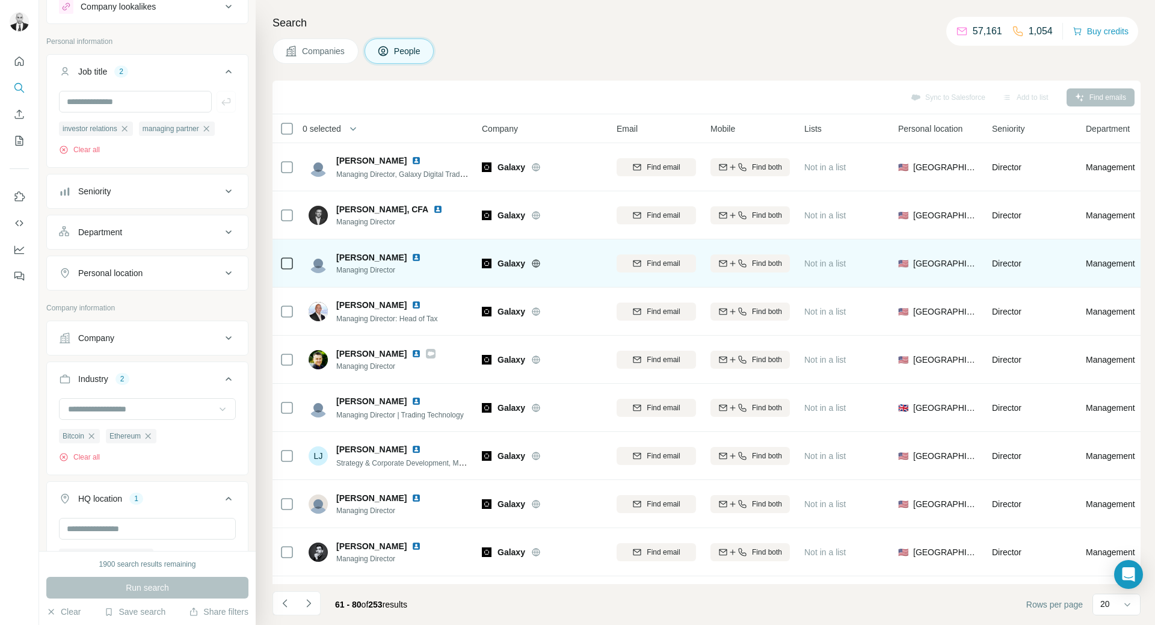
scroll to position [528, 0]
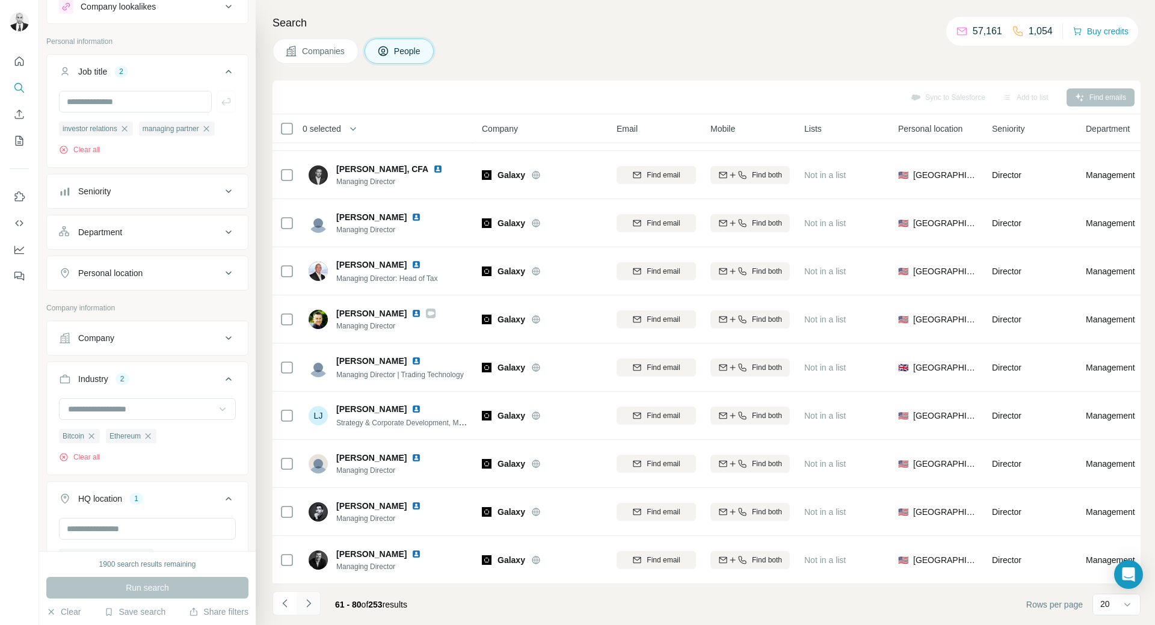
click at [312, 602] on icon "Navigate to next page" at bounding box center [309, 603] width 12 height 12
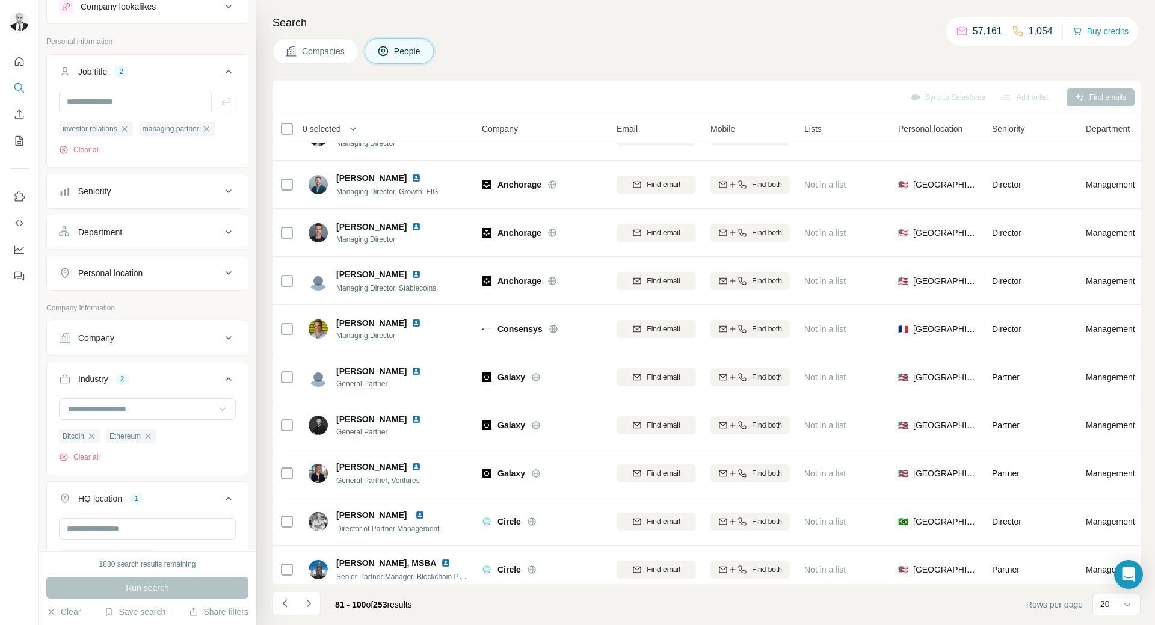
scroll to position [0, 0]
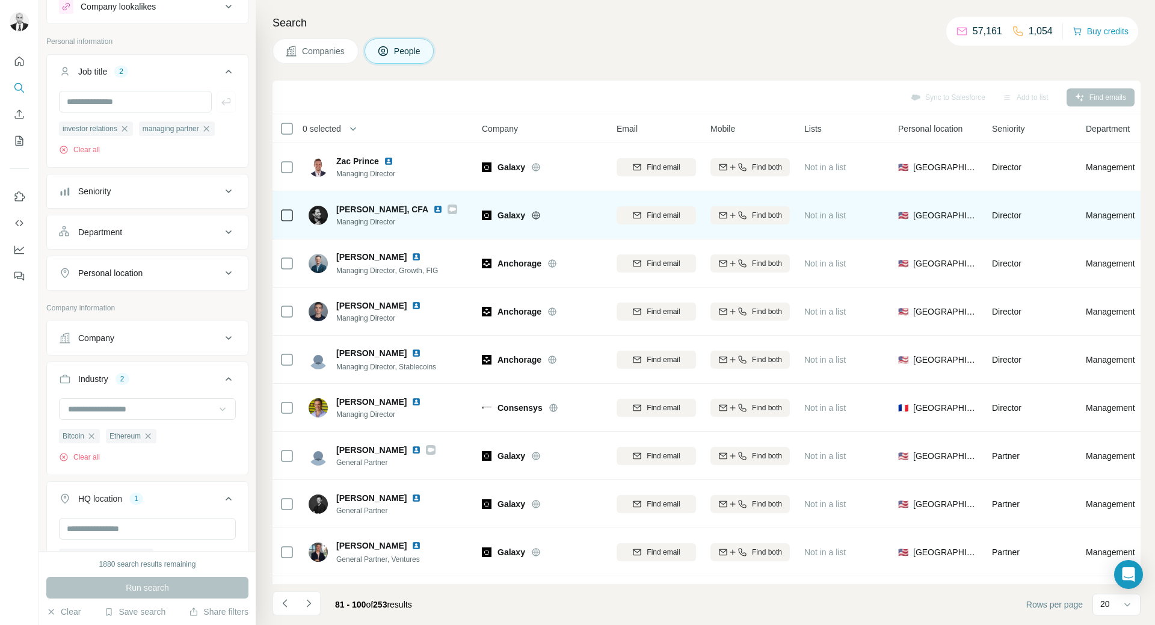
drag, startPoint x: 386, startPoint y: 253, endPoint x: 467, endPoint y: 208, distance: 93.2
click at [411, 253] on img at bounding box center [416, 257] width 10 height 10
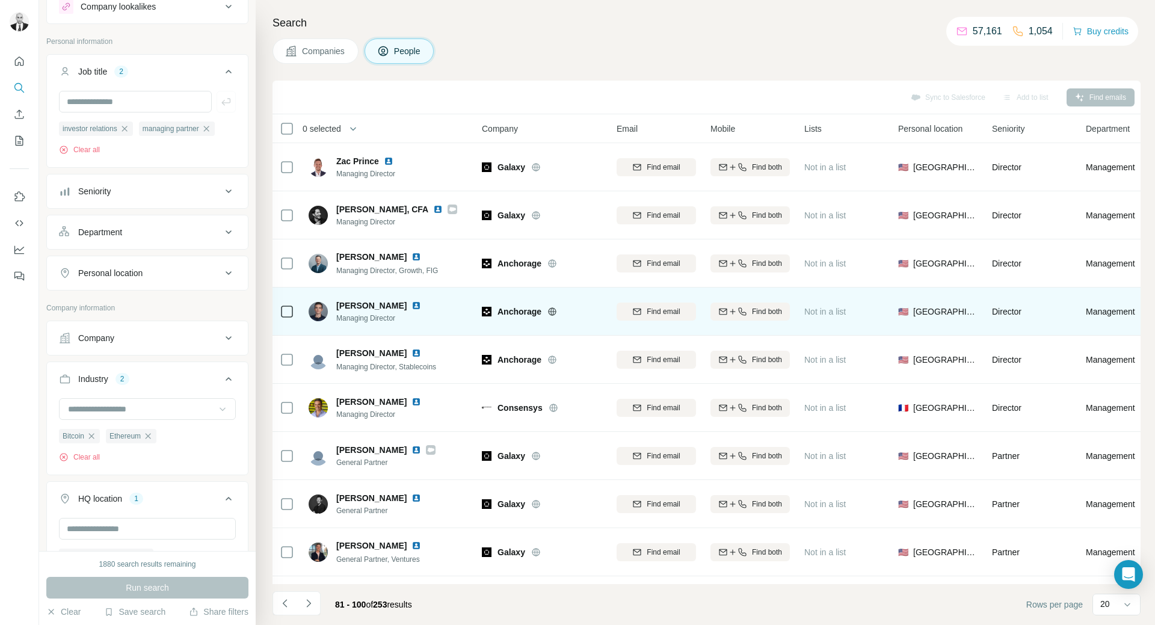
click at [411, 309] on img at bounding box center [416, 306] width 10 height 10
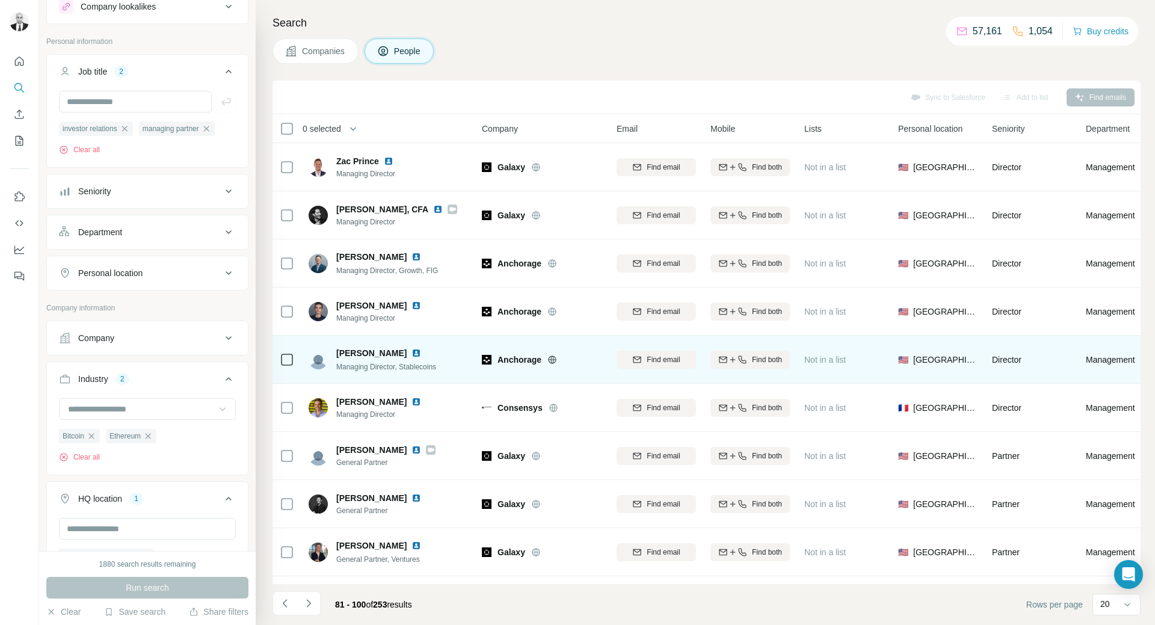
scroll to position [60, 0]
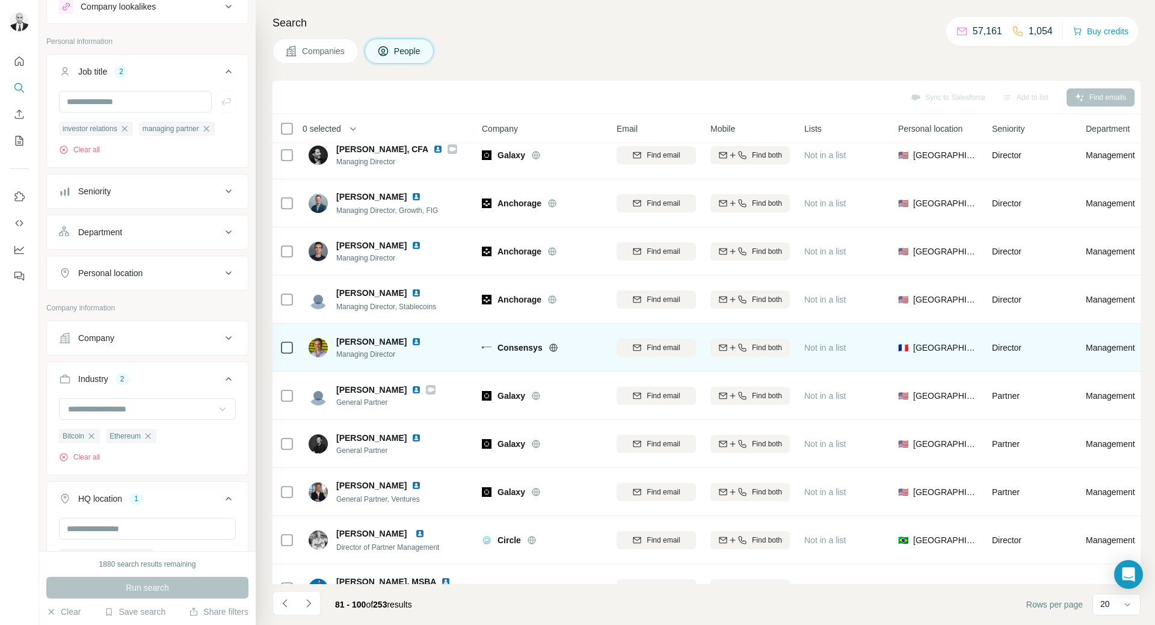
click at [421, 341] on img at bounding box center [416, 342] width 10 height 10
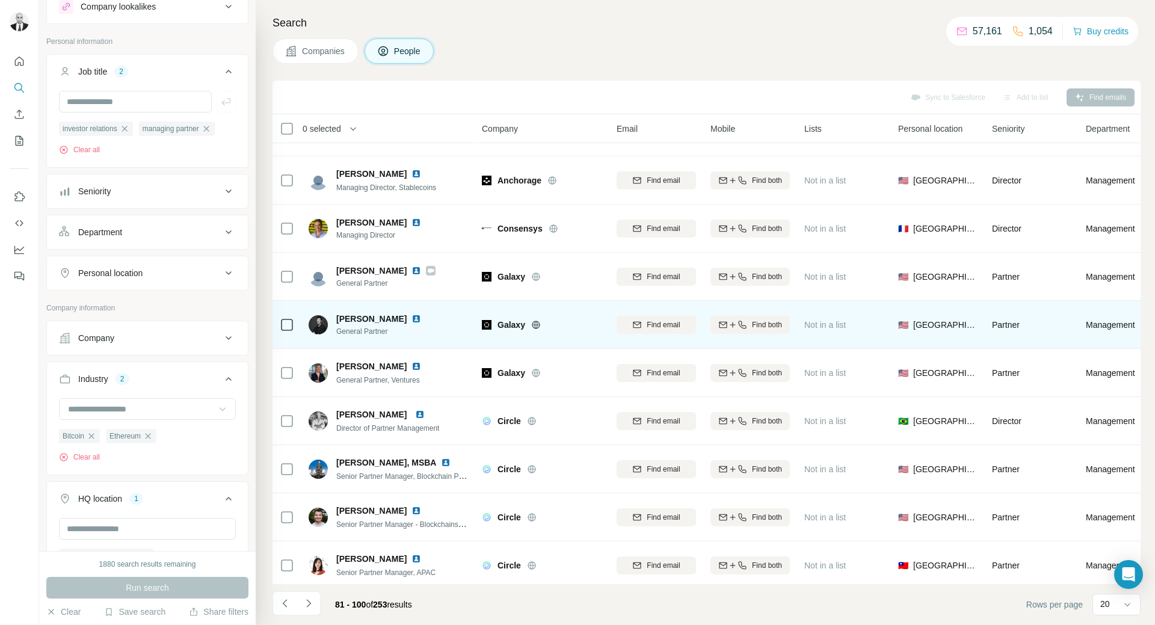
scroll to position [180, 0]
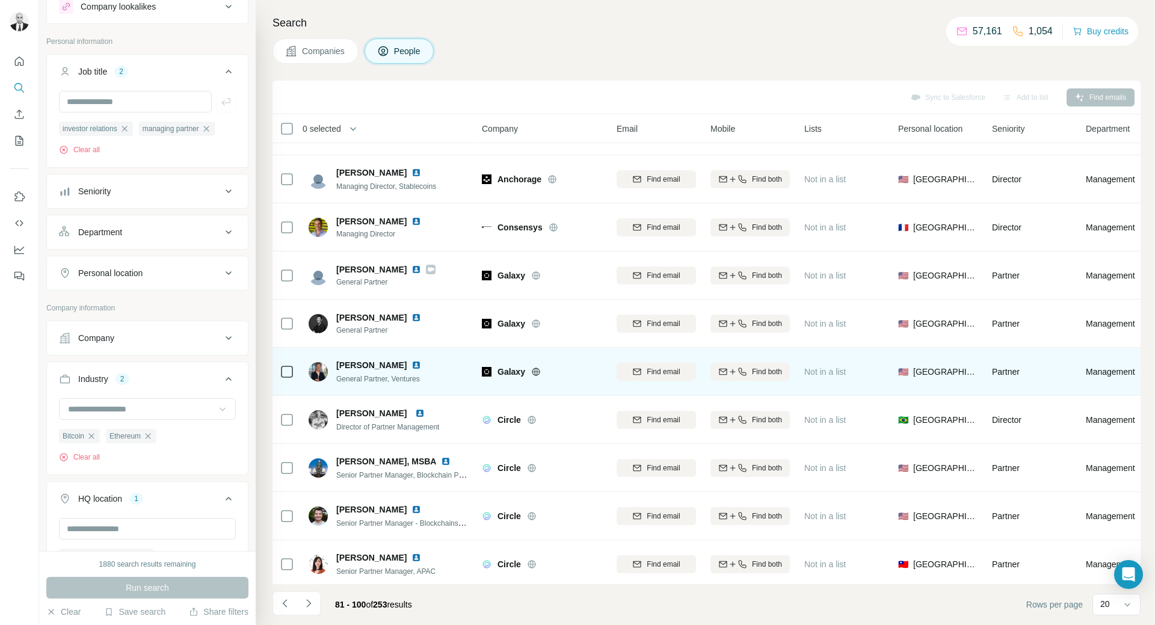
click at [411, 361] on img at bounding box center [416, 365] width 10 height 10
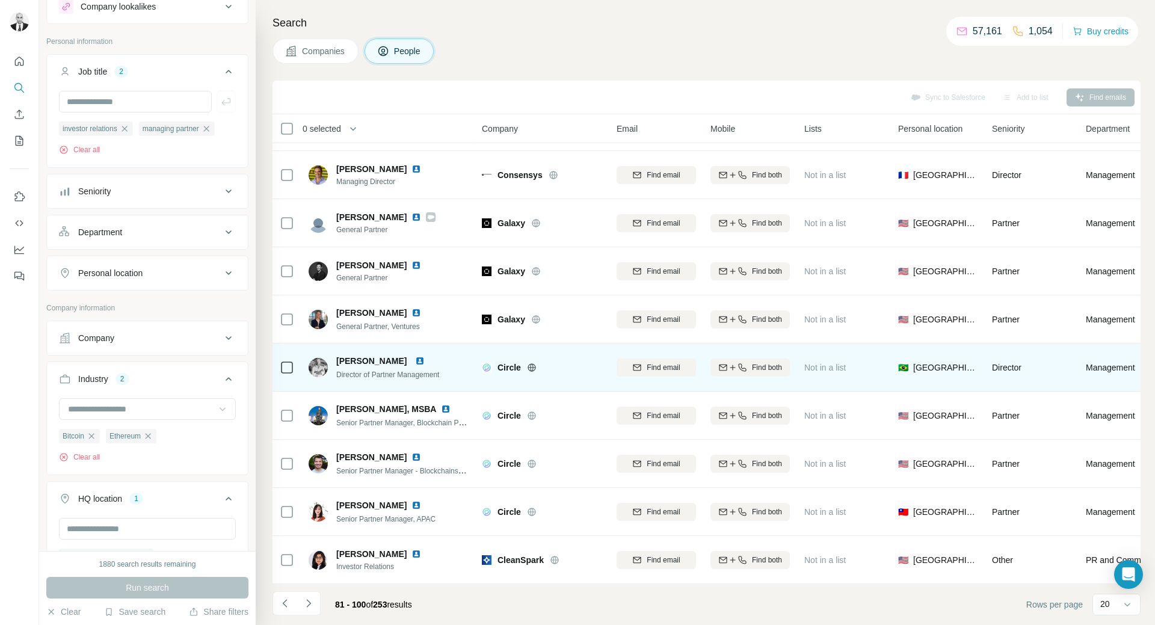
scroll to position [241, 0]
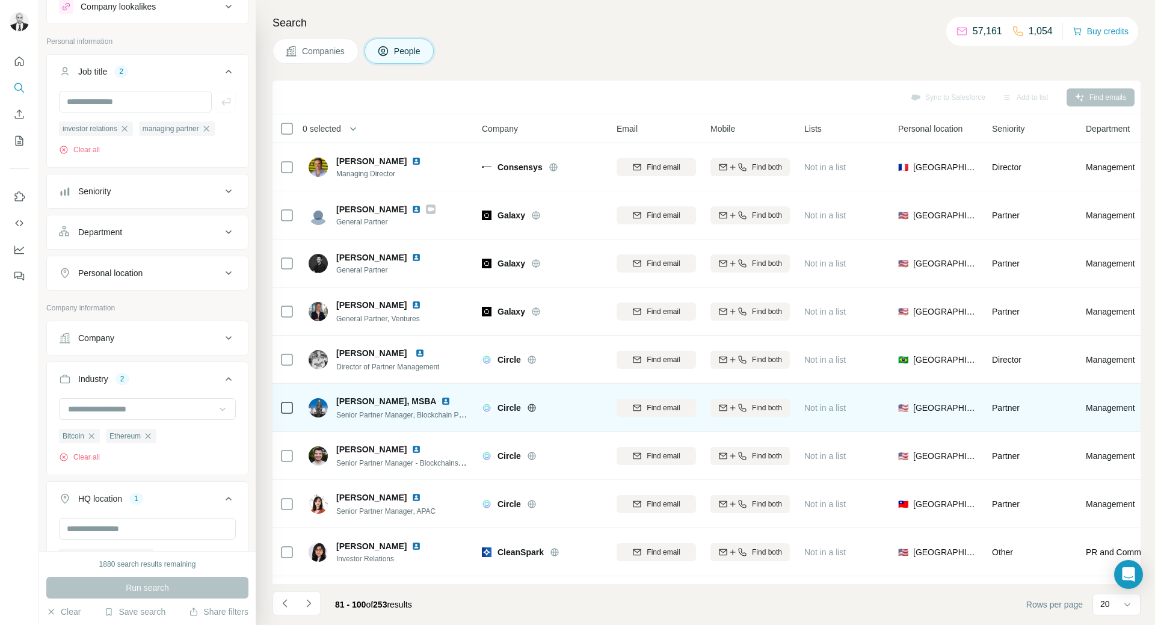
click at [441, 403] on img at bounding box center [446, 401] width 10 height 10
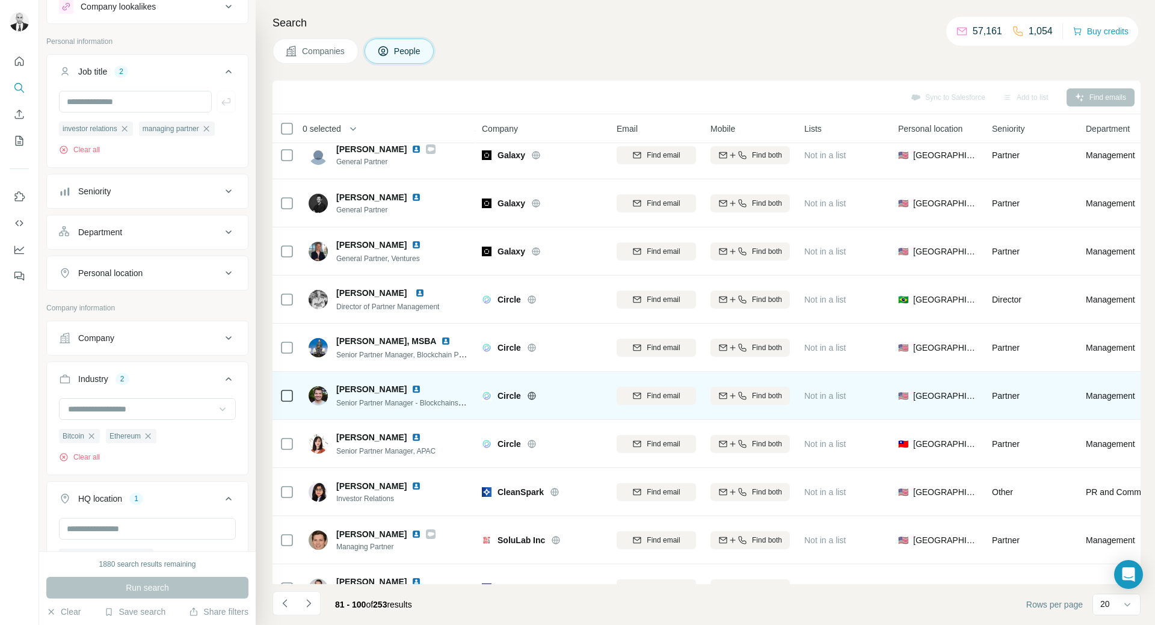
scroll to position [361, 0]
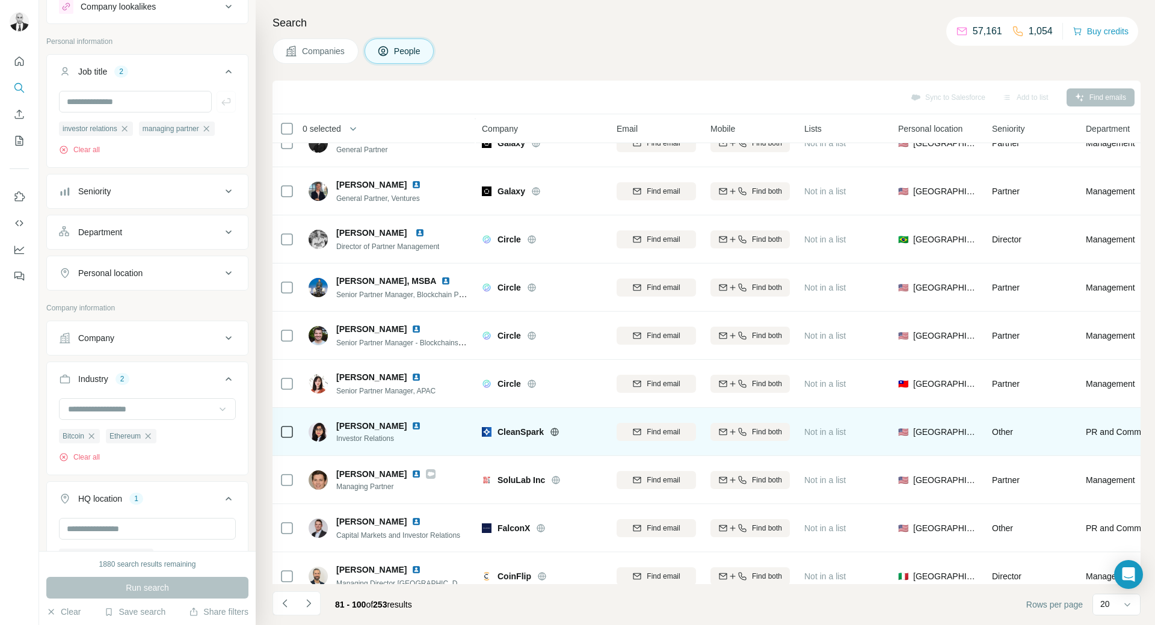
click at [411, 425] on img at bounding box center [416, 426] width 10 height 10
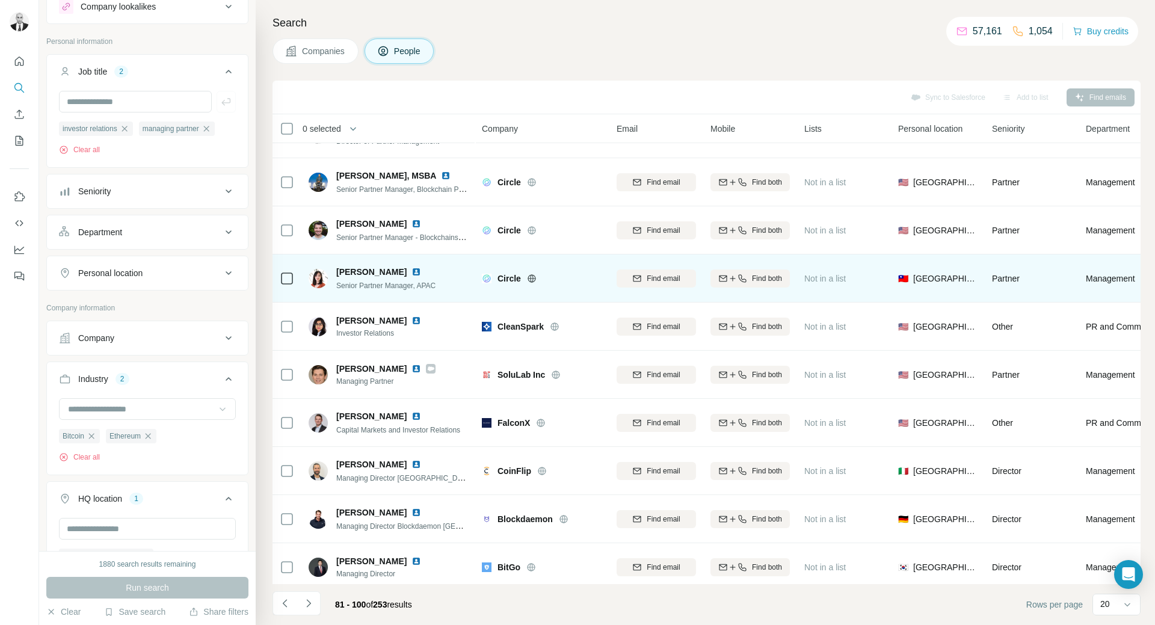
scroll to position [481, 0]
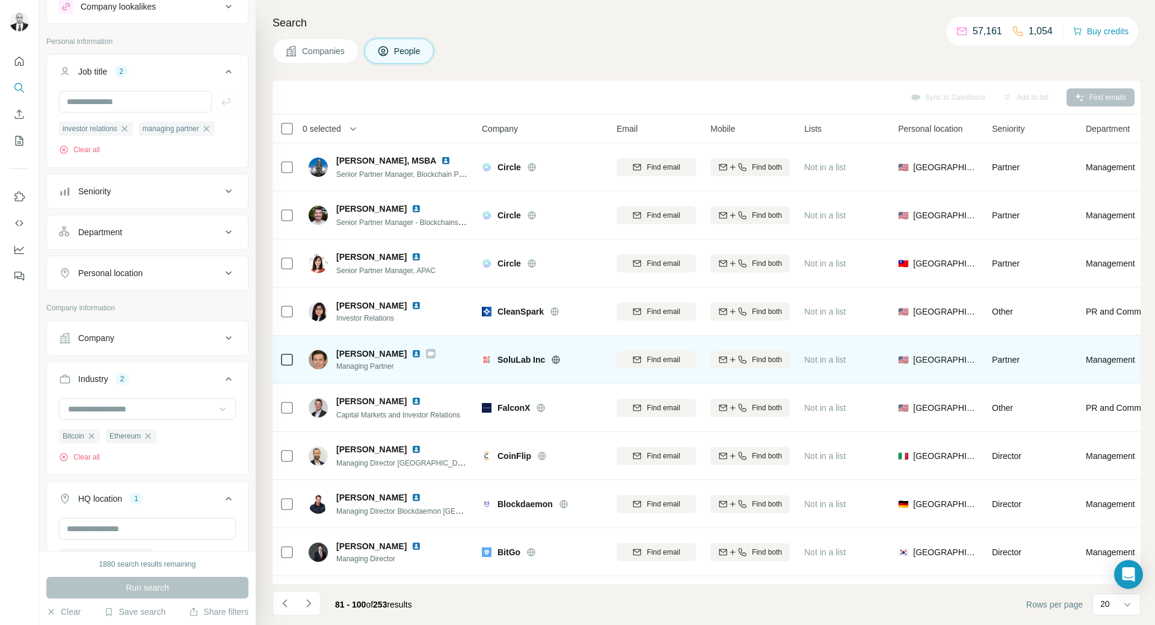
click at [411, 354] on img at bounding box center [416, 354] width 10 height 10
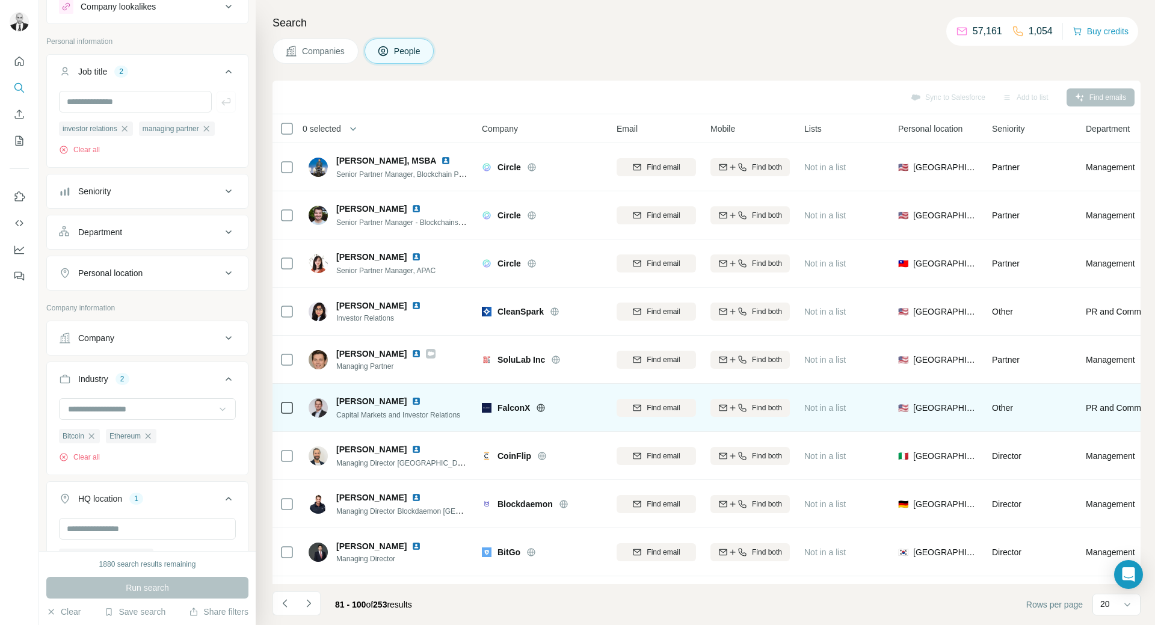
click at [411, 400] on img at bounding box center [416, 401] width 10 height 10
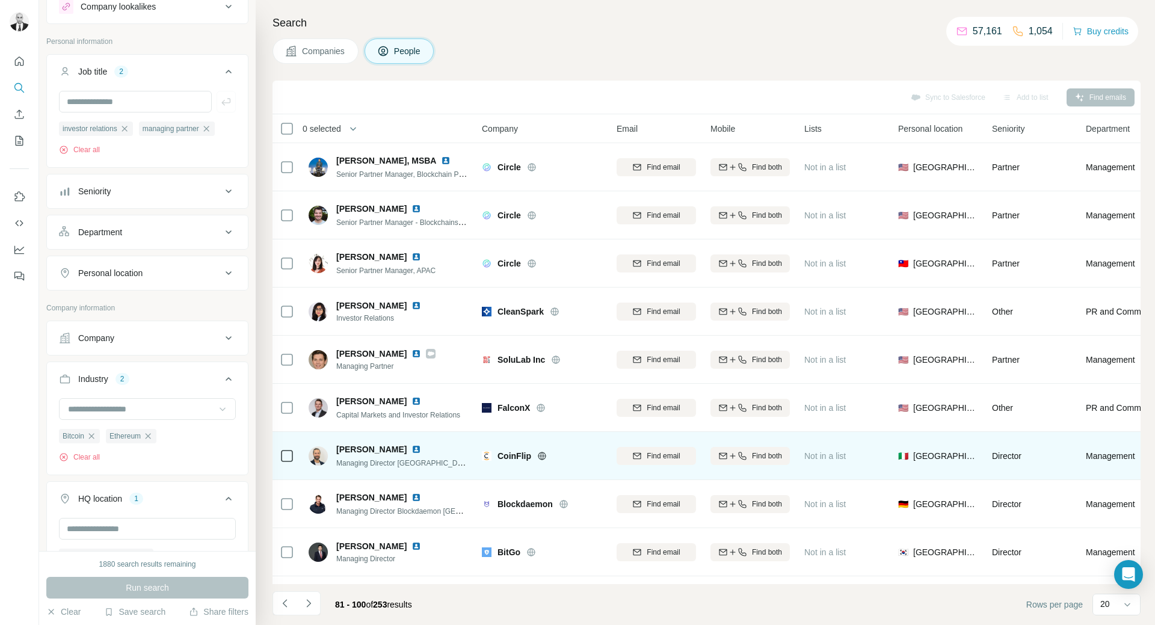
click at [414, 449] on img at bounding box center [416, 450] width 10 height 10
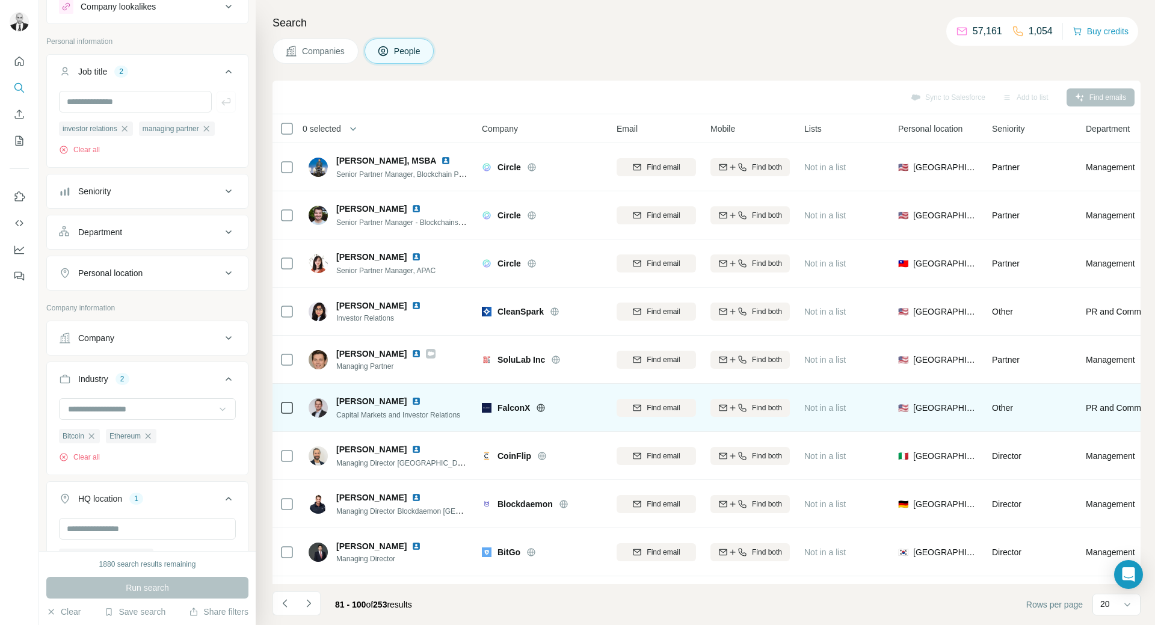
scroll to position [528, 0]
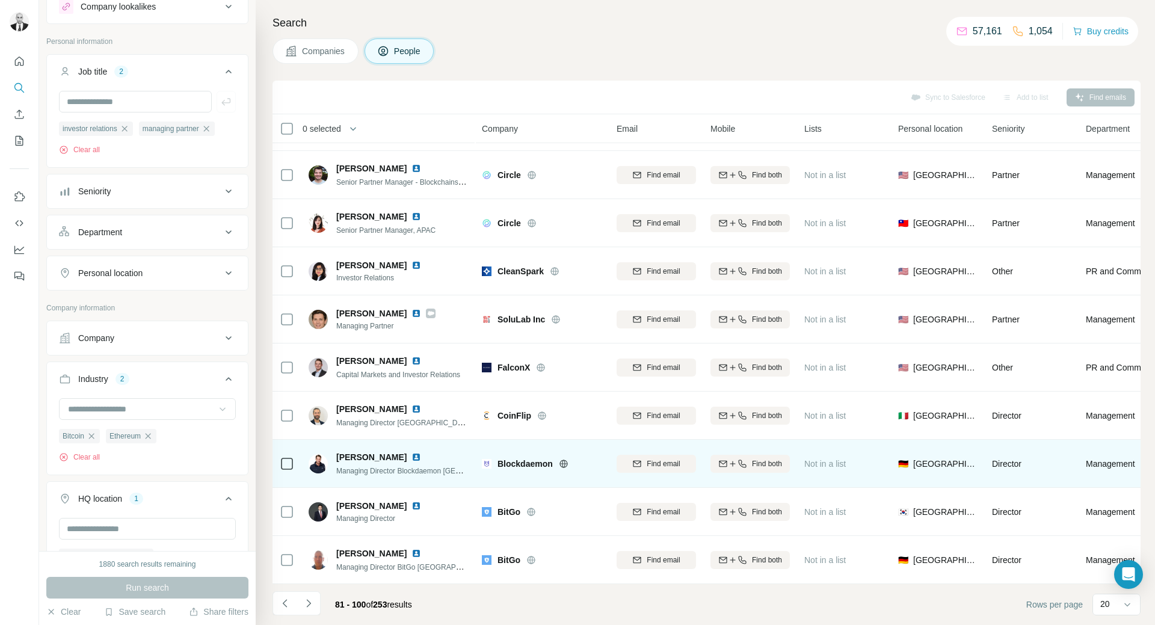
click at [411, 452] on img at bounding box center [416, 457] width 10 height 10
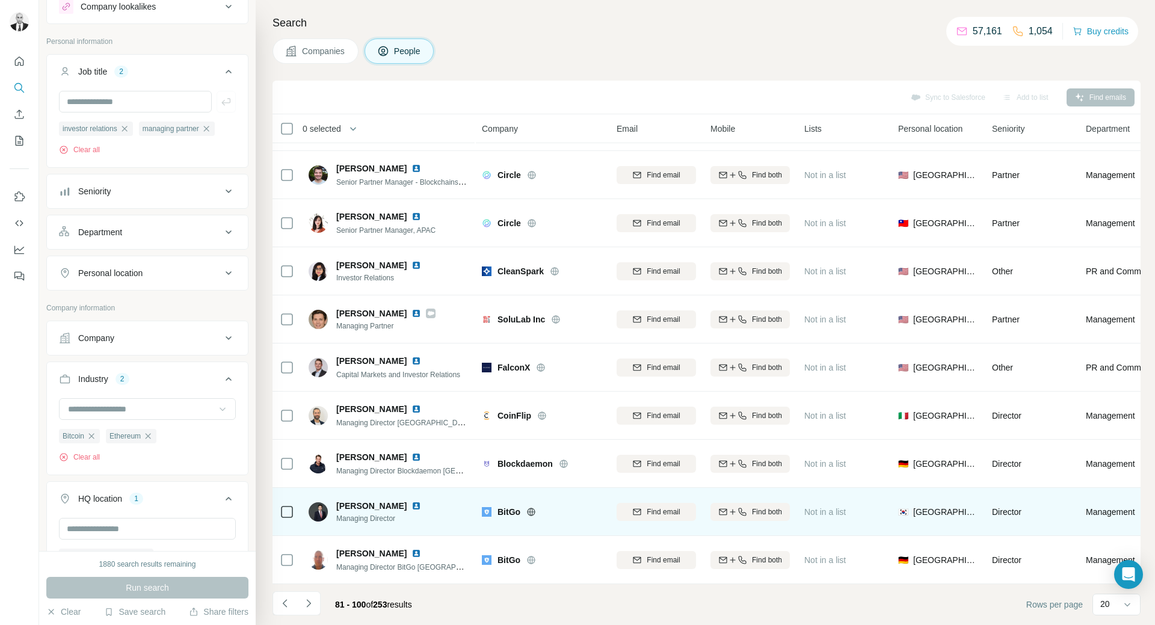
click at [411, 501] on img at bounding box center [416, 506] width 10 height 10
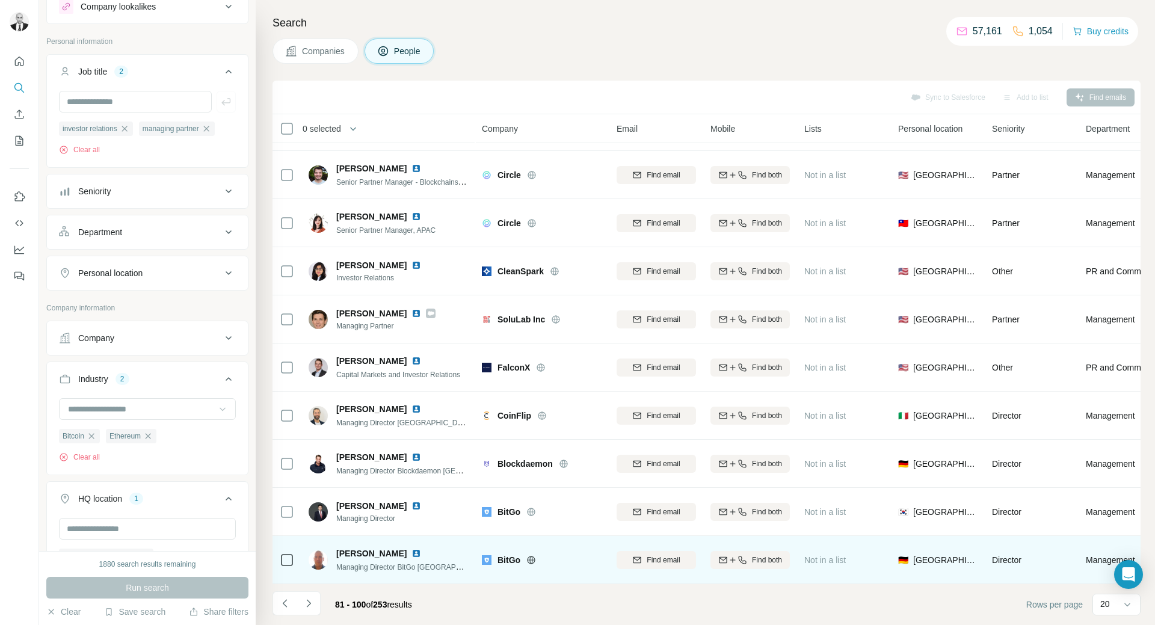
click at [411, 549] on img at bounding box center [416, 554] width 10 height 10
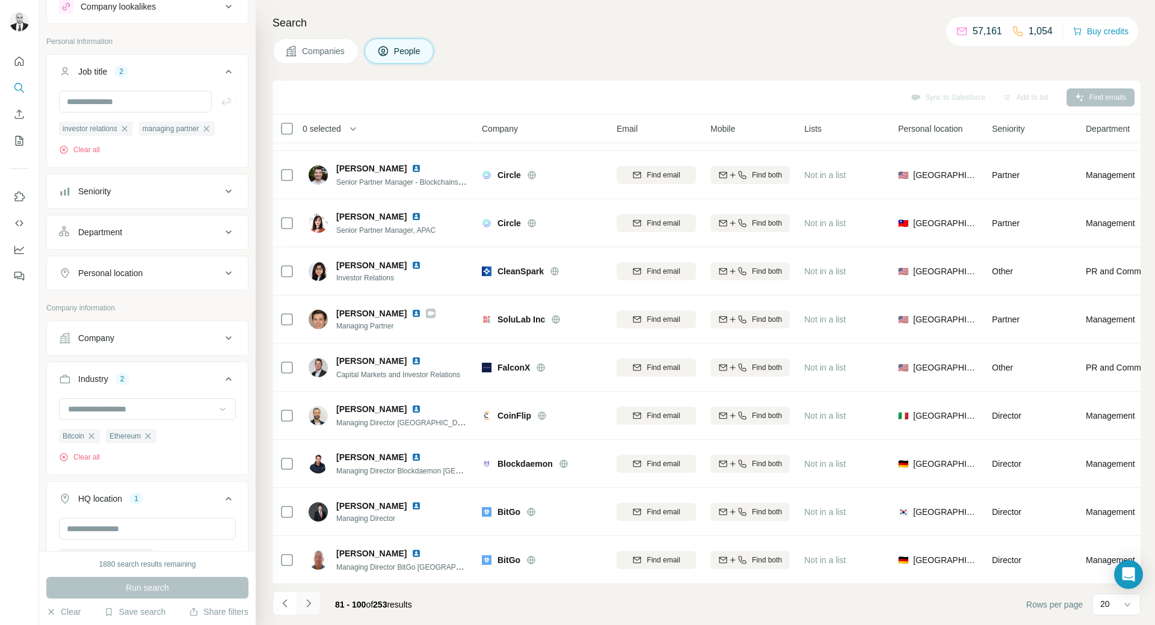
click at [315, 599] on button "Navigate to next page" at bounding box center [309, 603] width 24 height 24
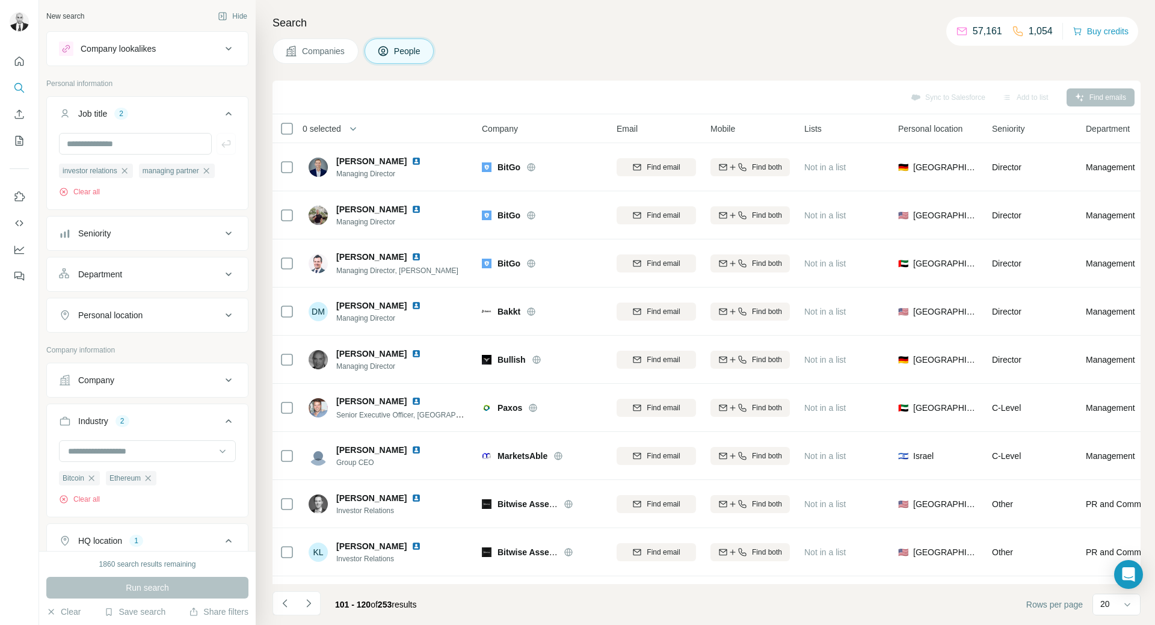
scroll to position [4496, 0]
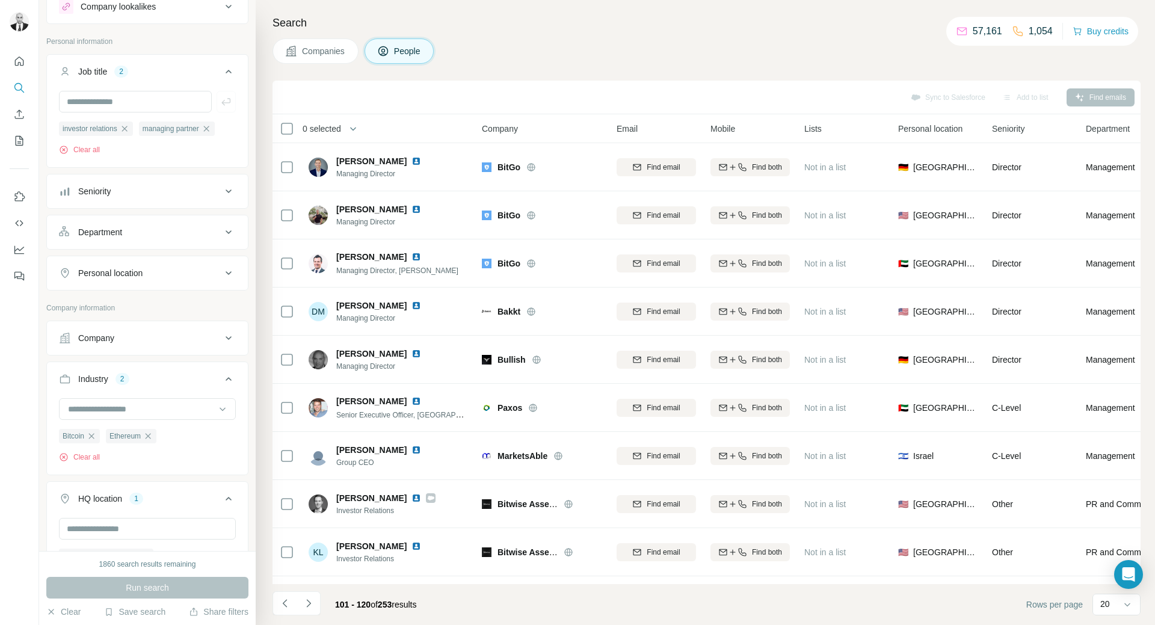
drag, startPoint x: 388, startPoint y: 161, endPoint x: 433, endPoint y: 142, distance: 49.1
click at [411, 161] on img at bounding box center [416, 161] width 10 height 10
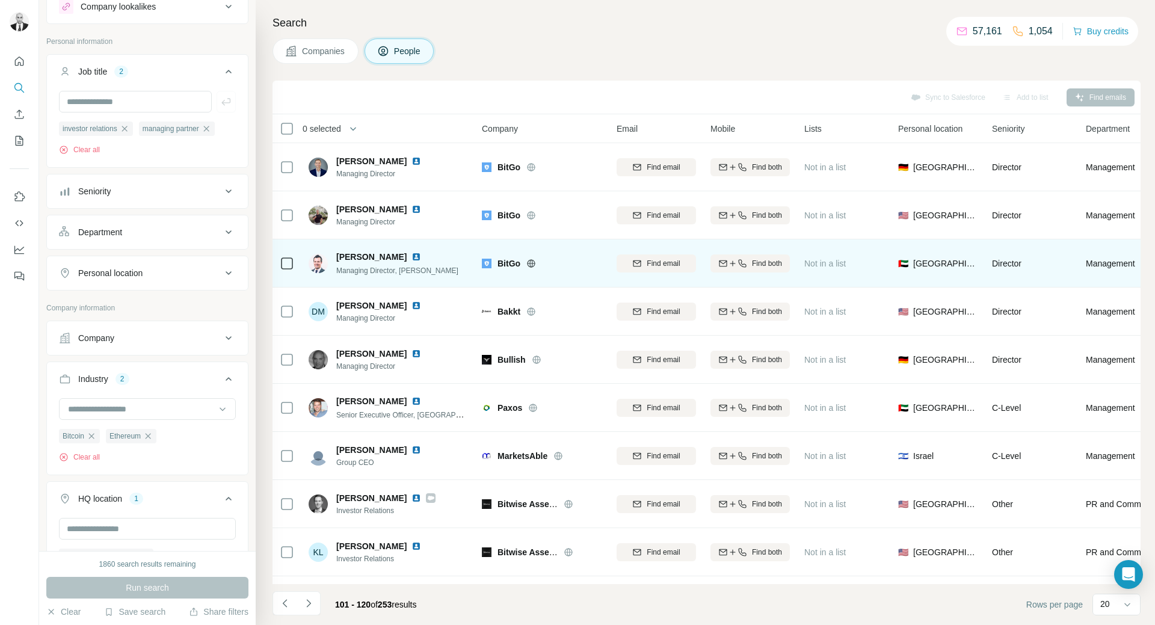
click at [411, 254] on img at bounding box center [416, 257] width 10 height 10
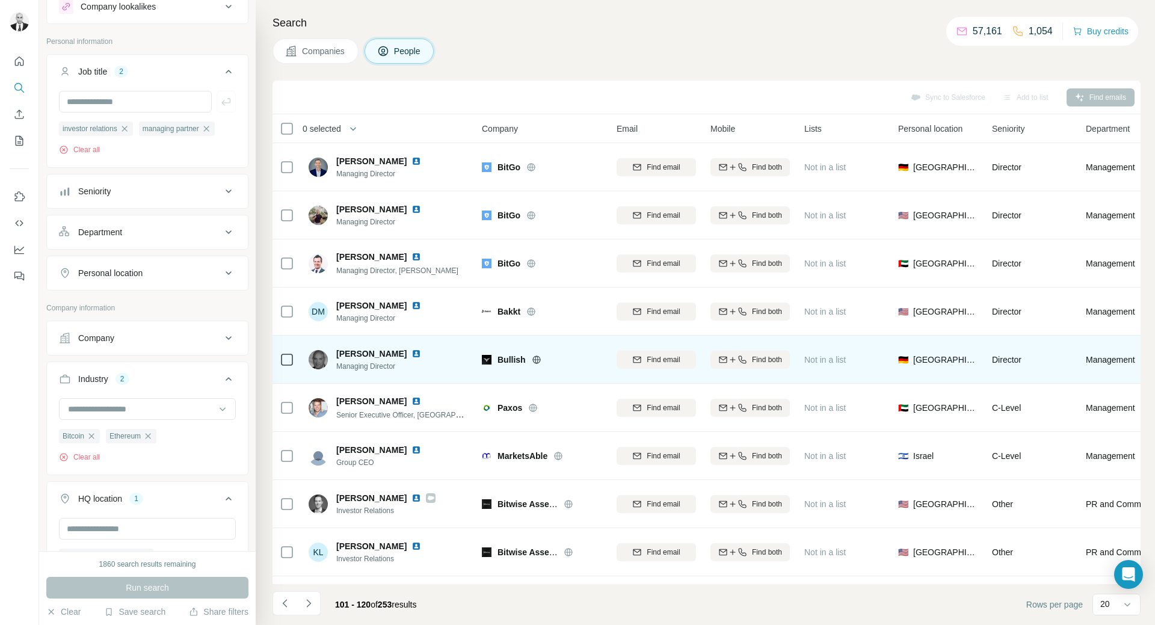
click at [413, 354] on img at bounding box center [416, 354] width 10 height 10
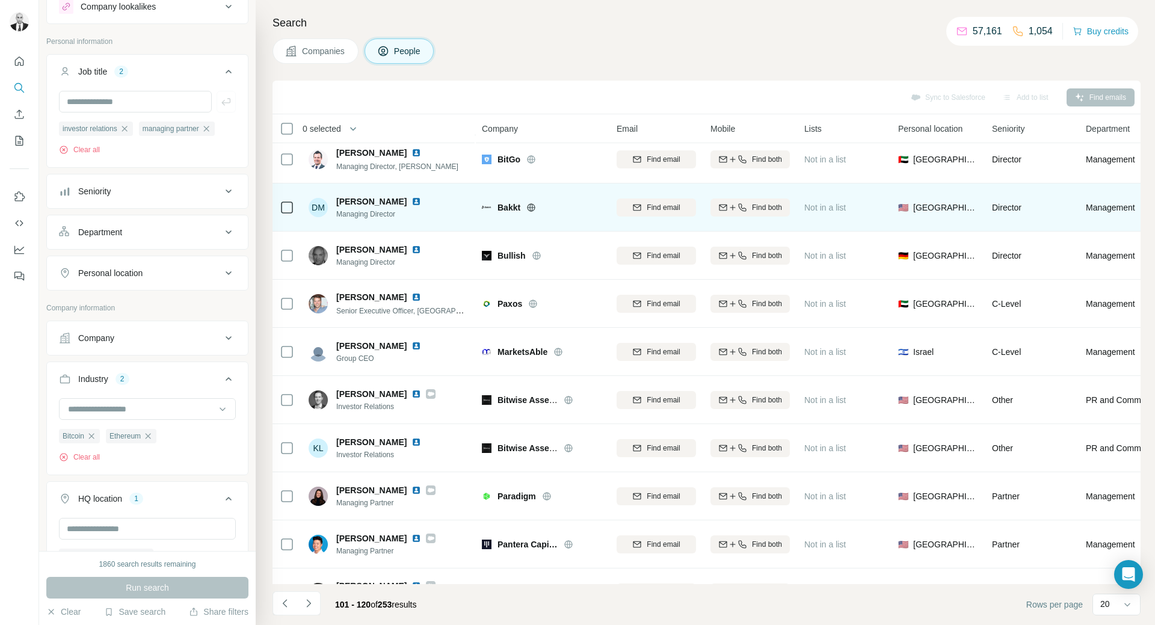
scroll to position [120, 0]
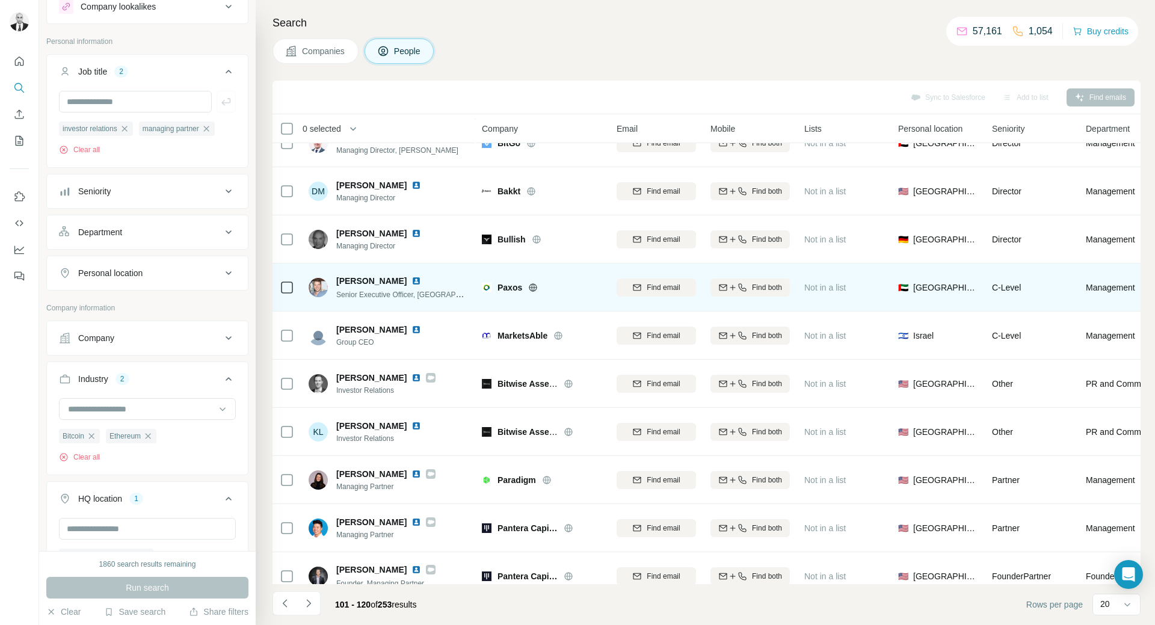
click at [411, 280] on img at bounding box center [416, 281] width 10 height 10
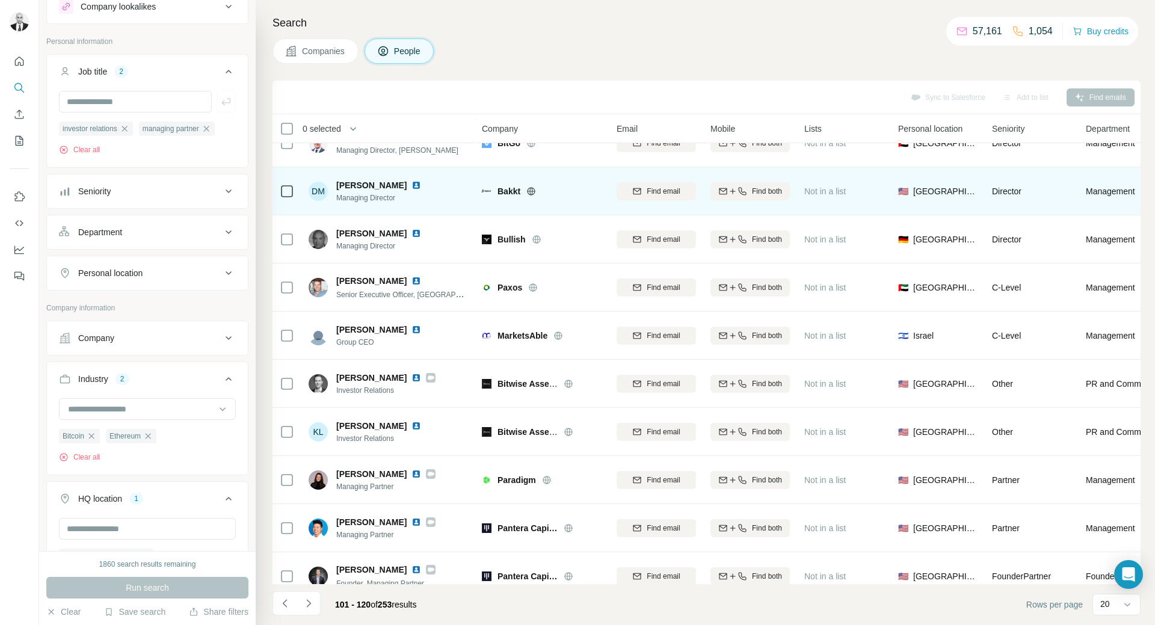
drag, startPoint x: 399, startPoint y: 375, endPoint x: 587, endPoint y: 169, distance: 278.5
click at [411, 375] on img at bounding box center [416, 378] width 10 height 10
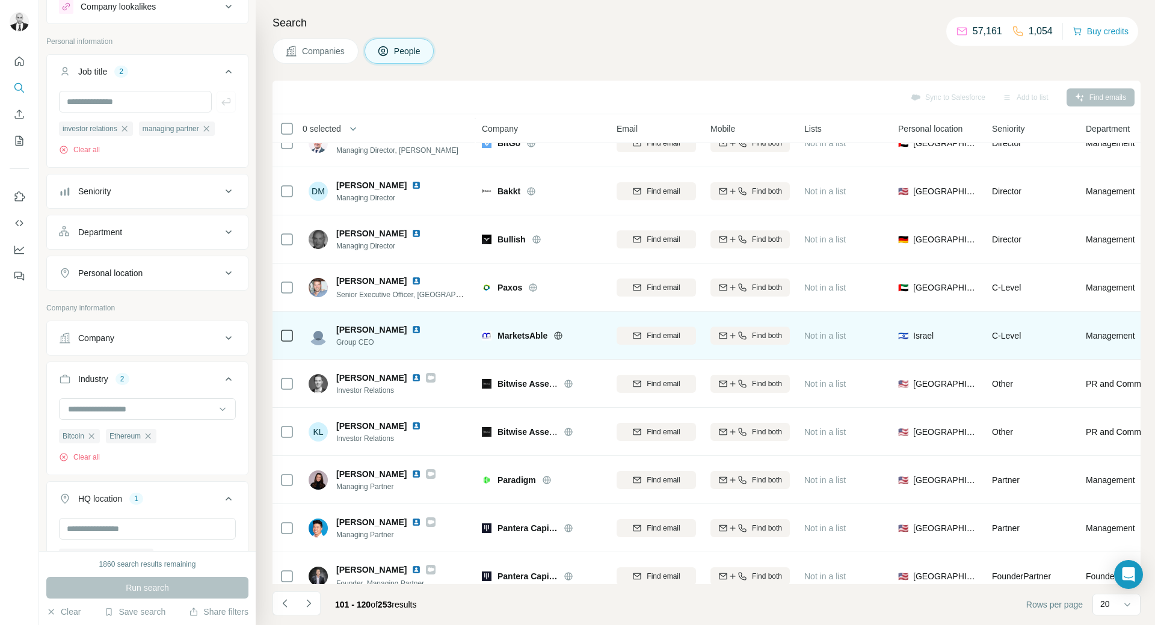
click at [411, 425] on img at bounding box center [416, 426] width 10 height 10
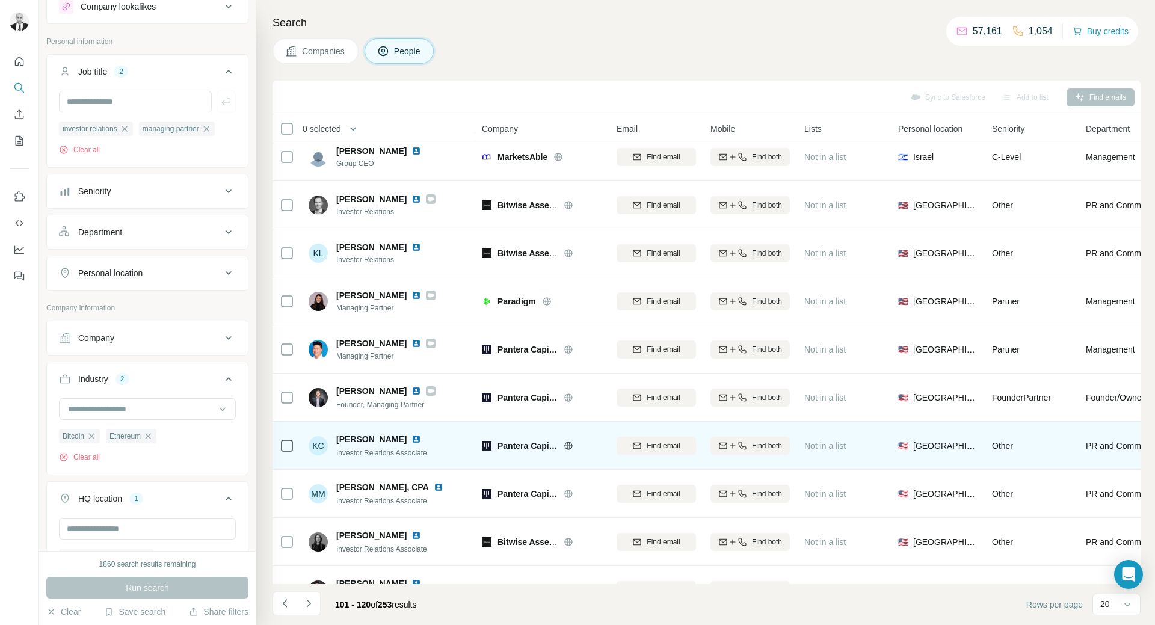
scroll to position [301, 0]
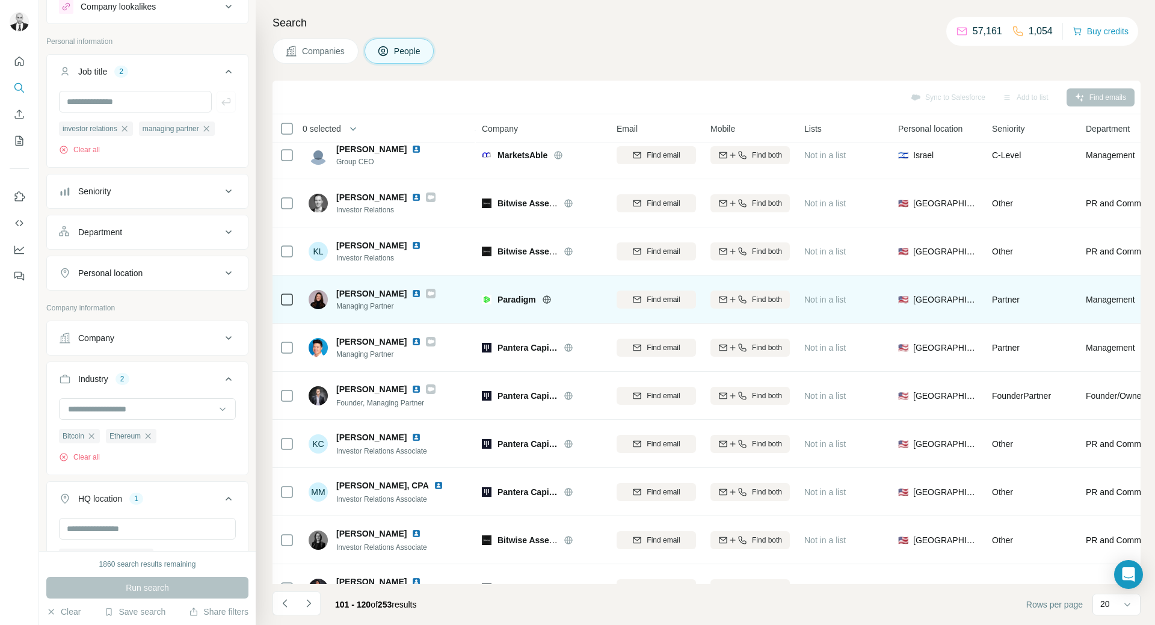
click at [428, 295] on icon at bounding box center [431, 293] width 7 height 4
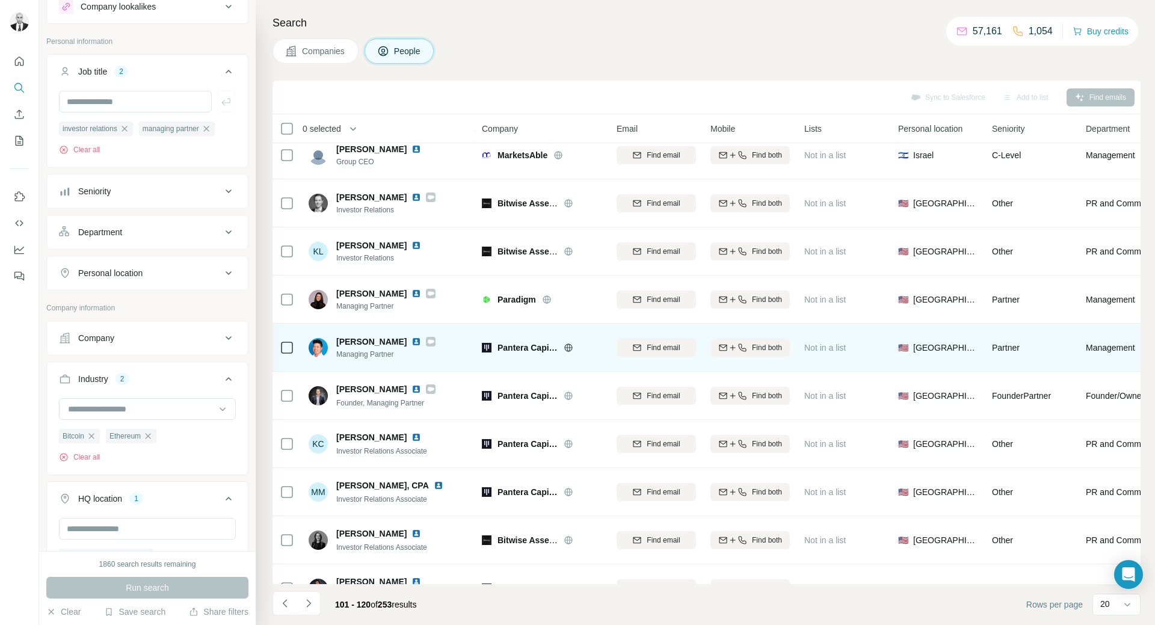
click at [413, 343] on img at bounding box center [416, 342] width 10 height 10
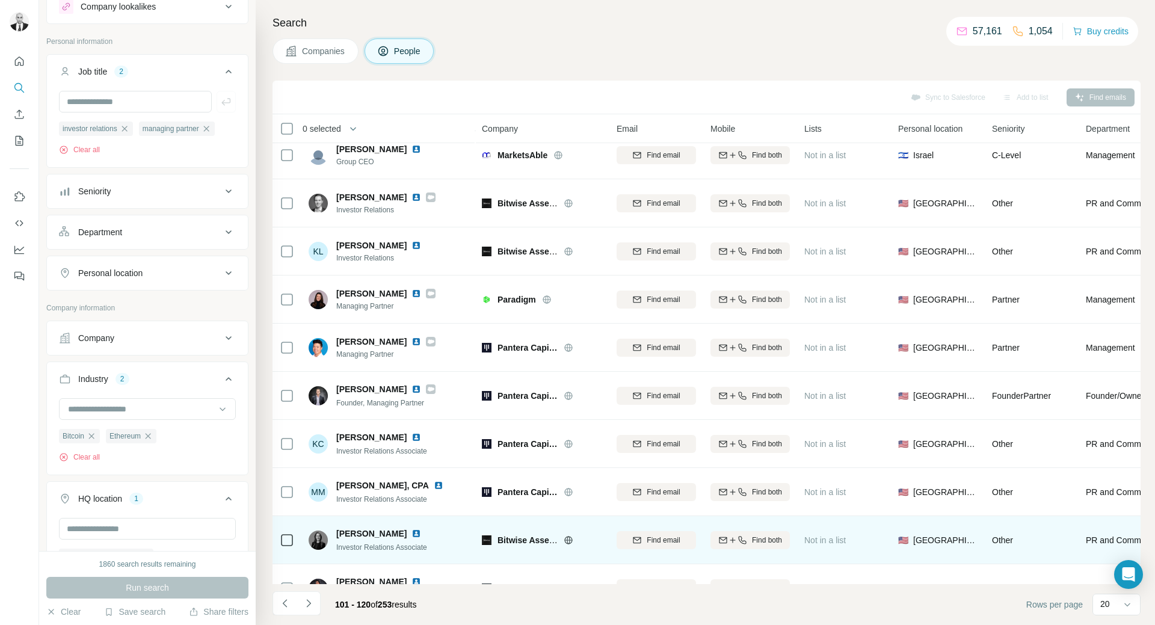
click at [411, 531] on img at bounding box center [416, 534] width 10 height 10
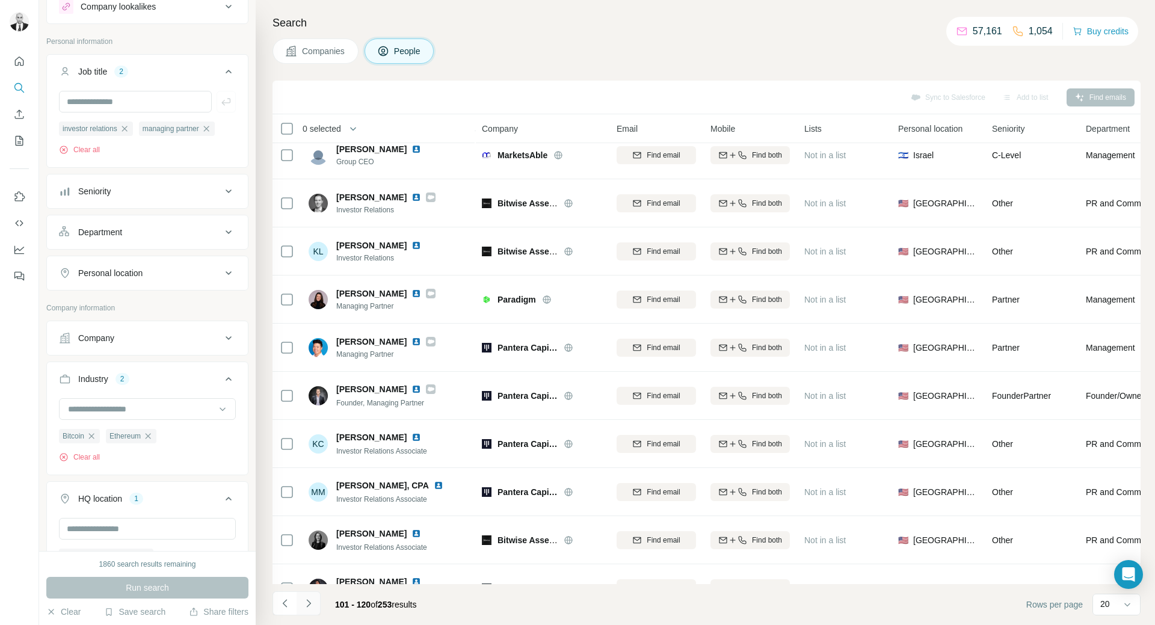
click at [307, 609] on icon "Navigate to next page" at bounding box center [309, 603] width 12 height 12
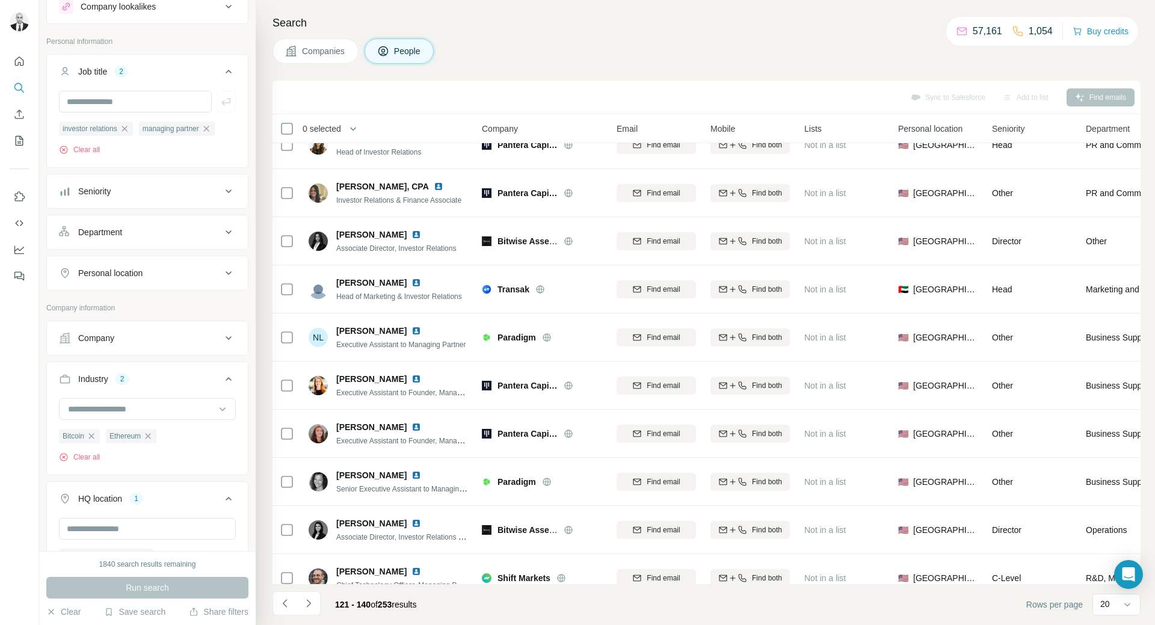
scroll to position [0, 0]
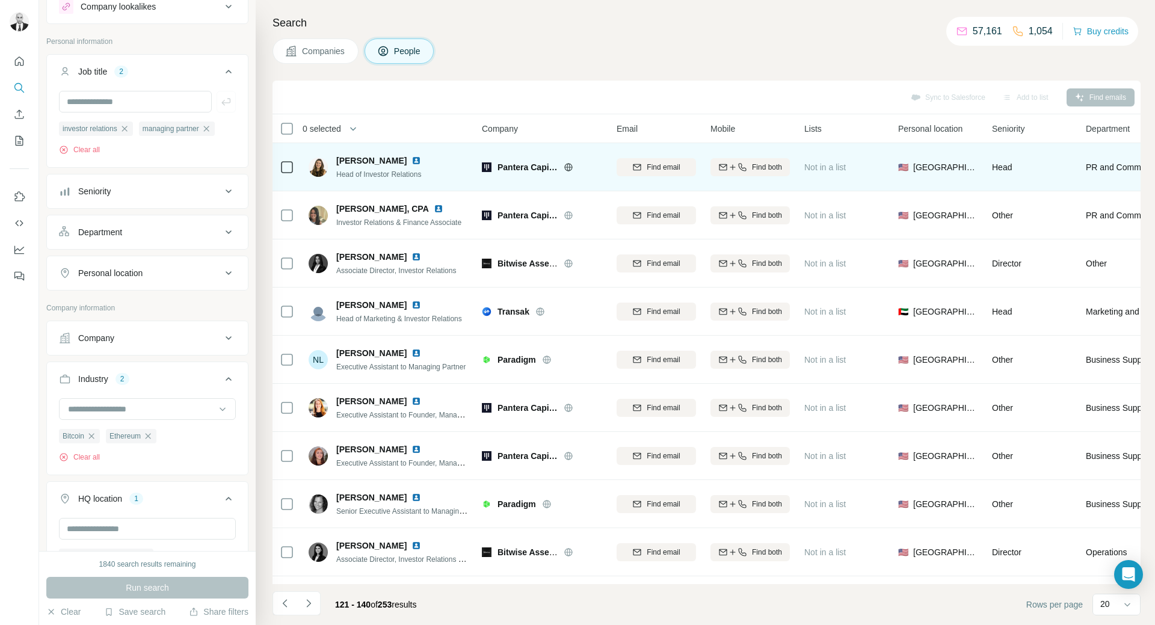
click at [411, 156] on img at bounding box center [416, 161] width 10 height 10
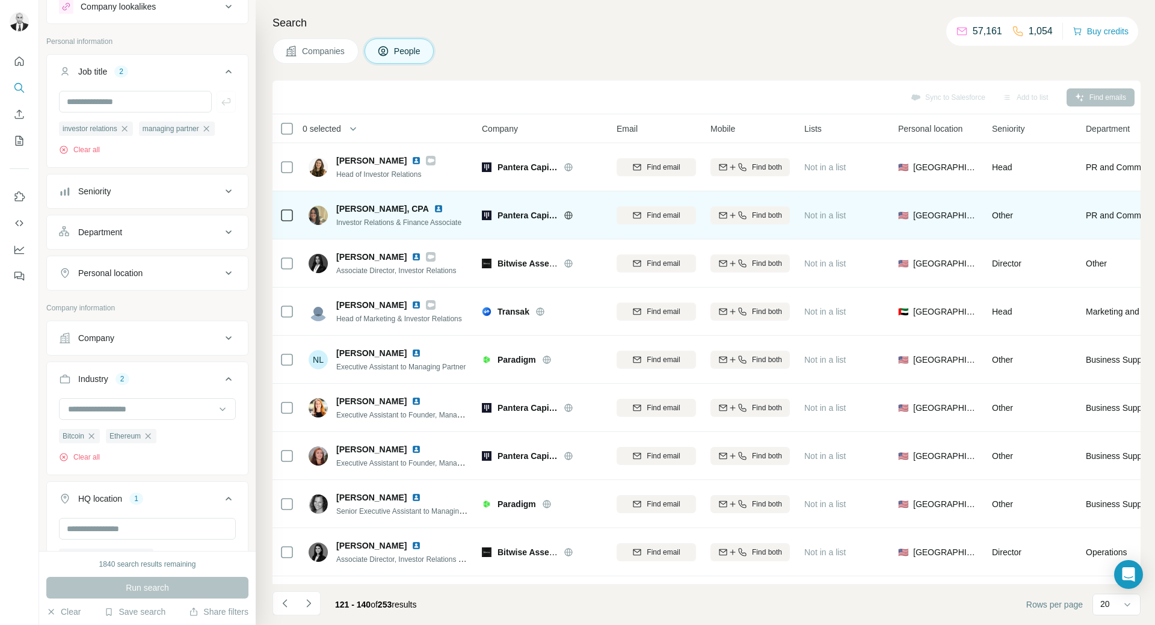
click at [434, 211] on img at bounding box center [439, 209] width 10 height 10
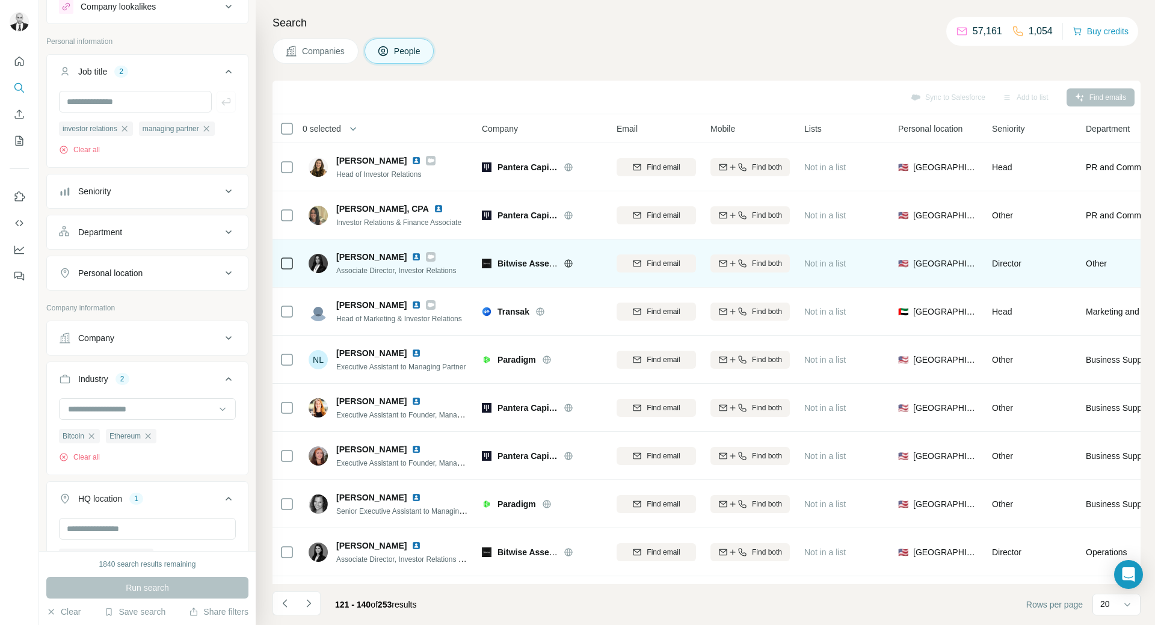
click at [411, 259] on img at bounding box center [416, 257] width 10 height 10
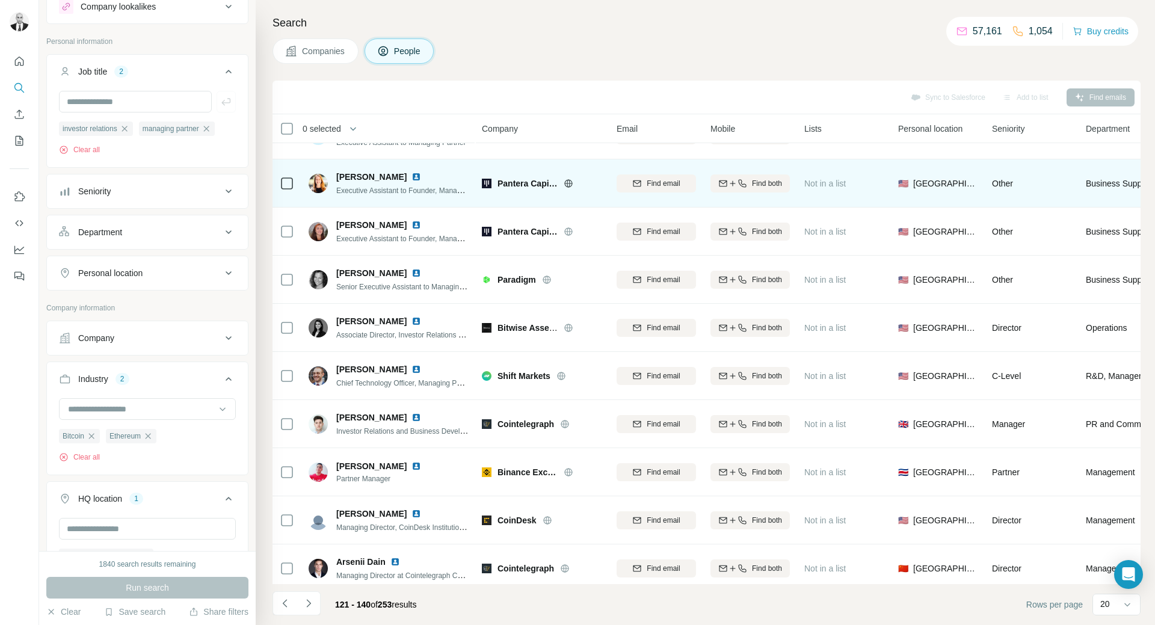
scroll to position [241, 0]
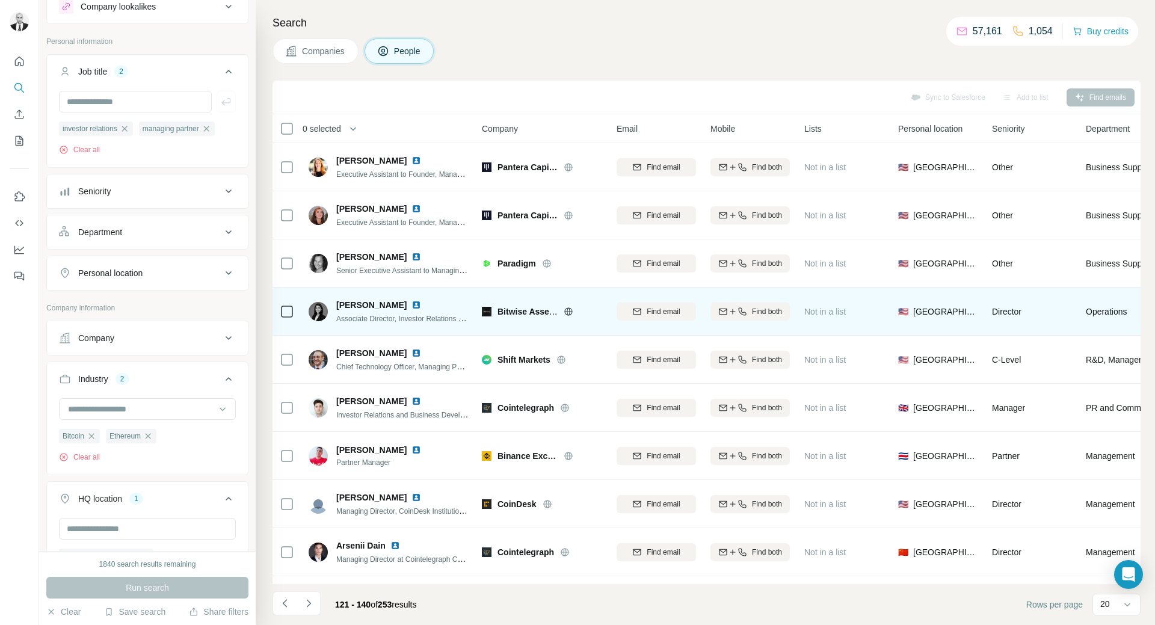
click at [413, 304] on img at bounding box center [416, 305] width 10 height 10
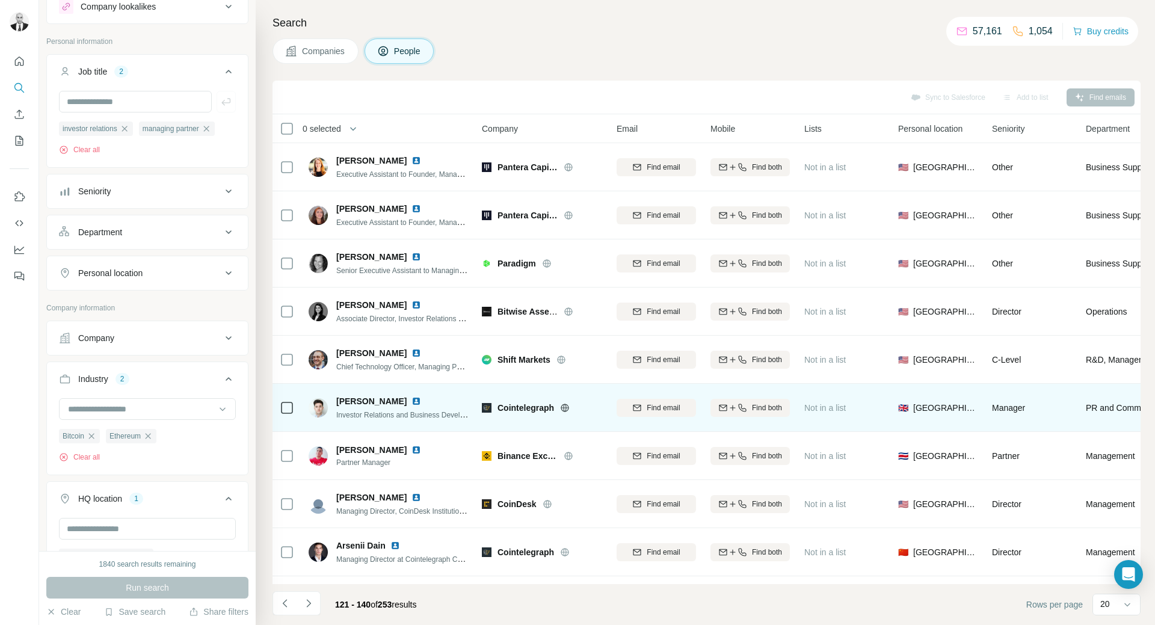
click at [411, 404] on img at bounding box center [416, 401] width 10 height 10
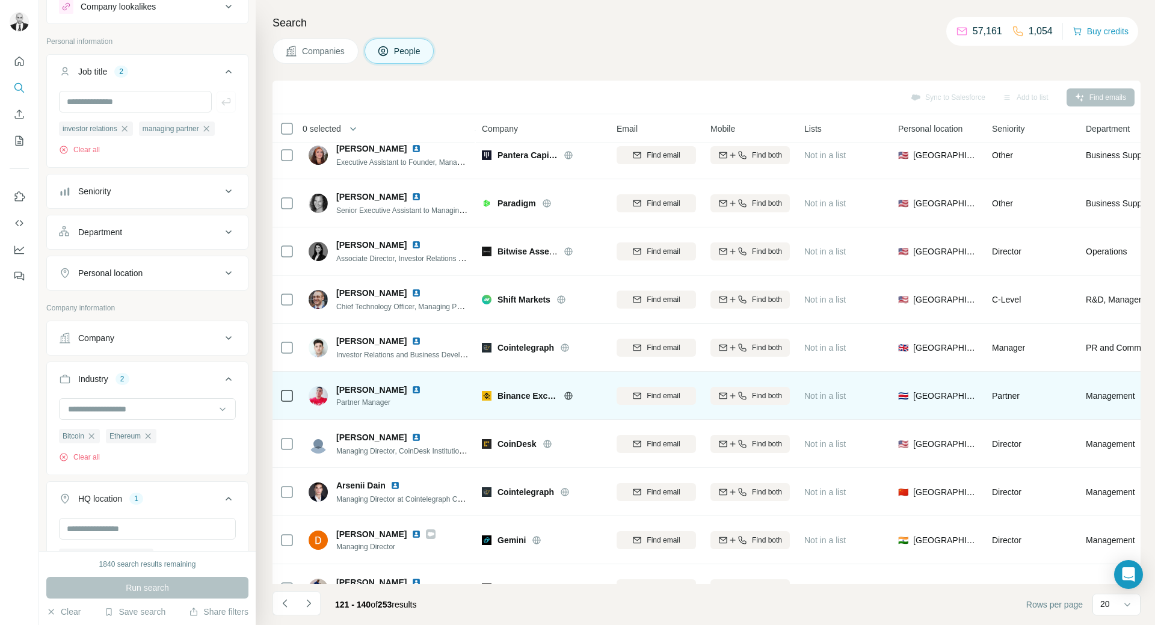
click at [411, 389] on img at bounding box center [416, 390] width 10 height 10
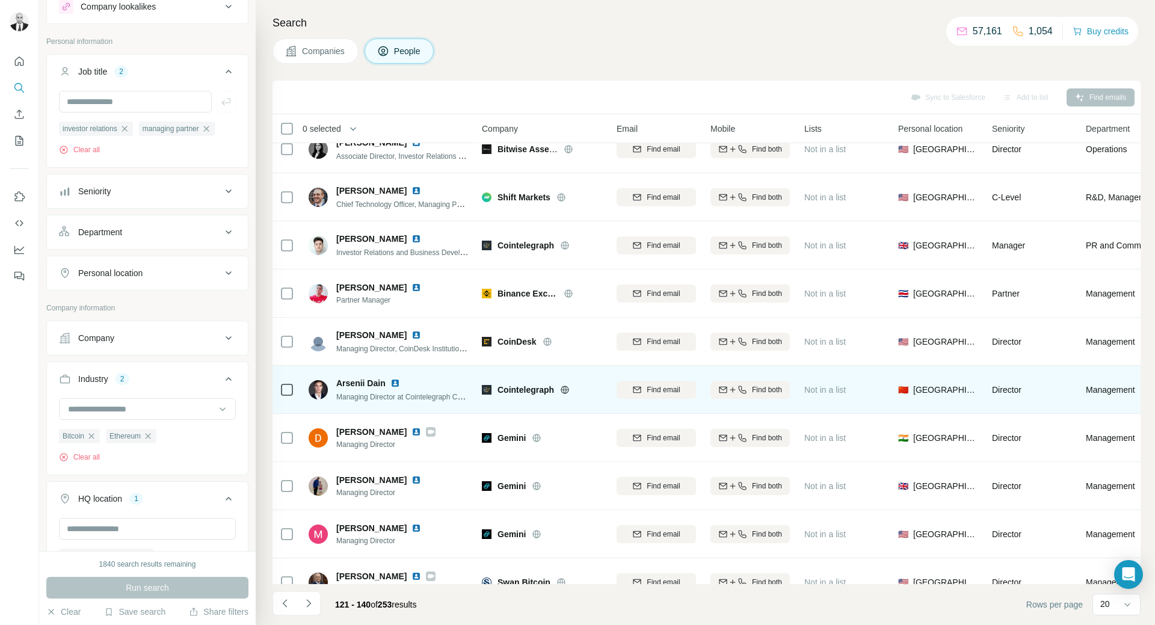
scroll to position [421, 0]
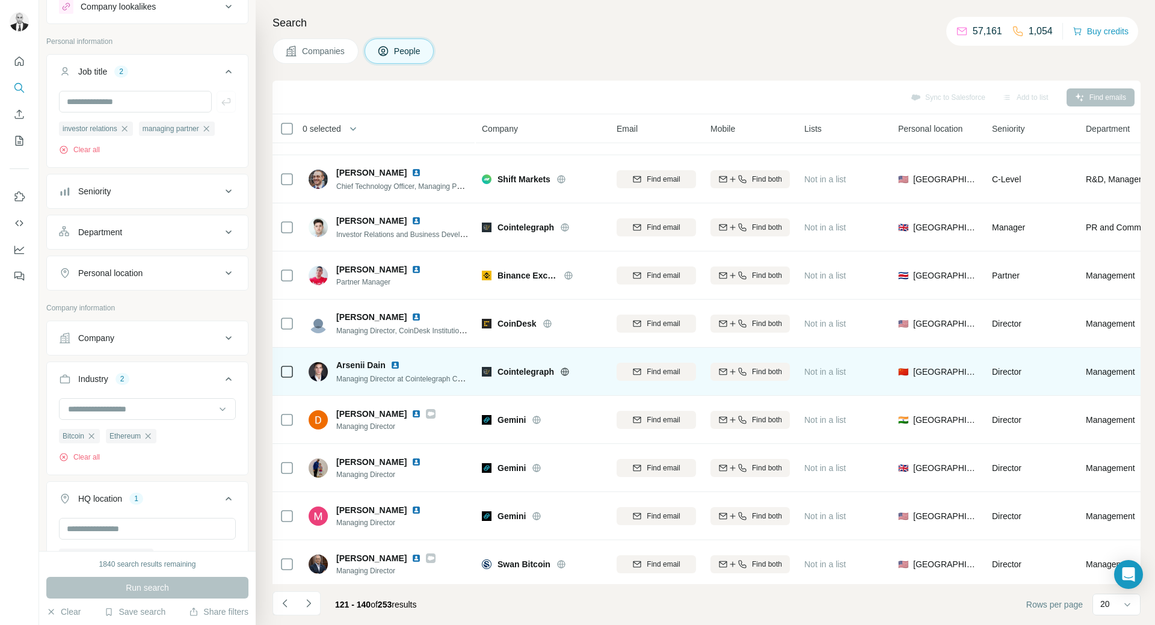
click at [396, 369] on img at bounding box center [395, 365] width 10 height 10
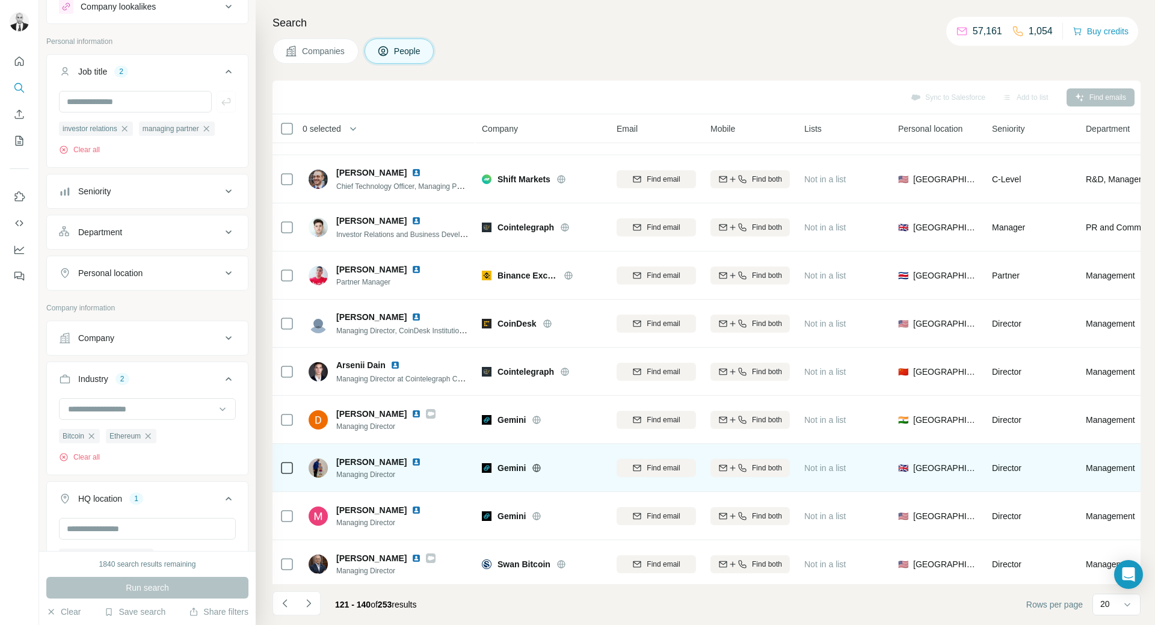
click at [411, 463] on img at bounding box center [416, 462] width 10 height 10
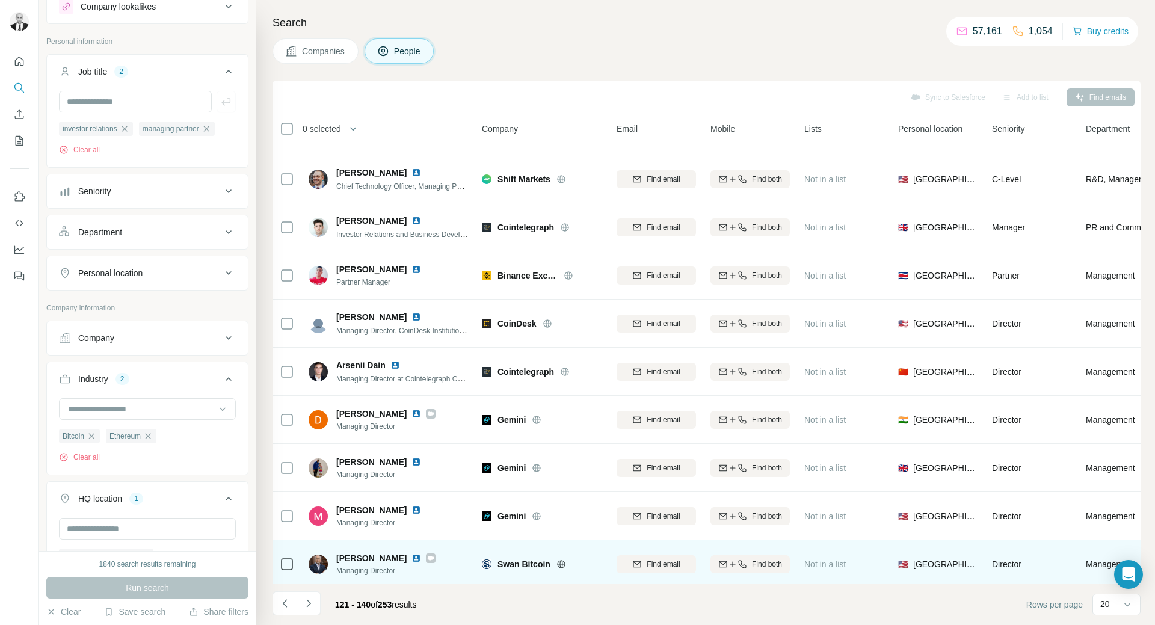
scroll to position [528, 0]
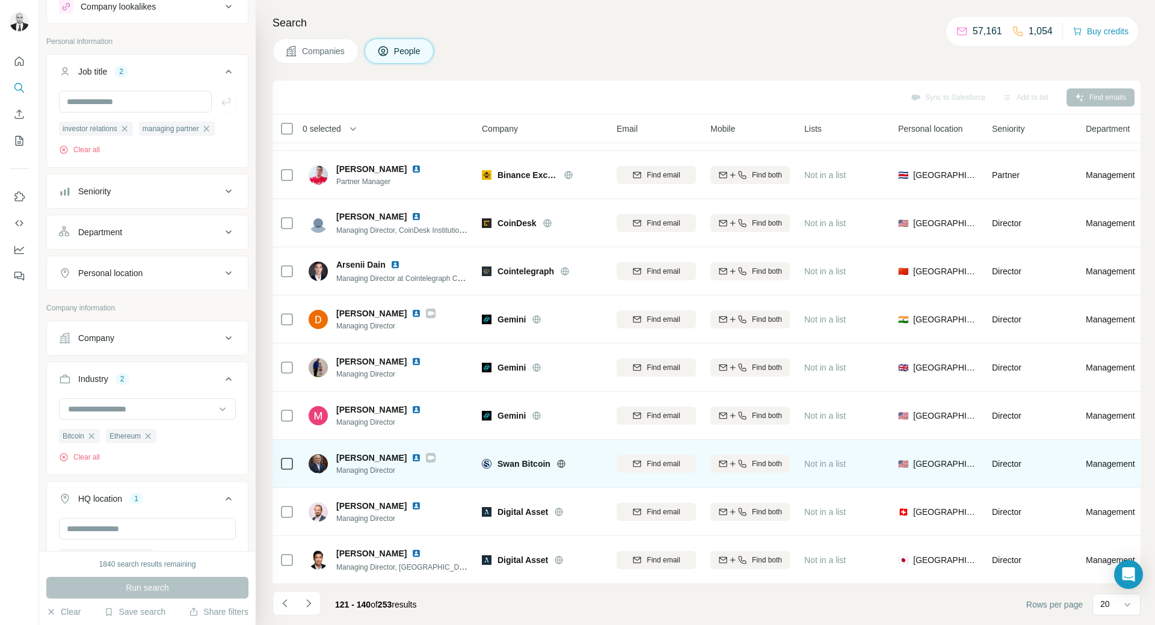
click at [411, 453] on img at bounding box center [416, 458] width 10 height 10
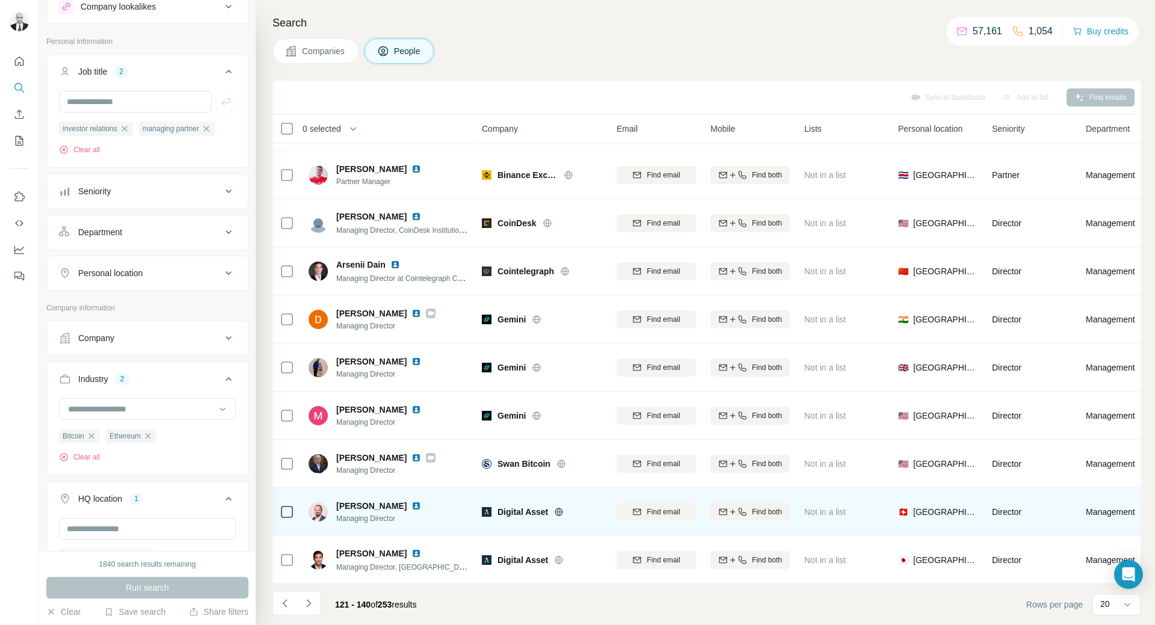
click at [411, 501] on img at bounding box center [416, 506] width 10 height 10
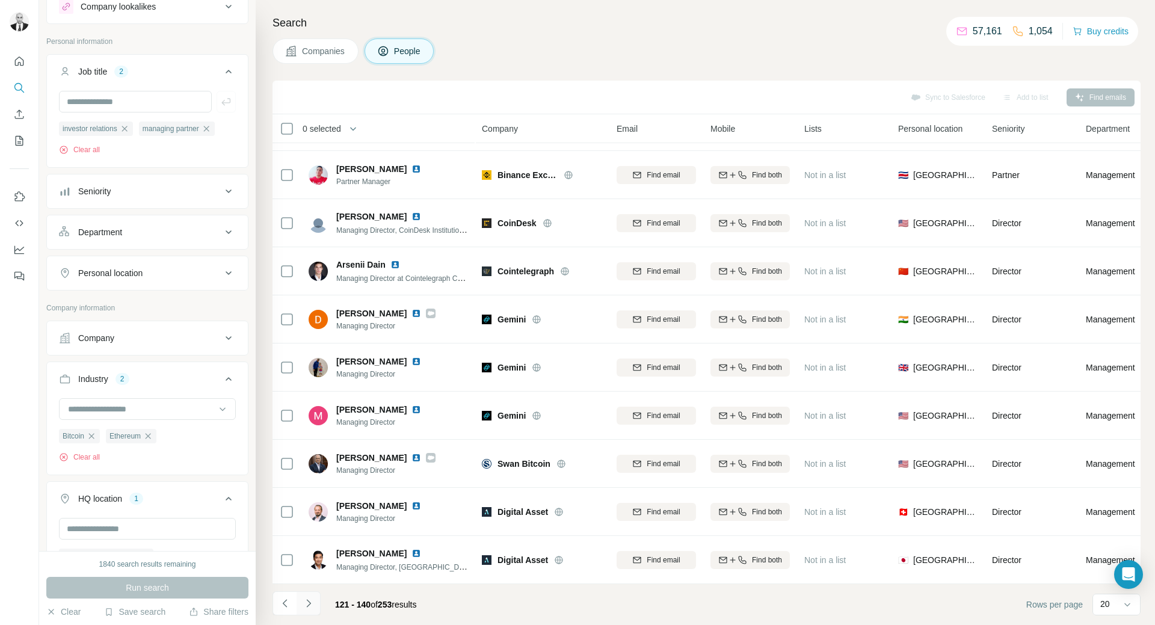
click at [307, 603] on icon "Navigate to next page" at bounding box center [309, 603] width 12 height 12
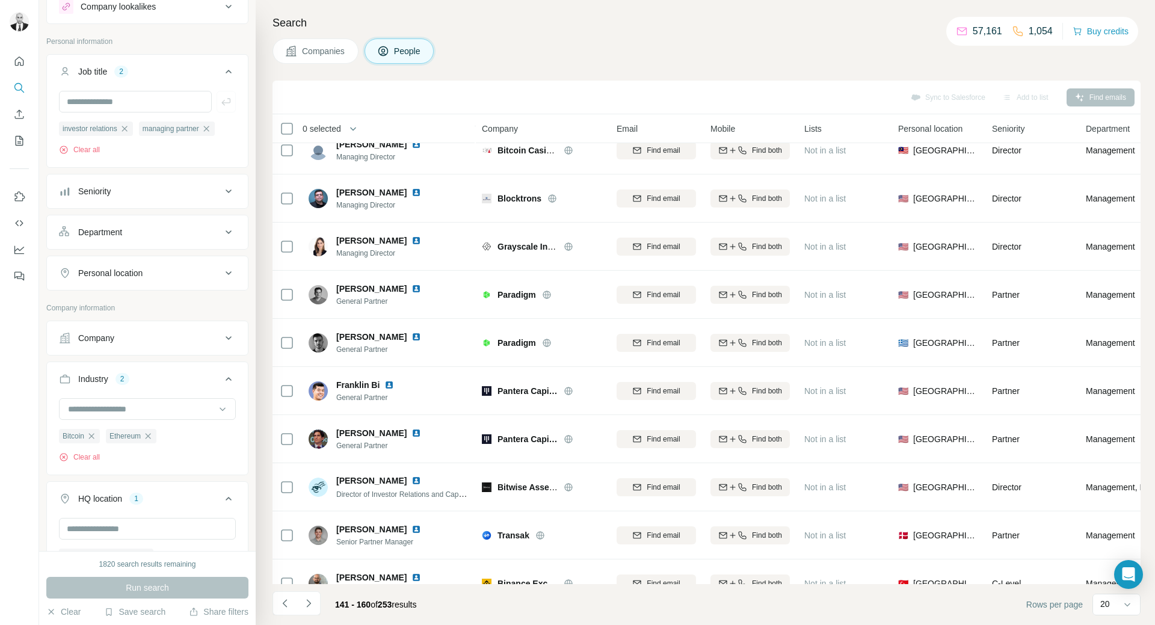
scroll to position [0, 0]
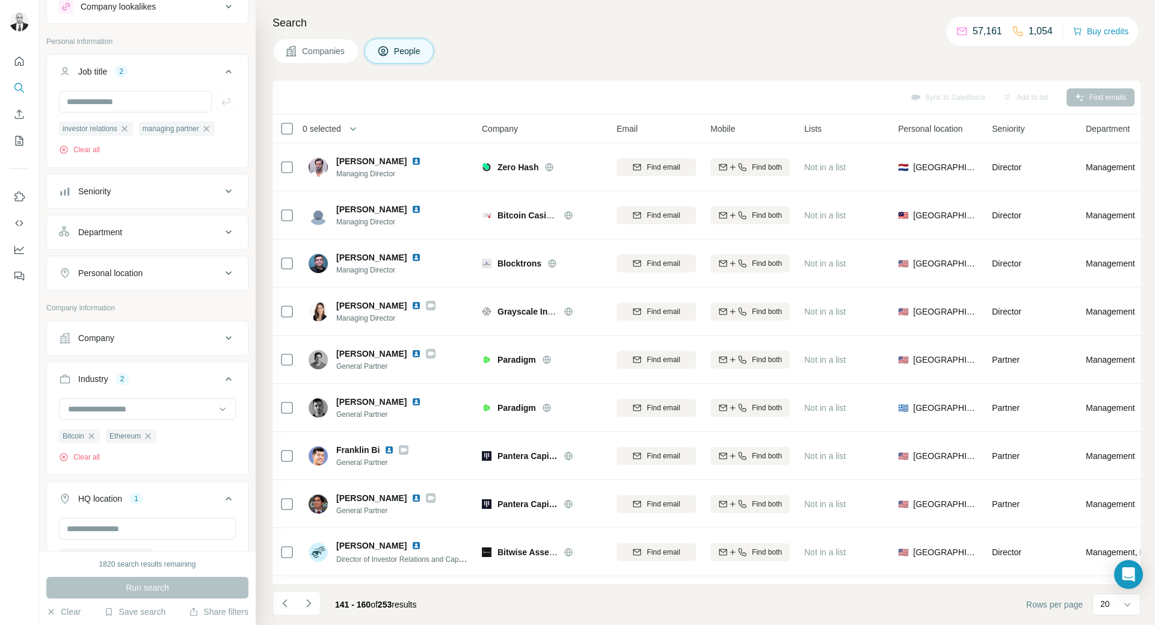
drag, startPoint x: 405, startPoint y: 161, endPoint x: 688, endPoint y: 8, distance: 320.9
click at [411, 161] on img at bounding box center [416, 161] width 10 height 10
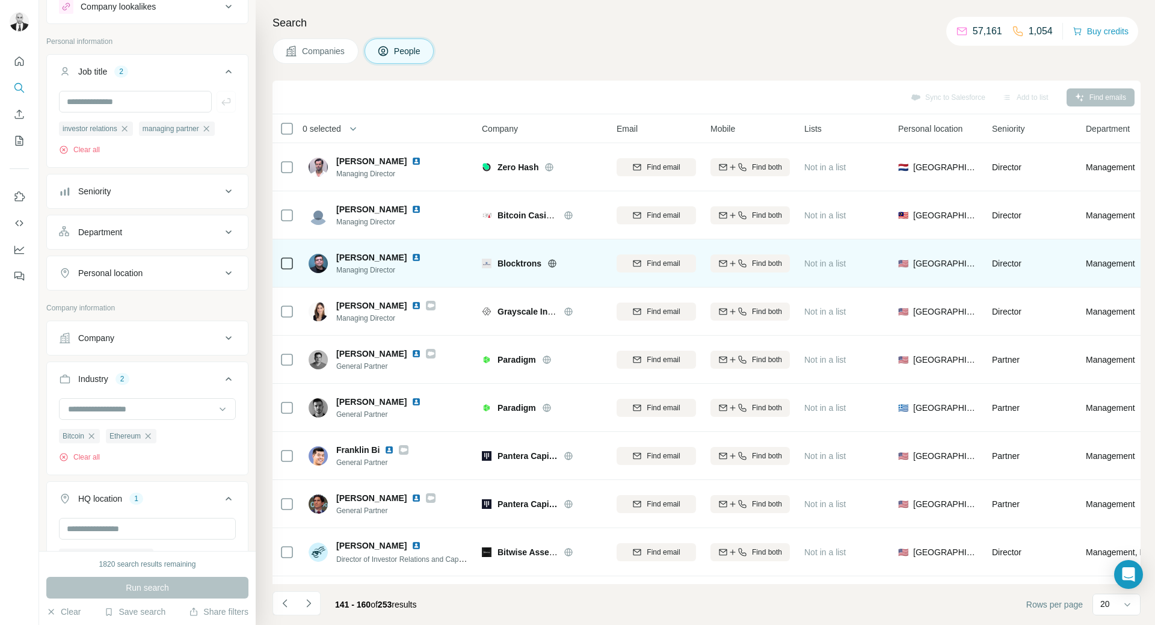
click at [416, 258] on img at bounding box center [416, 258] width 10 height 10
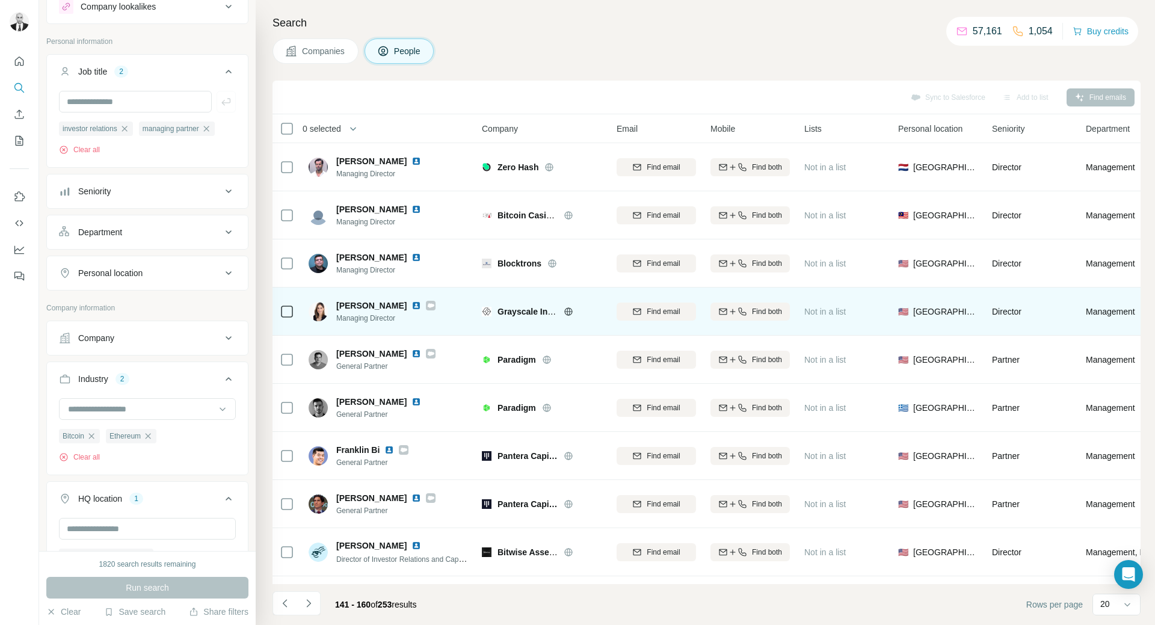
click at [421, 306] on img at bounding box center [416, 306] width 10 height 10
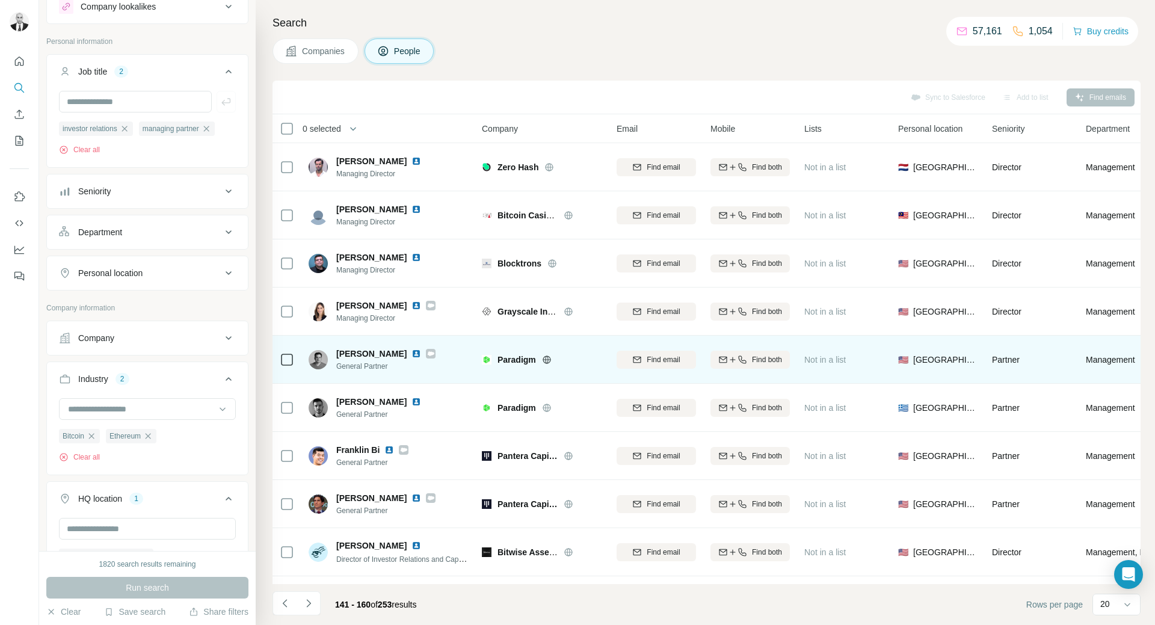
click at [411, 354] on img at bounding box center [416, 354] width 10 height 10
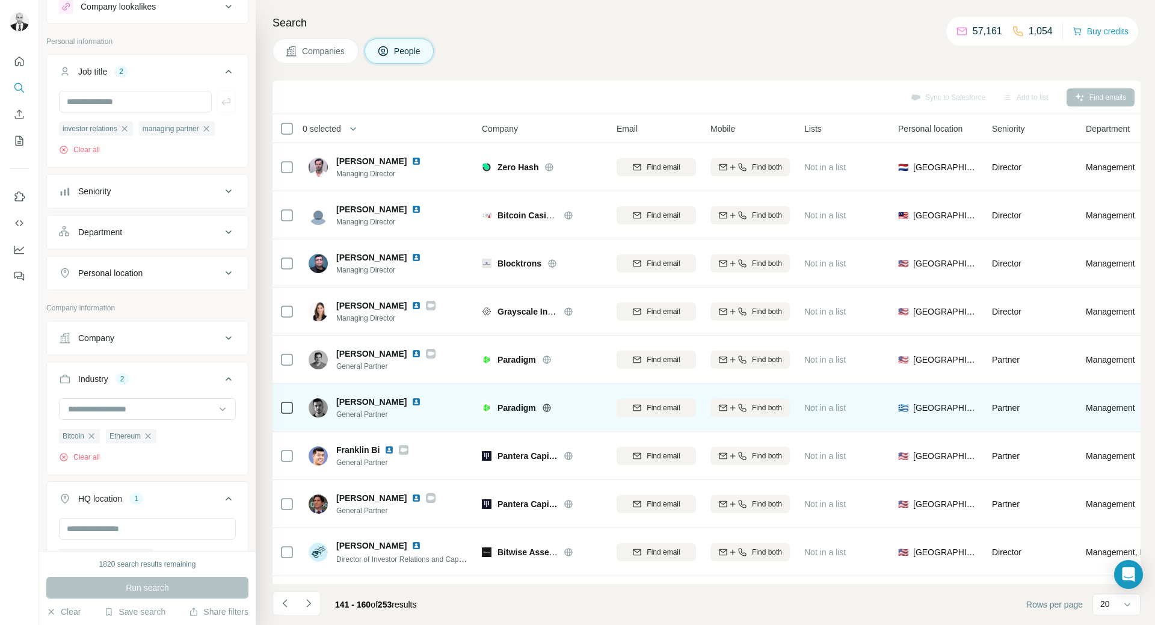
click at [421, 403] on img at bounding box center [416, 402] width 10 height 10
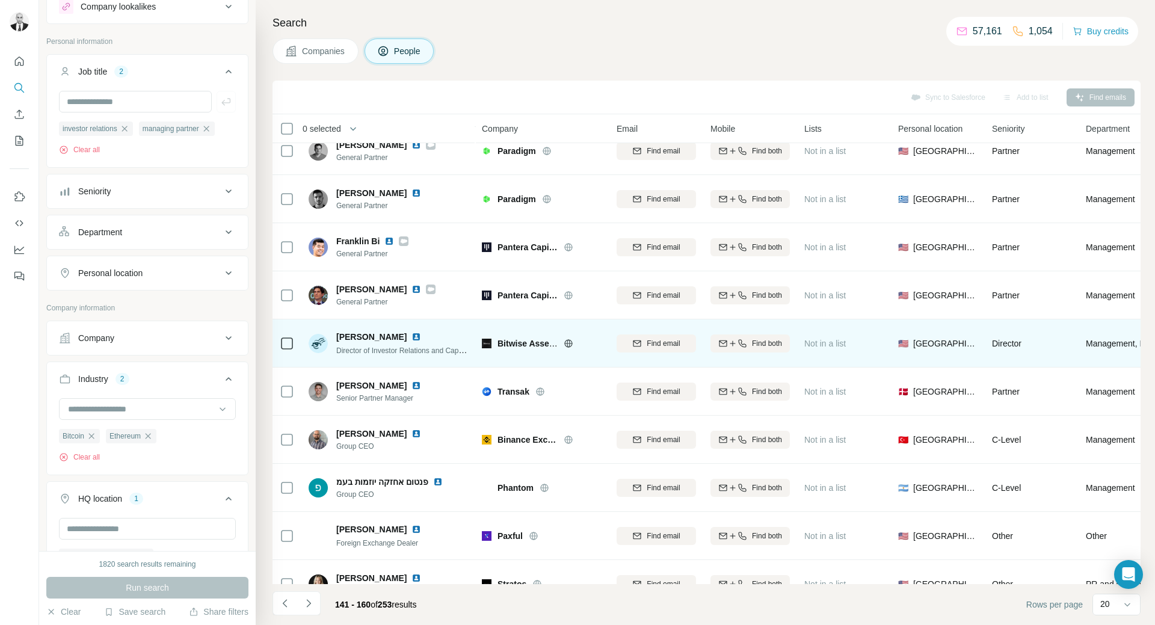
scroll to position [241, 0]
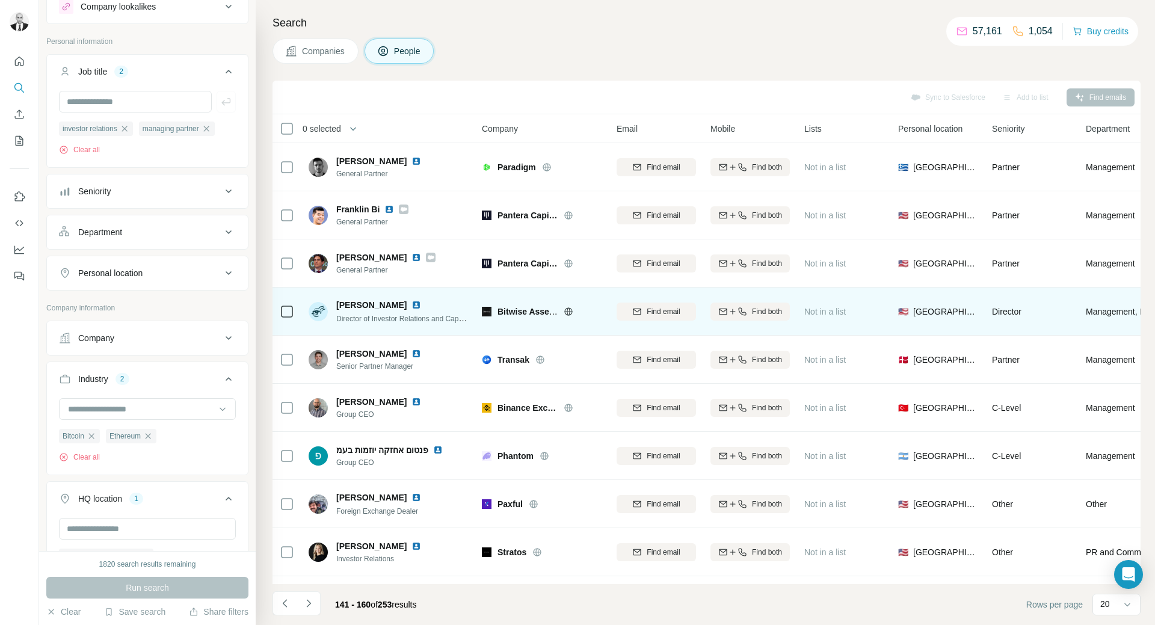
click at [411, 307] on img at bounding box center [416, 305] width 10 height 10
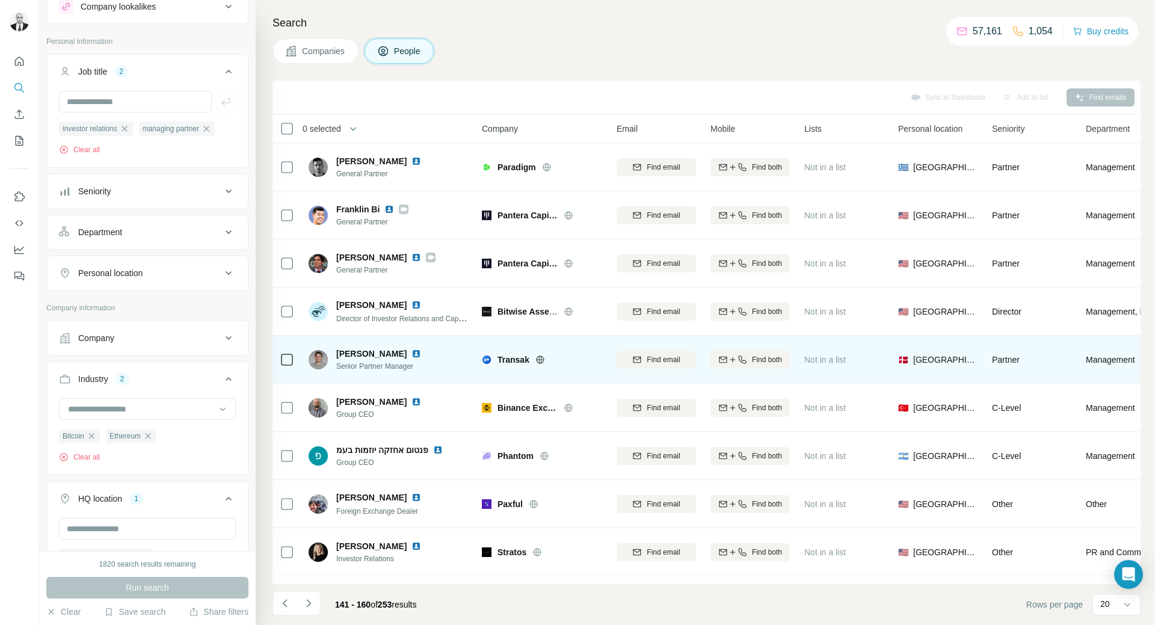
click at [411, 356] on img at bounding box center [416, 354] width 10 height 10
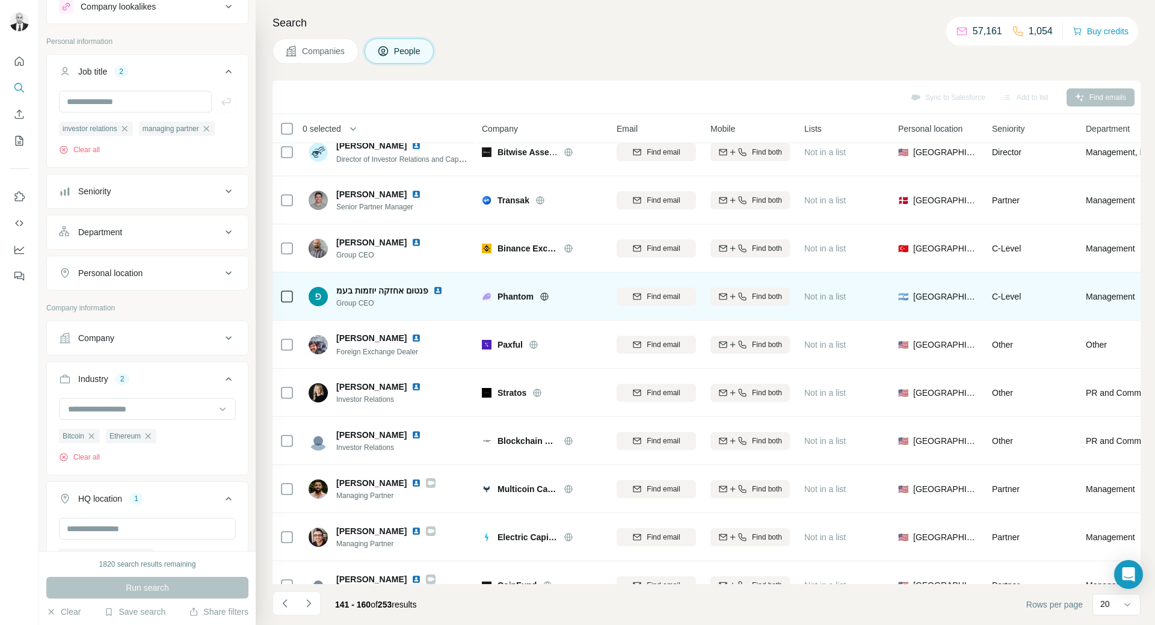
scroll to position [421, 0]
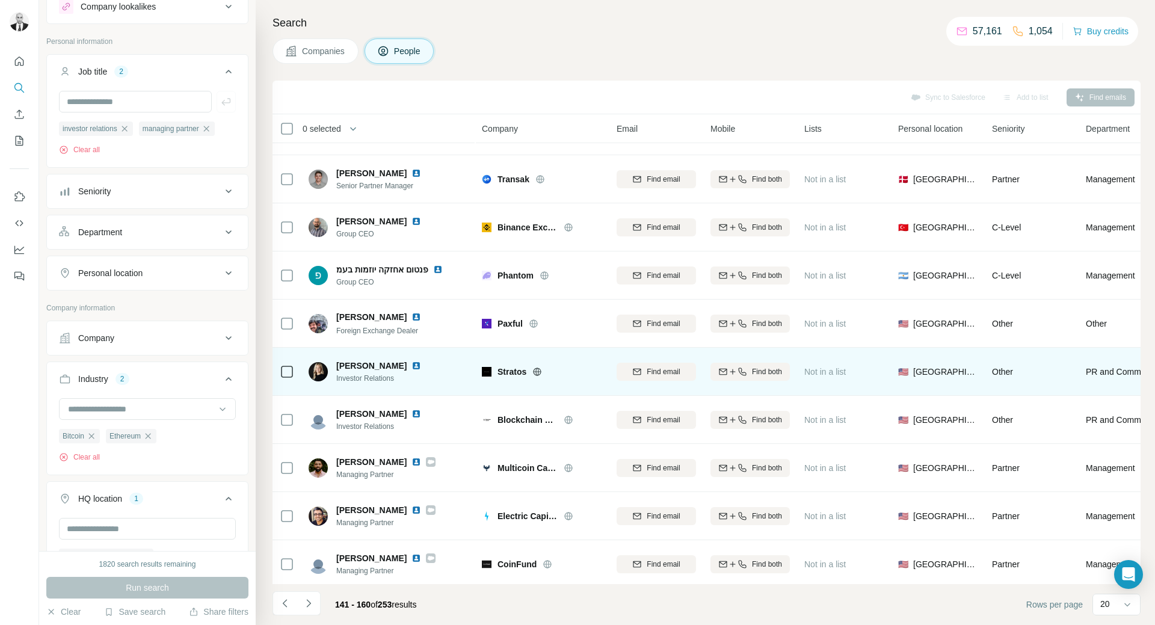
click at [411, 367] on img at bounding box center [416, 366] width 10 height 10
drag, startPoint x: 406, startPoint y: 411, endPoint x: 451, endPoint y: 365, distance: 64.2
click at [411, 411] on img at bounding box center [416, 414] width 10 height 10
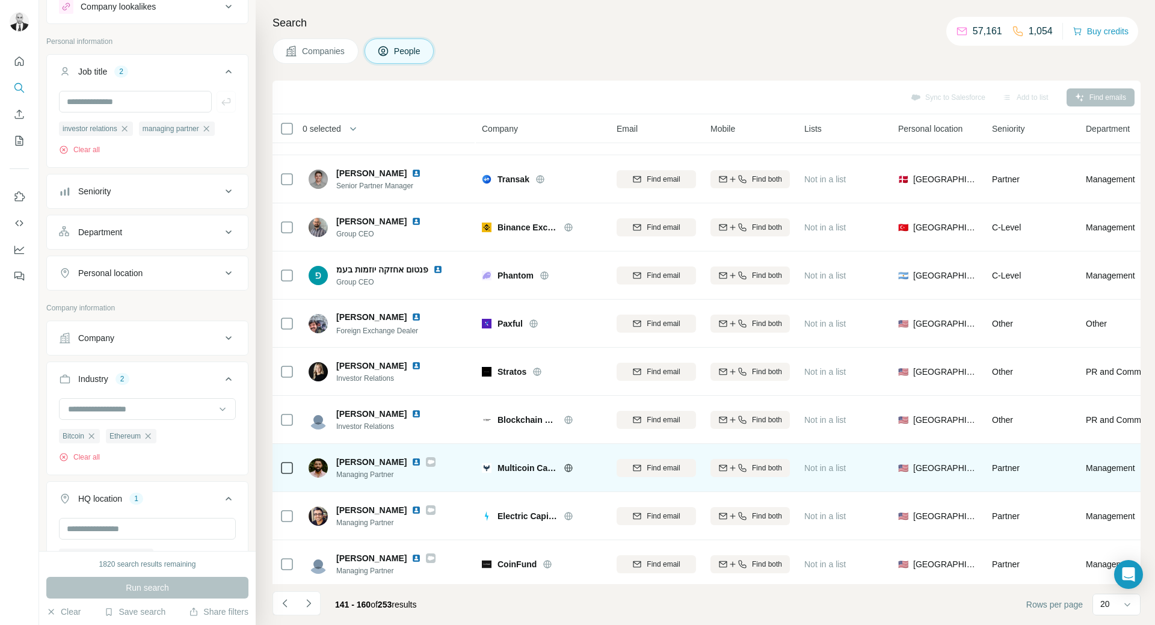
click at [411, 461] on img at bounding box center [416, 462] width 10 height 10
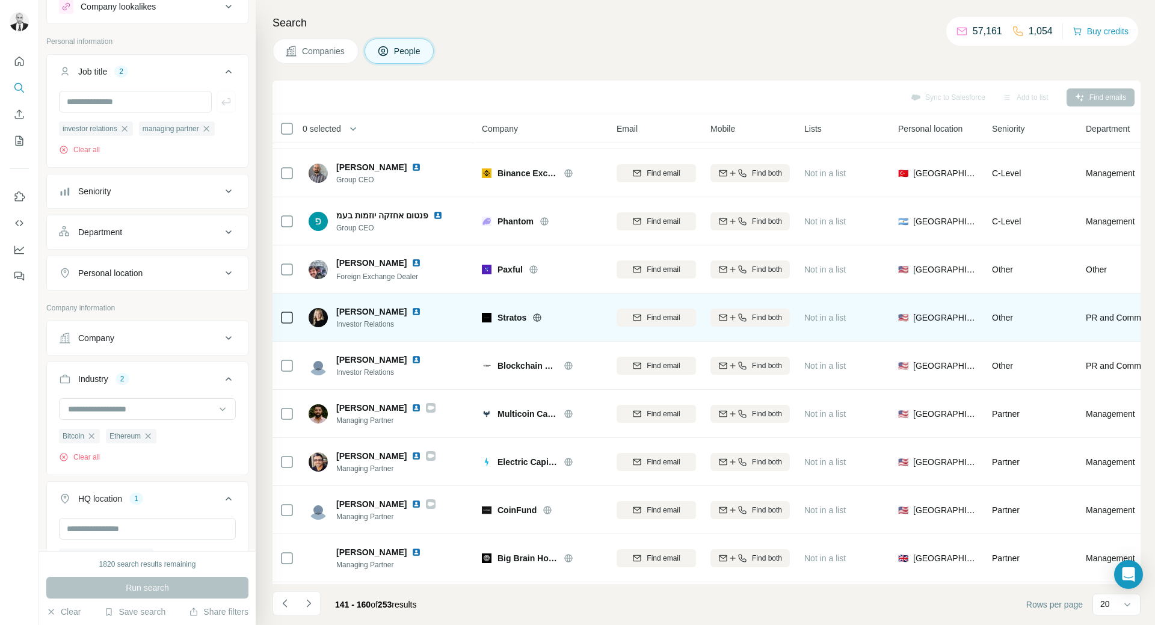
scroll to position [528, 0]
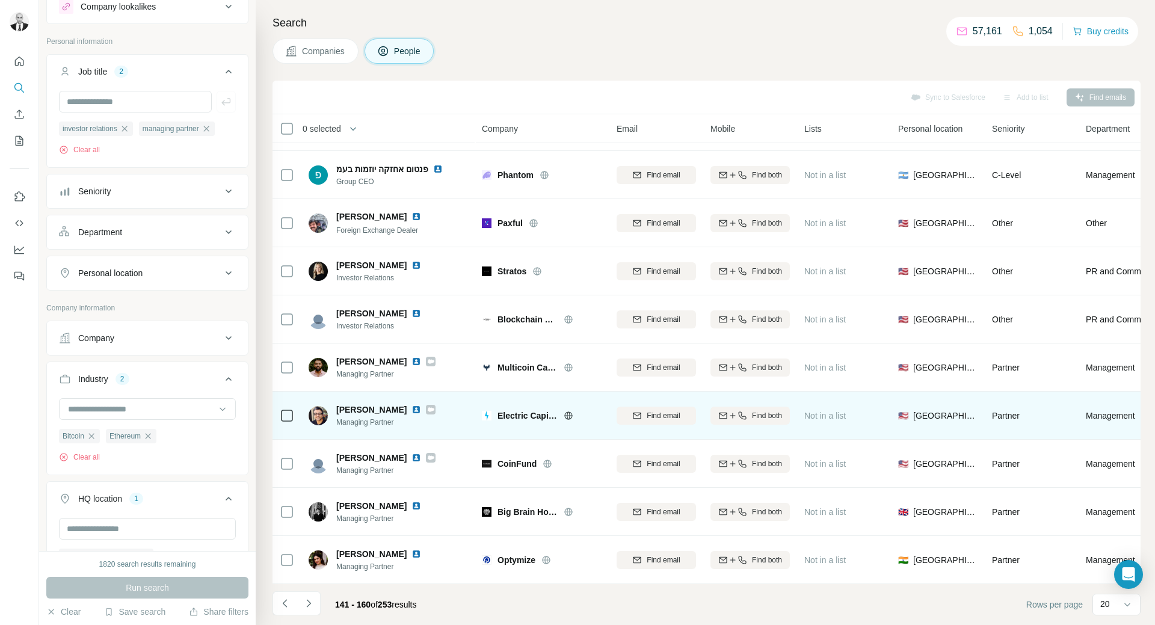
click at [392, 410] on div "Avichal Garg Managing Partner" at bounding box center [385, 416] width 99 height 24
click at [411, 405] on img at bounding box center [416, 410] width 10 height 10
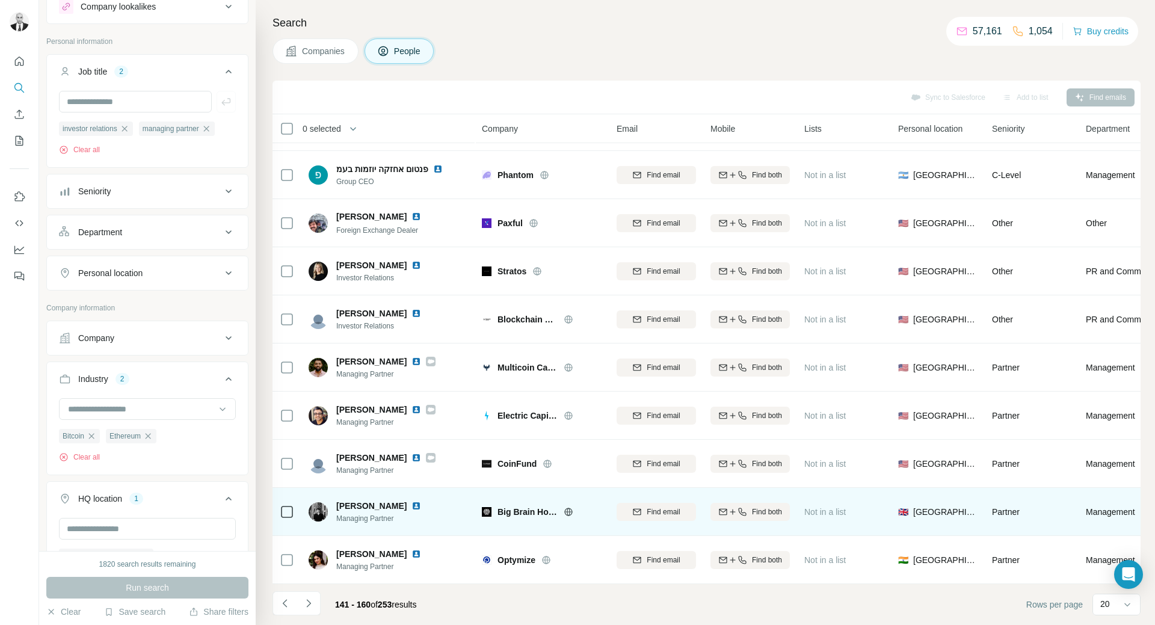
click at [411, 501] on img at bounding box center [416, 506] width 10 height 10
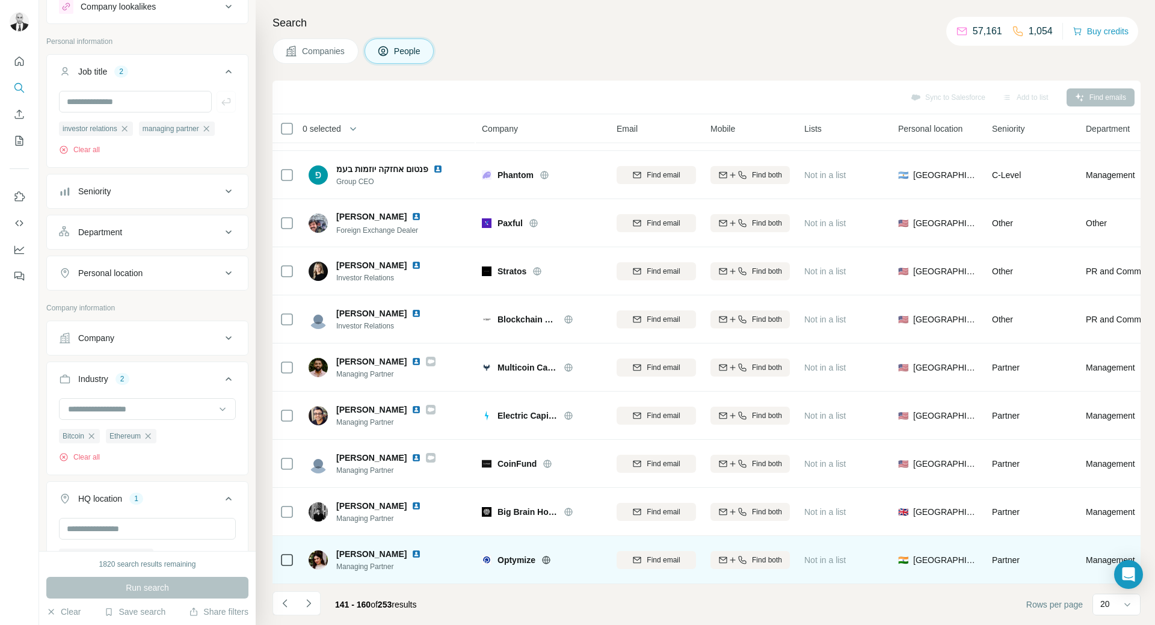
click at [411, 549] on img at bounding box center [416, 554] width 10 height 10
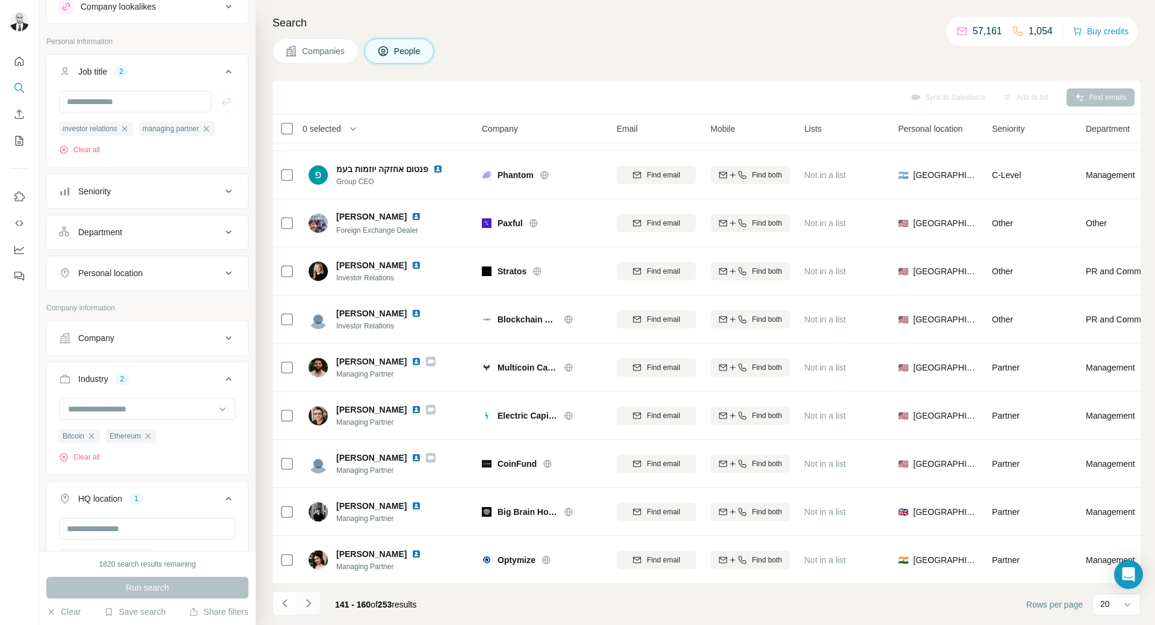
click at [309, 601] on icon "Navigate to next page" at bounding box center [309, 603] width 12 height 12
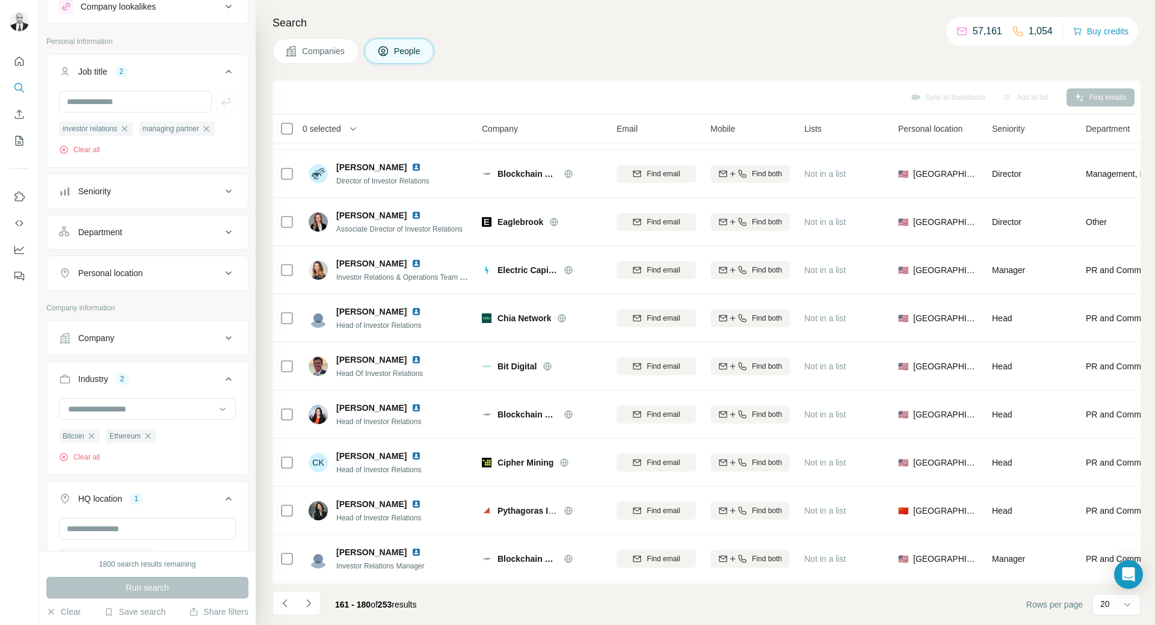
scroll to position [0, 0]
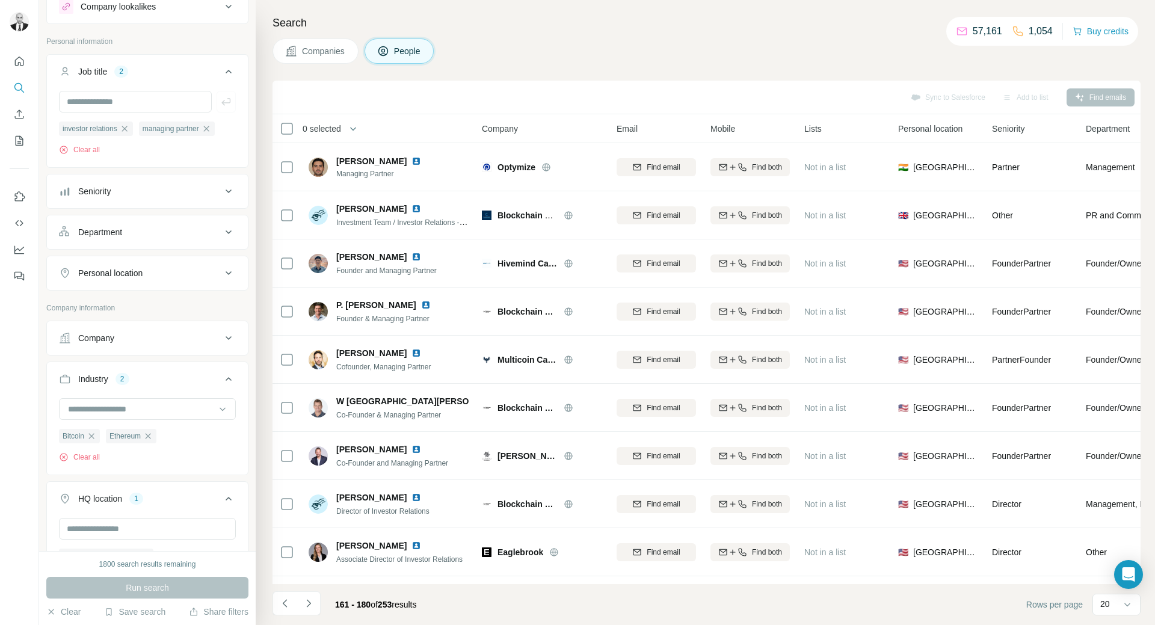
click at [512, 45] on div "Companies People" at bounding box center [707, 51] width 868 height 25
drag, startPoint x: 512, startPoint y: 45, endPoint x: 532, endPoint y: 16, distance: 35.4
click at [532, 16] on h4 "Search" at bounding box center [707, 22] width 868 height 17
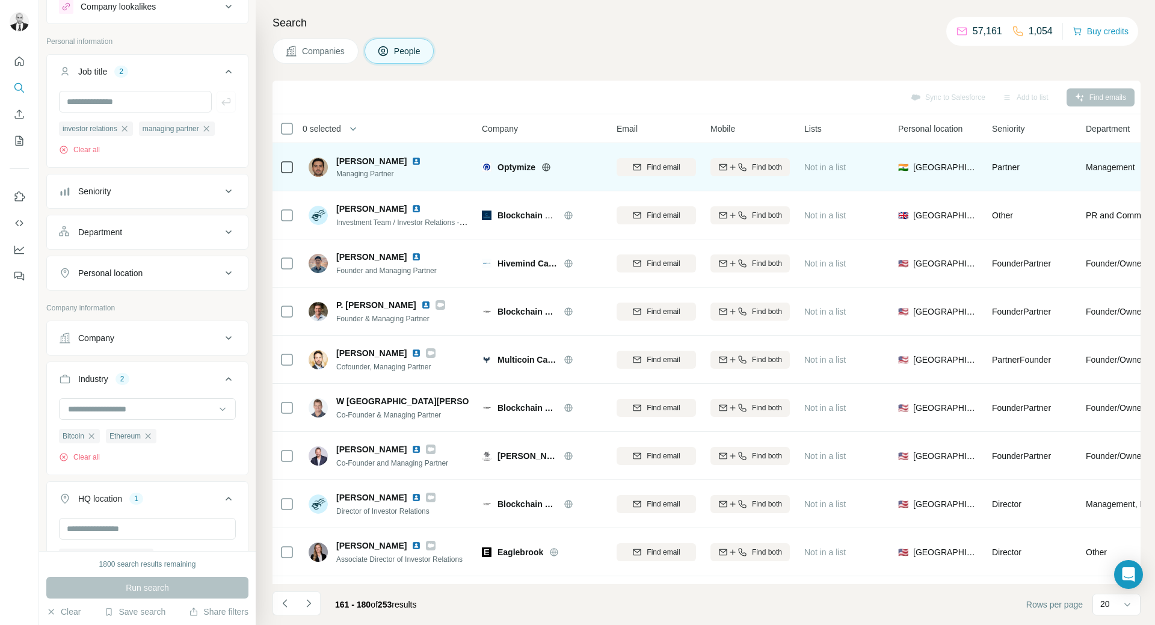
click at [414, 162] on img at bounding box center [416, 161] width 10 height 10
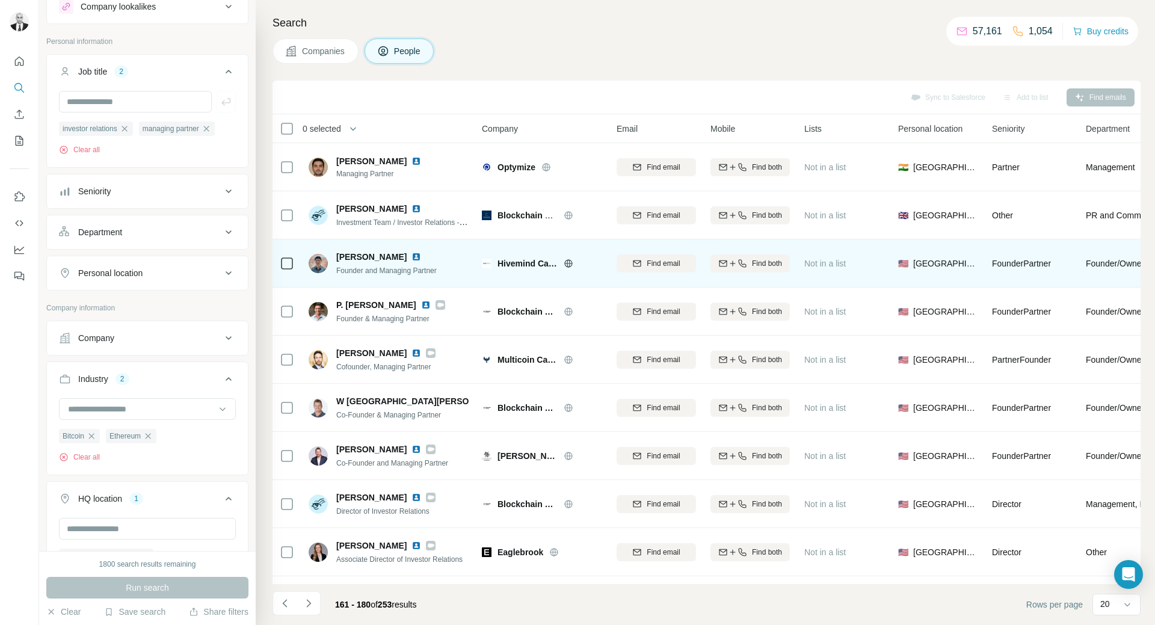
click at [411, 257] on img at bounding box center [416, 257] width 10 height 10
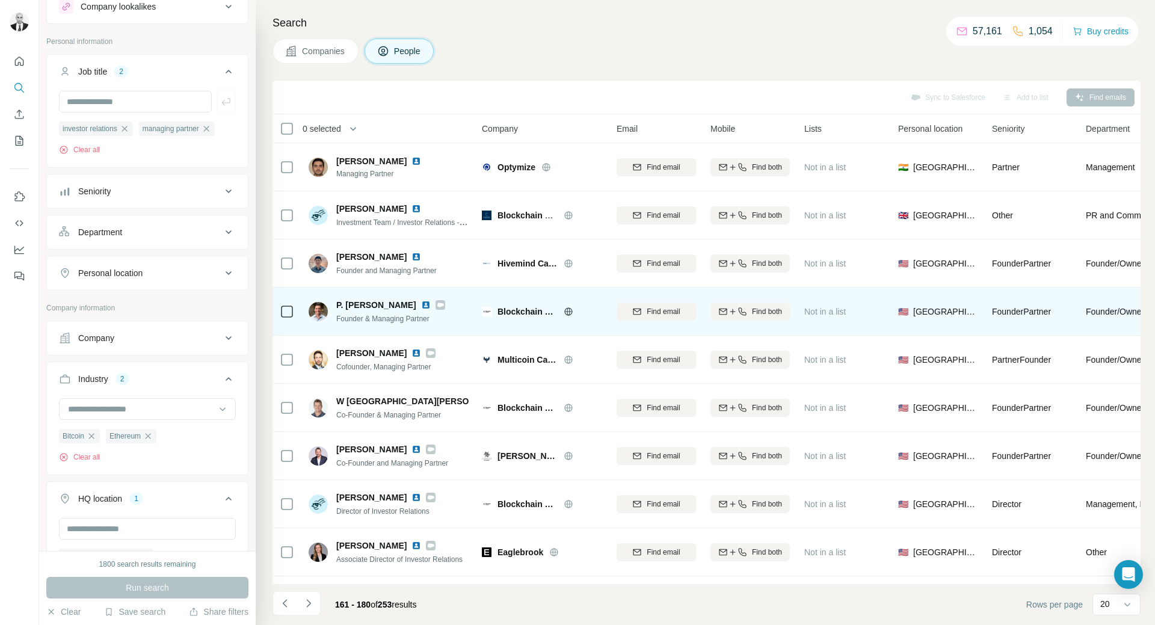
click at [421, 305] on img at bounding box center [426, 305] width 10 height 10
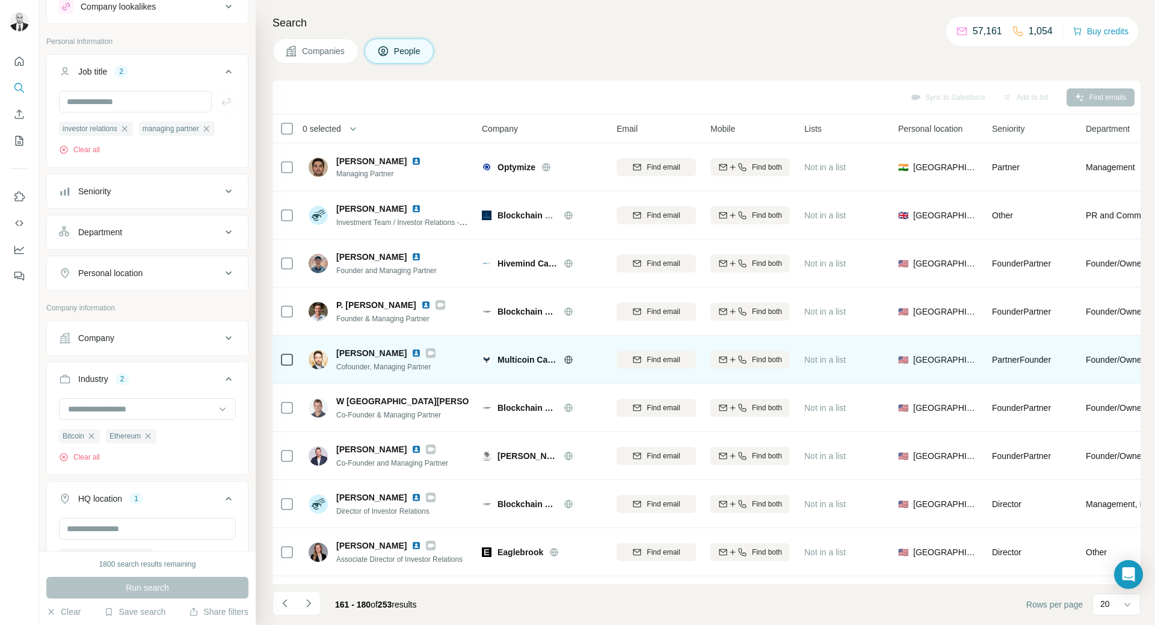
click at [411, 354] on img at bounding box center [416, 353] width 10 height 10
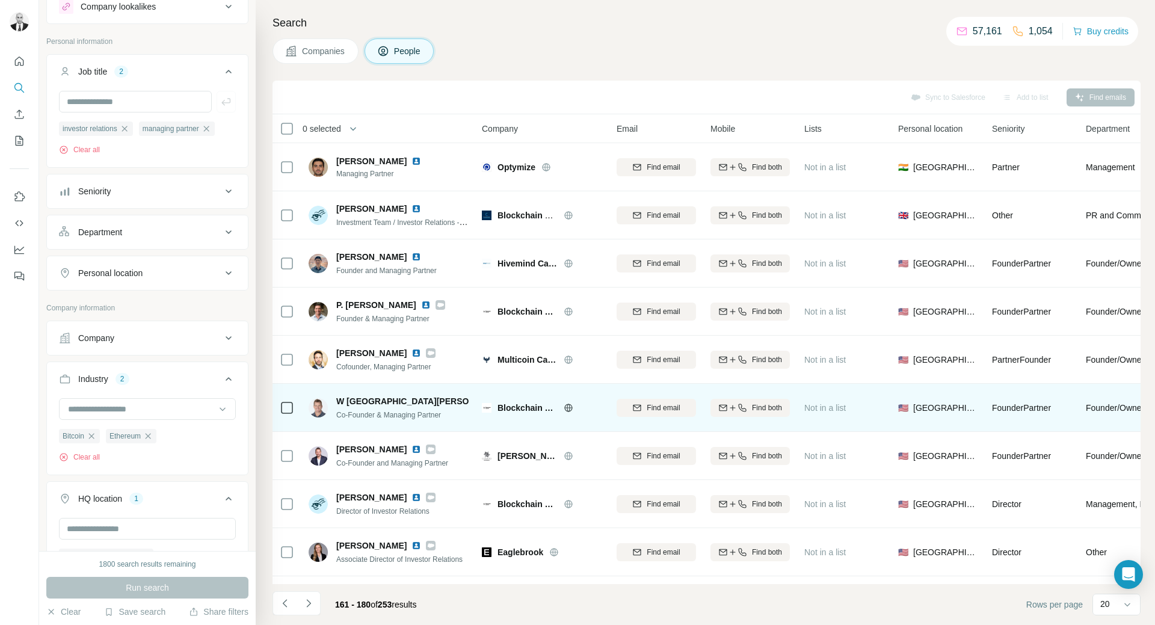
scroll to position [120, 0]
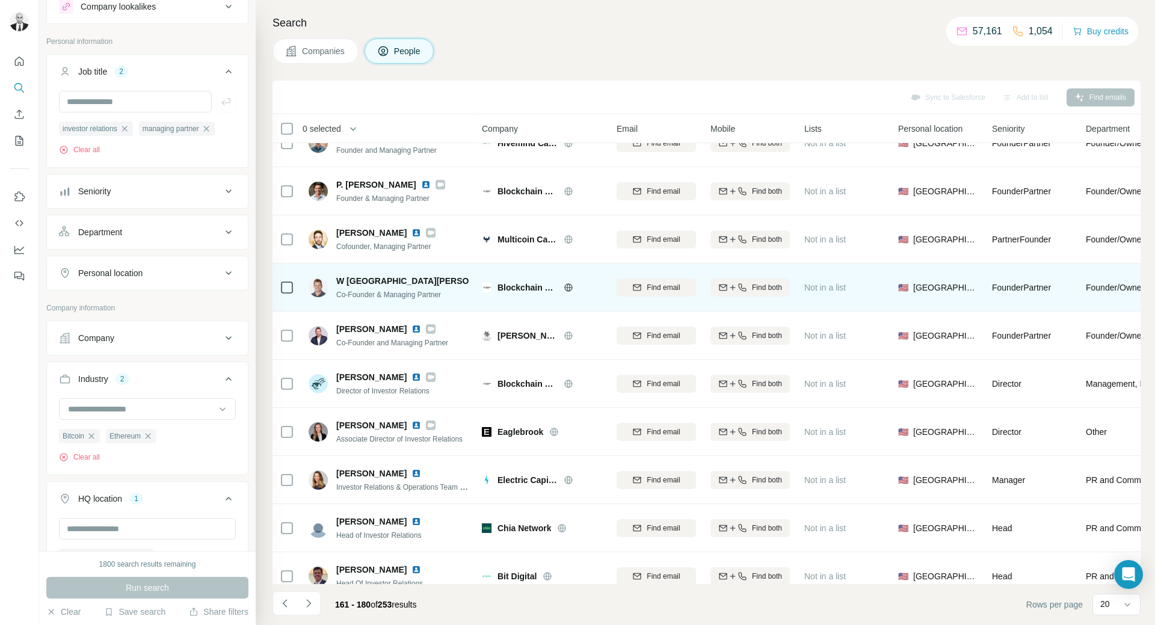
click at [512, 282] on img at bounding box center [517, 281] width 10 height 10
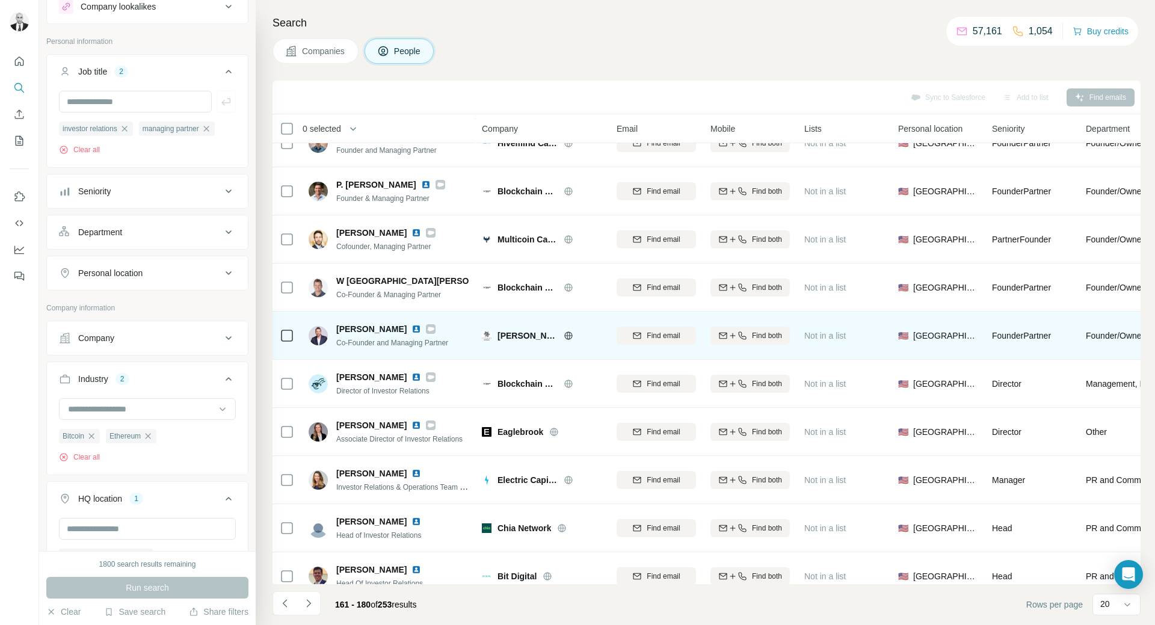
click at [411, 332] on img at bounding box center [416, 329] width 10 height 10
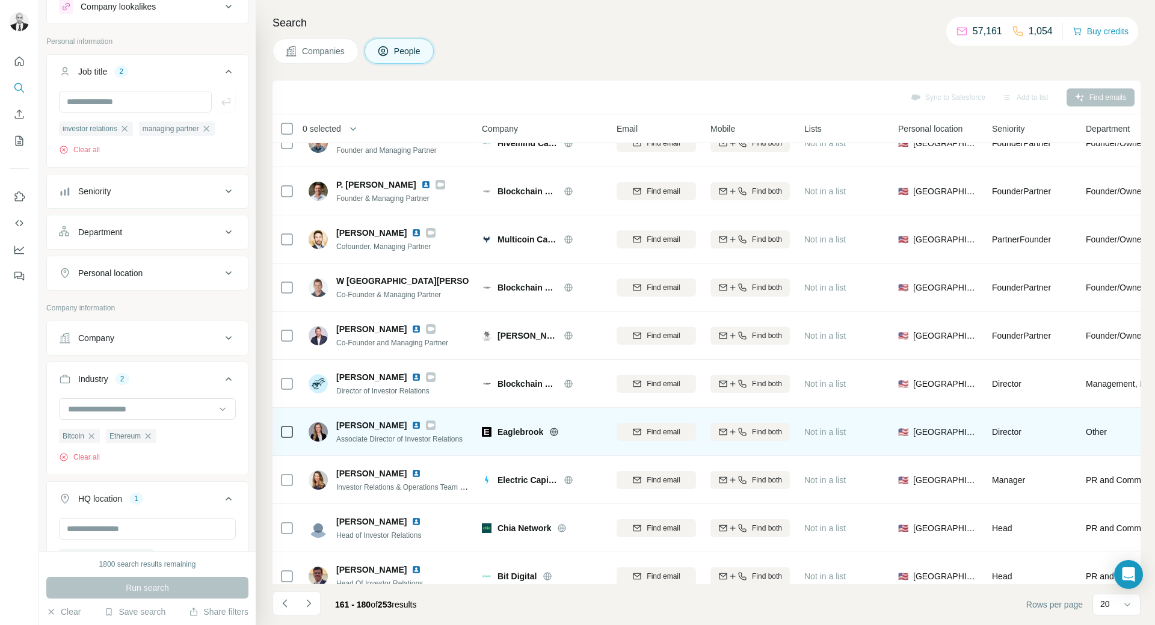
click at [413, 424] on img at bounding box center [416, 426] width 10 height 10
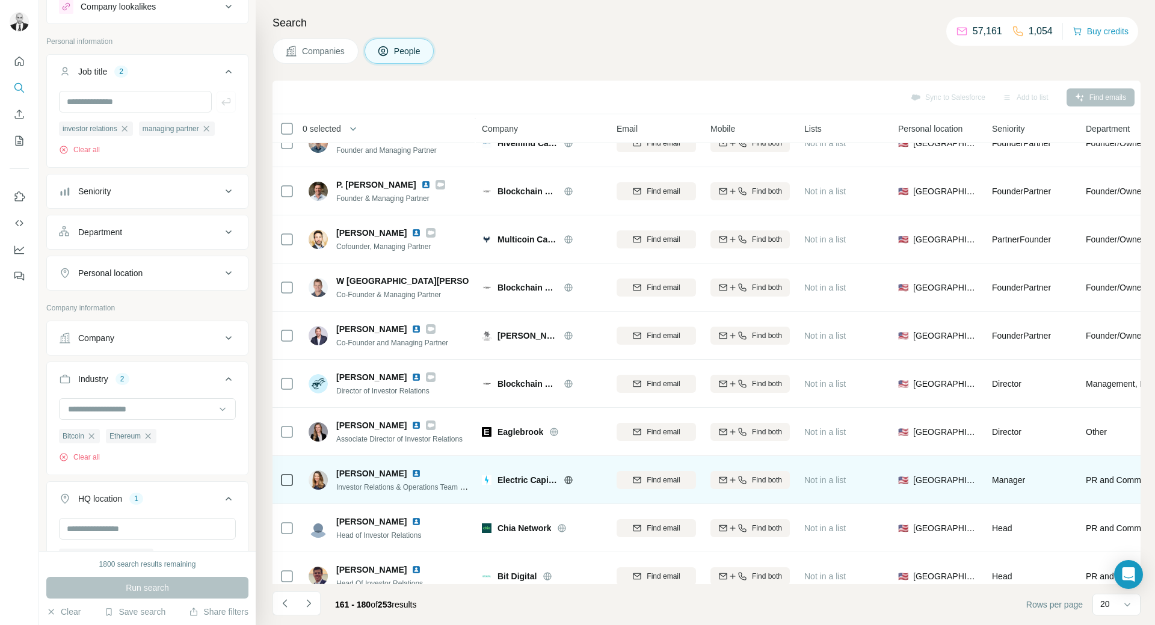
click at [415, 474] on img at bounding box center [416, 474] width 10 height 10
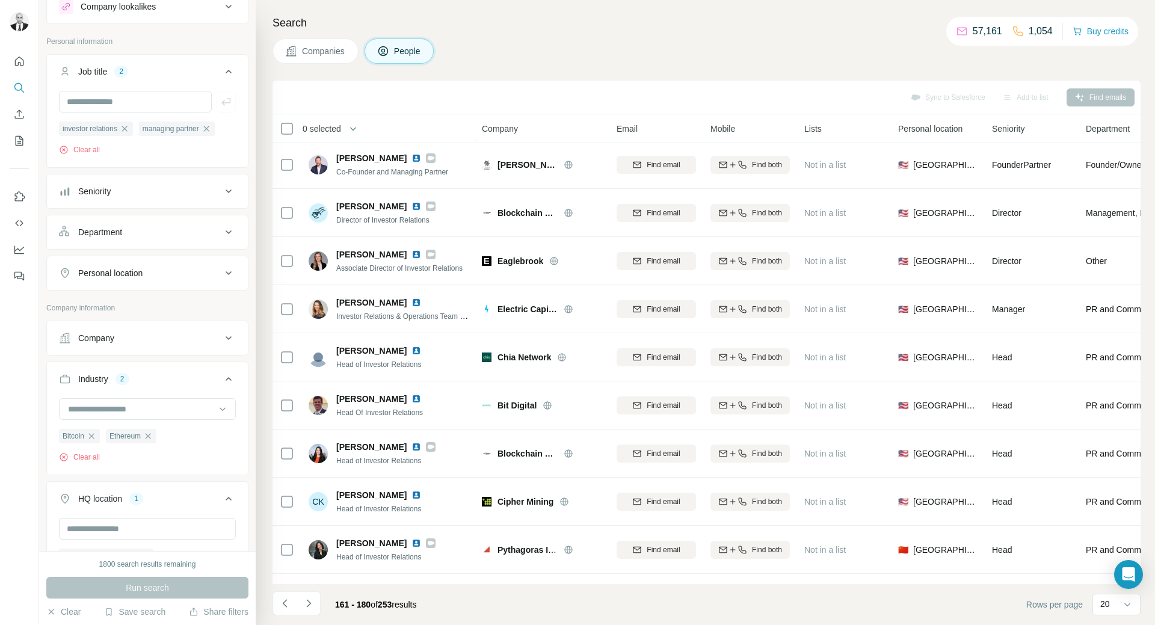
scroll to position [301, 0]
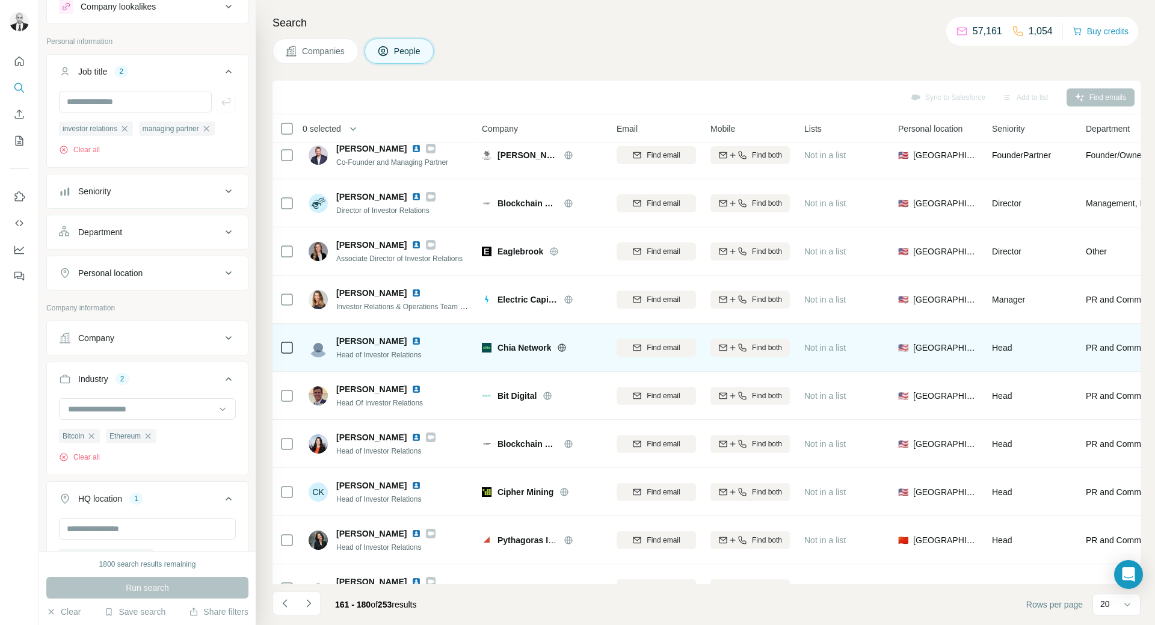
click at [411, 341] on img at bounding box center [416, 341] width 10 height 10
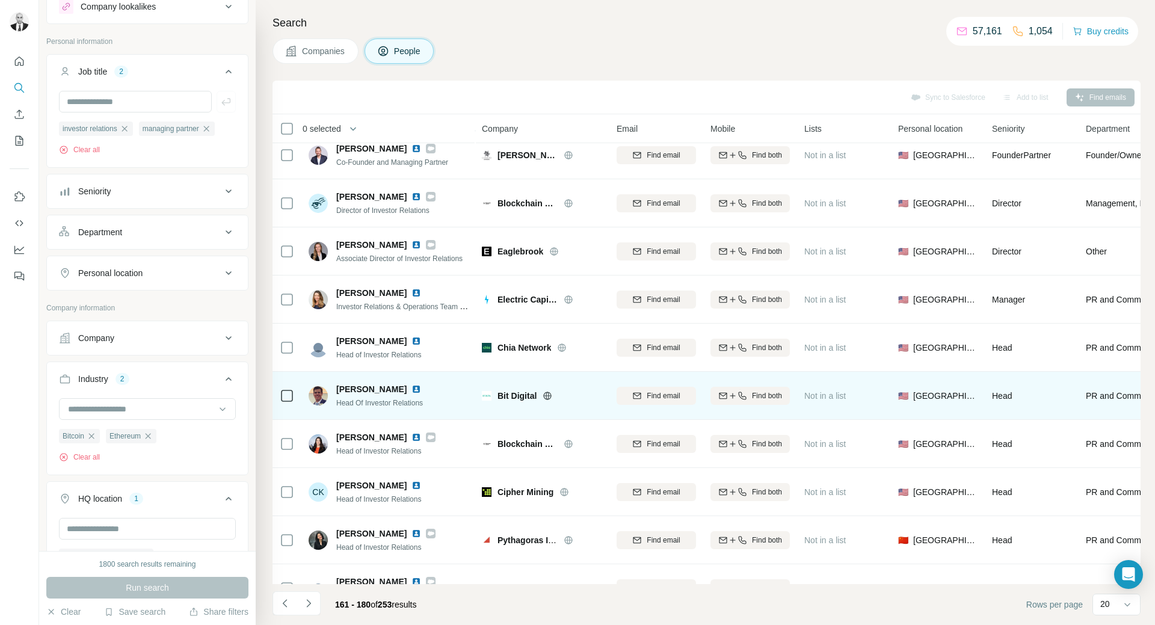
click at [419, 389] on img at bounding box center [416, 389] width 10 height 10
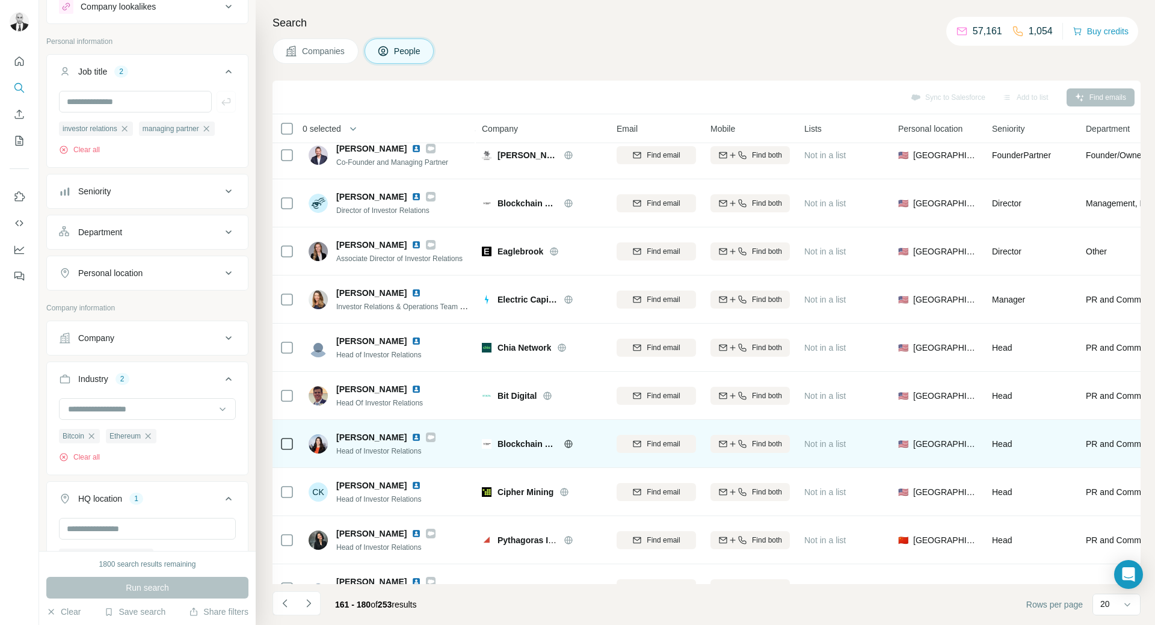
click at [421, 438] on img at bounding box center [416, 438] width 10 height 10
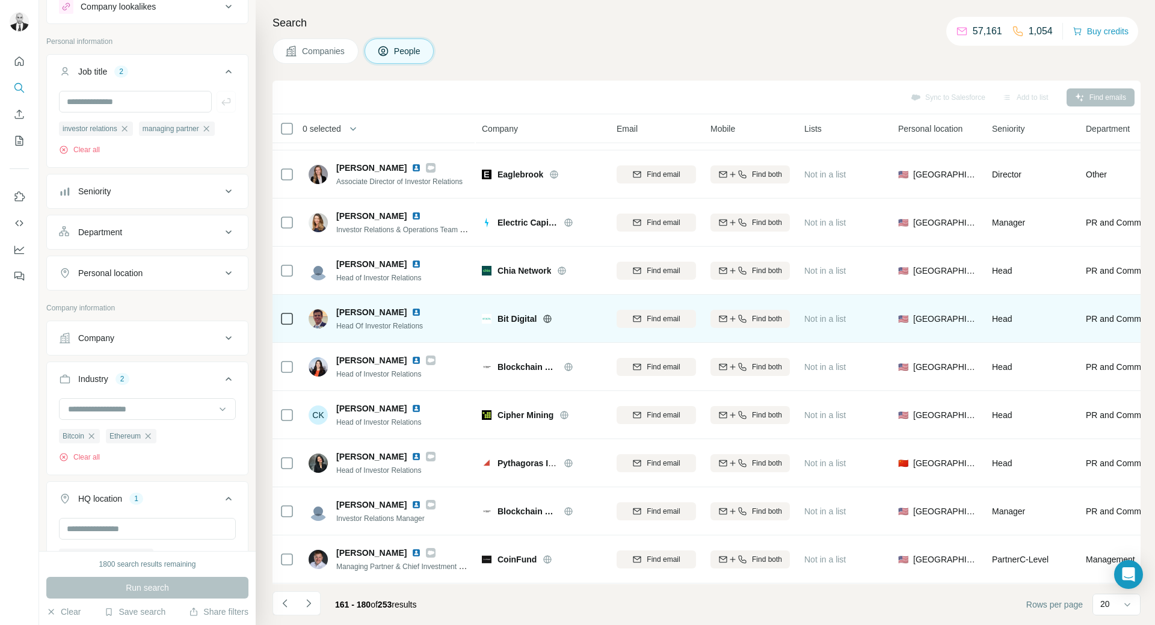
scroll to position [421, 0]
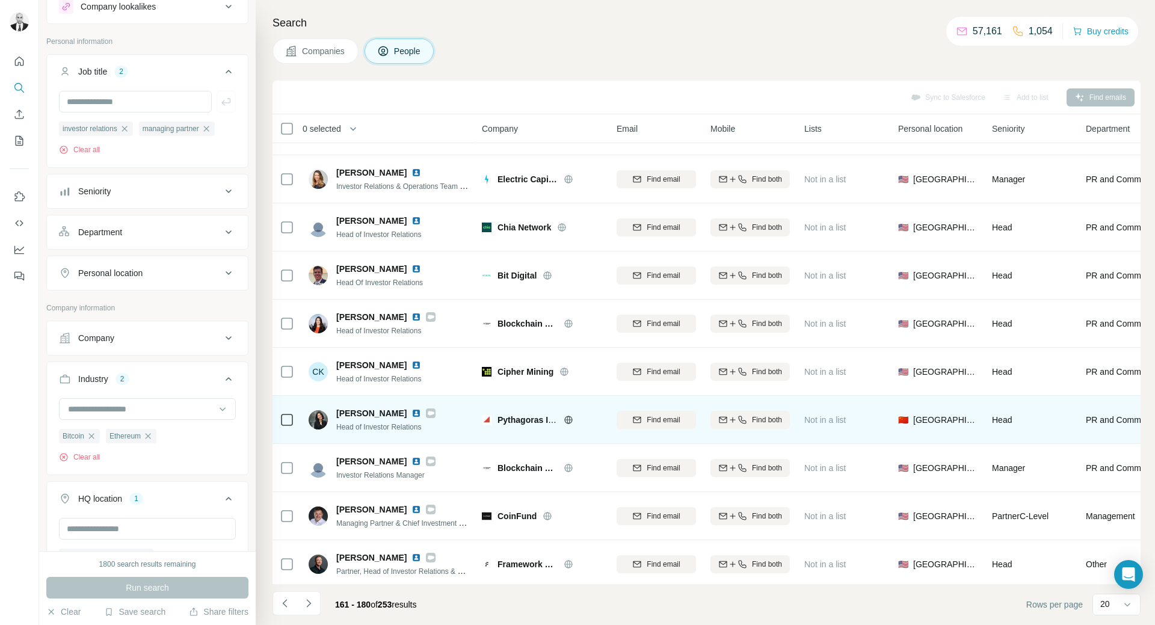
click at [411, 413] on img at bounding box center [416, 413] width 10 height 10
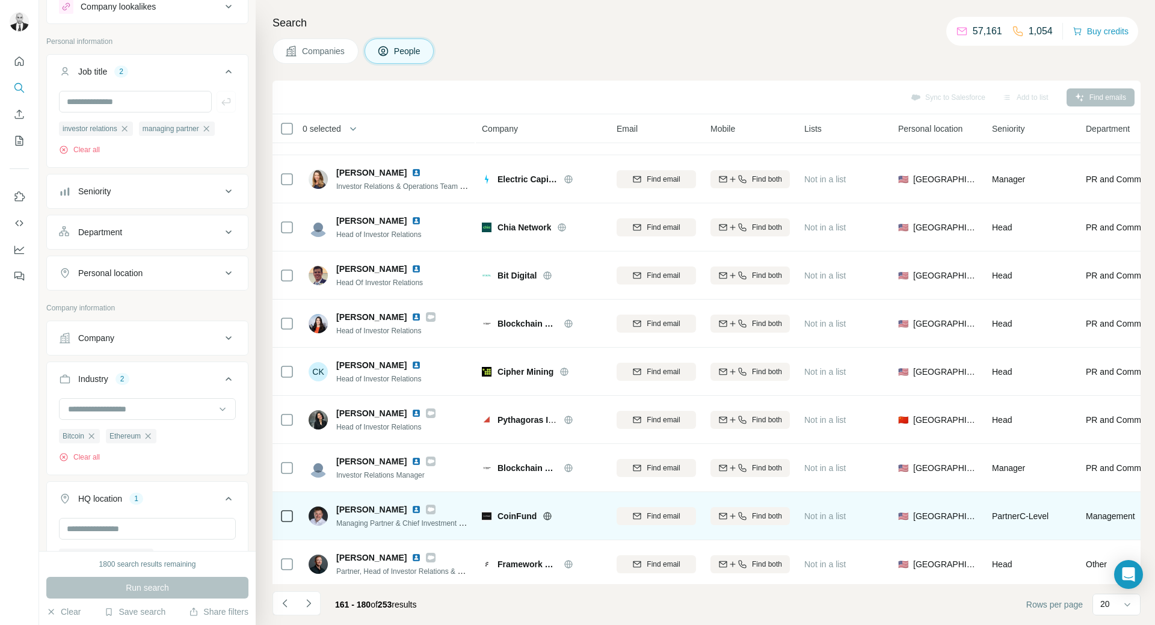
click at [411, 506] on img at bounding box center [416, 510] width 10 height 10
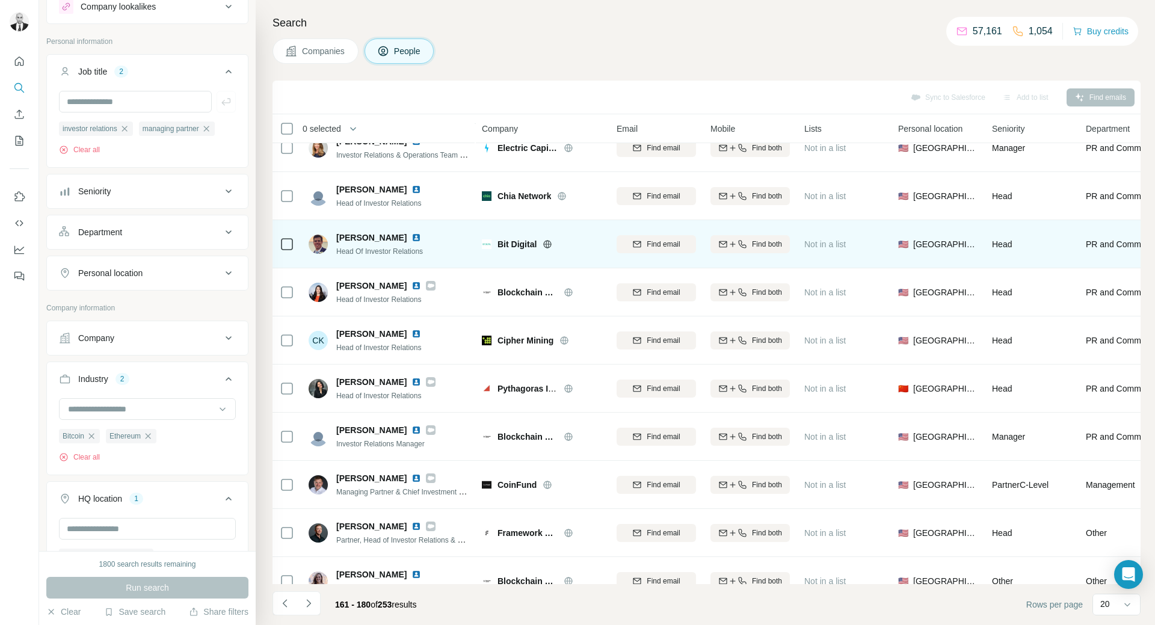
scroll to position [528, 0]
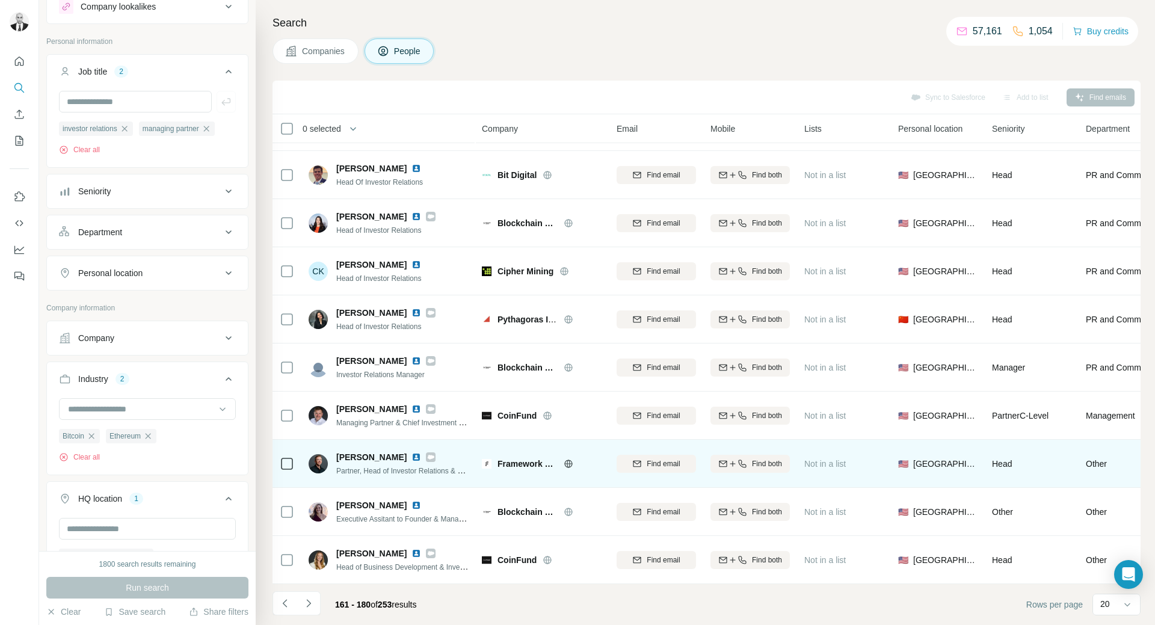
click at [411, 452] on img at bounding box center [416, 457] width 10 height 10
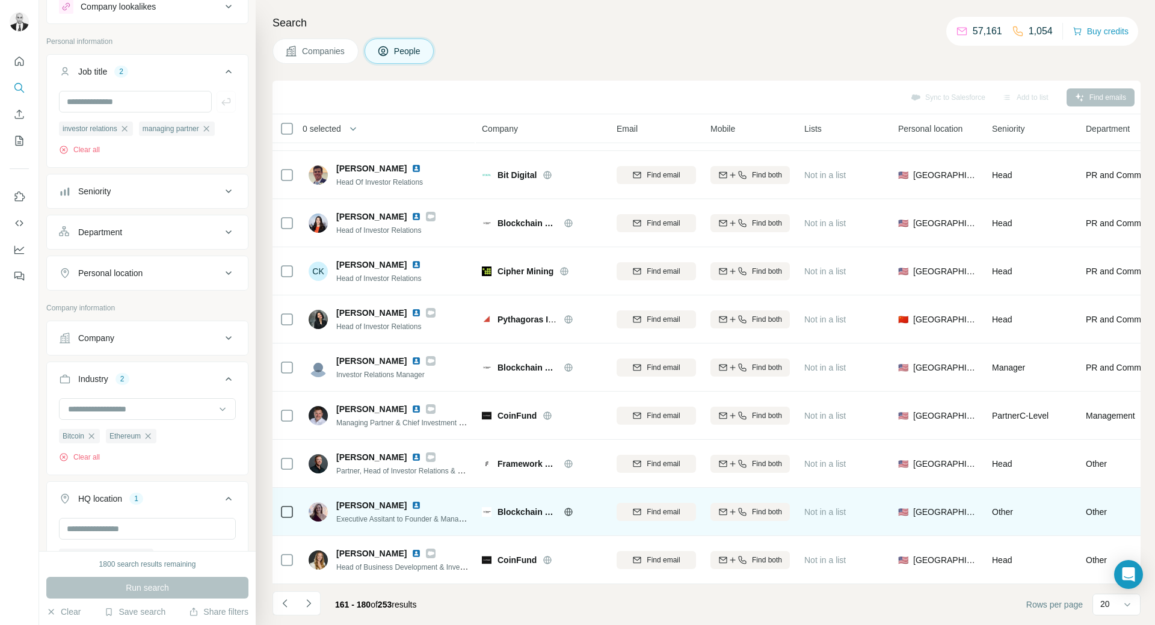
click at [411, 502] on img at bounding box center [416, 506] width 10 height 10
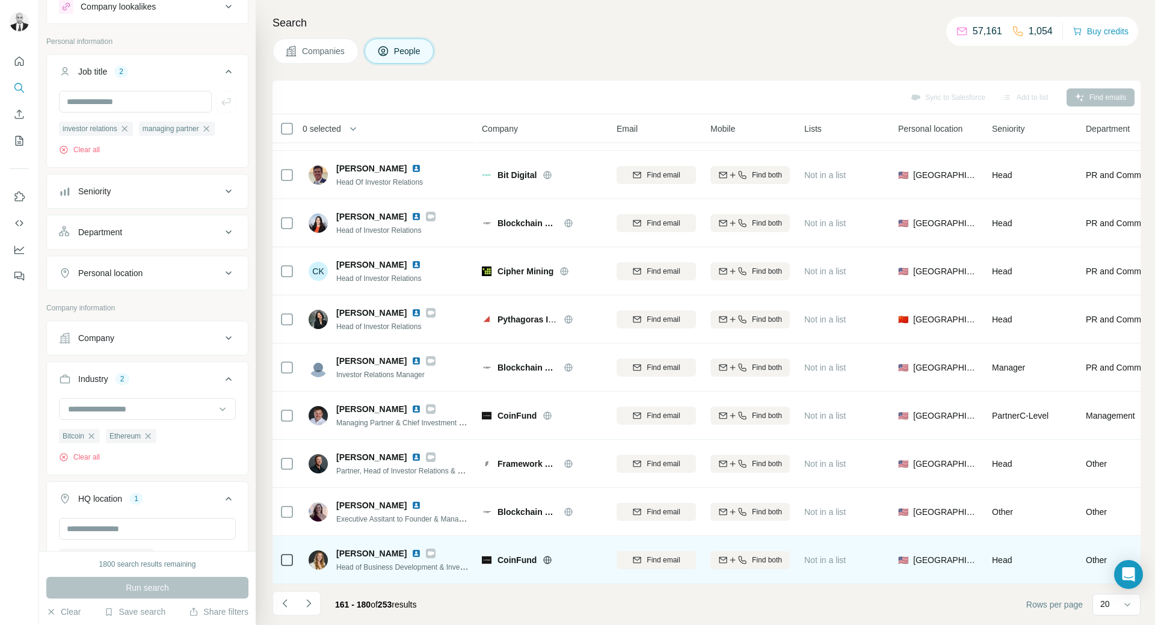
click at [411, 549] on img at bounding box center [416, 554] width 10 height 10
